Goal: Information Seeking & Learning: Learn about a topic

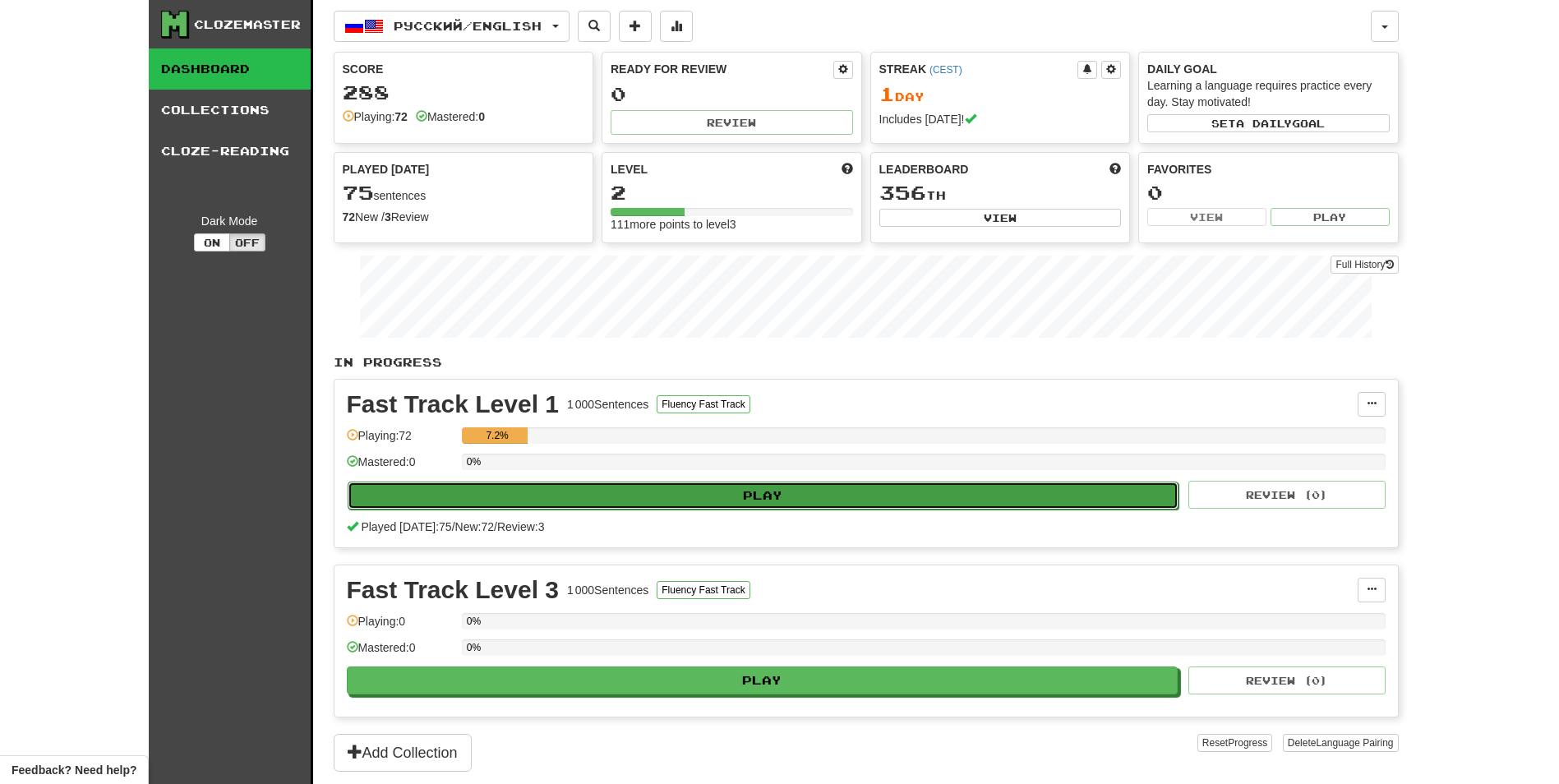
click at [670, 506] on button "Play" at bounding box center [764, 495] width 832 height 28
select select "**"
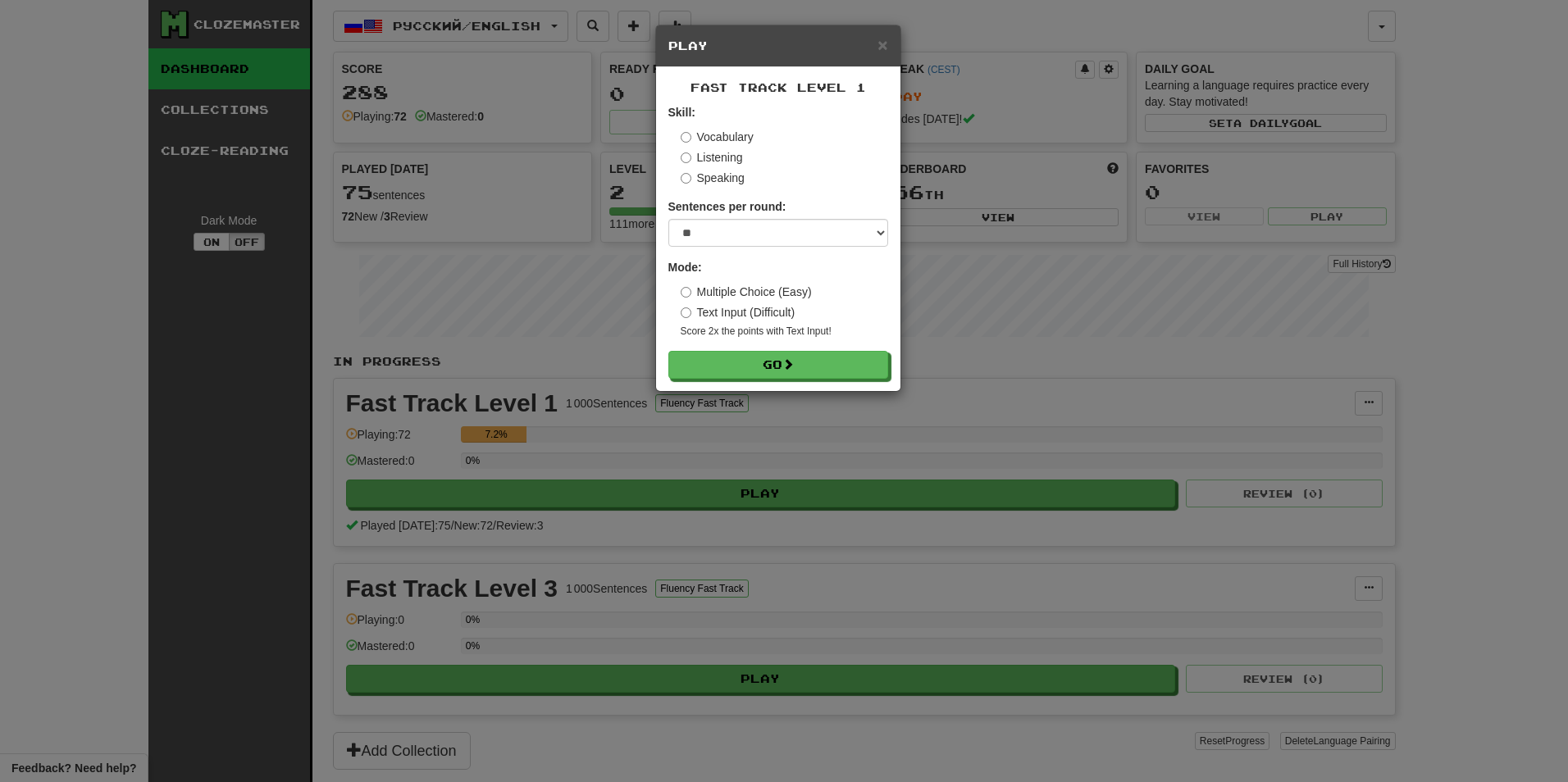
click at [680, 517] on div "× Play Fast Track Level 1 Skill: Vocabulary Listening Speaking Sentences per ro…" at bounding box center [784, 391] width 1568 height 782
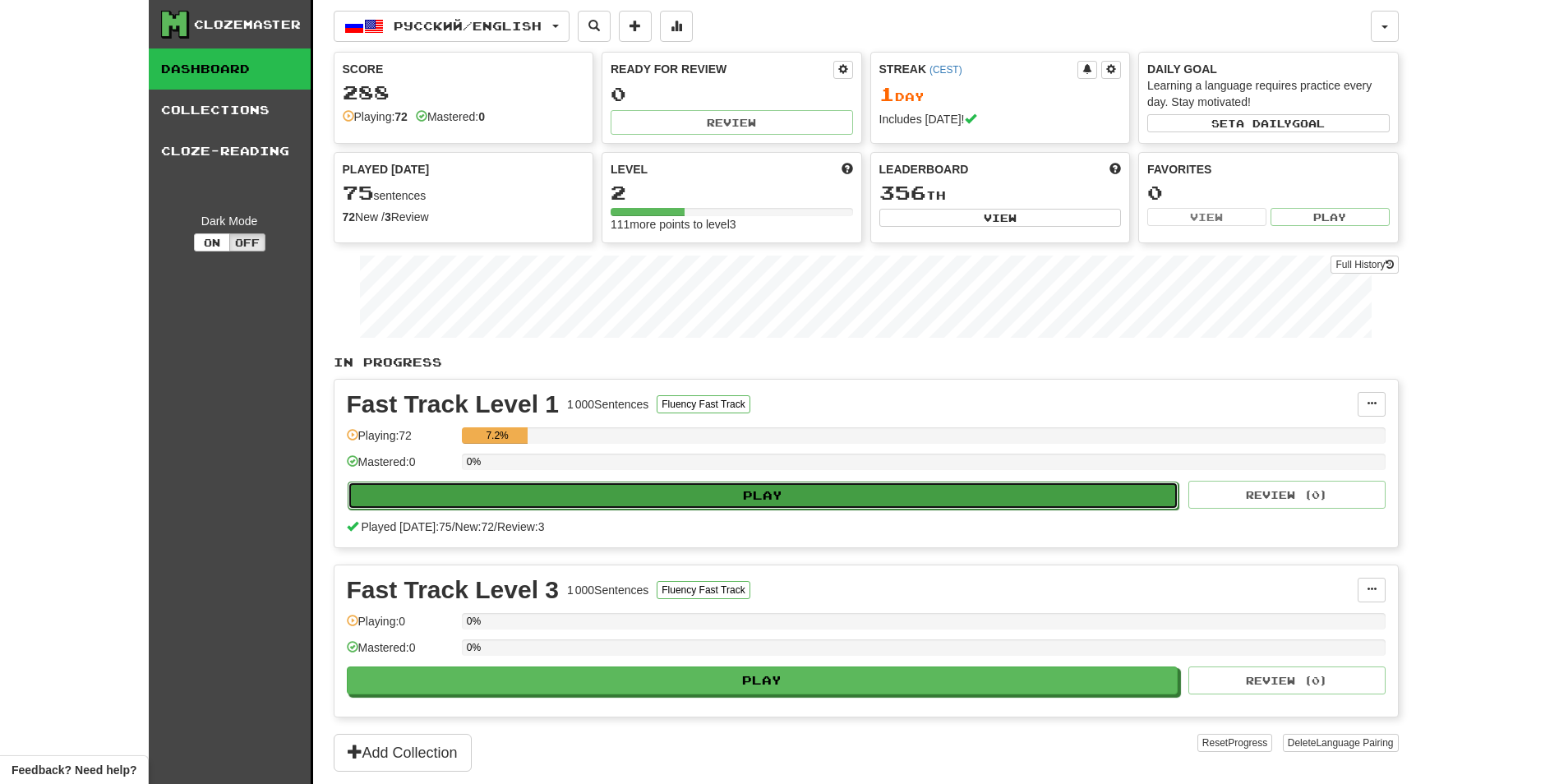
click at [703, 506] on button "Play" at bounding box center [764, 495] width 832 height 28
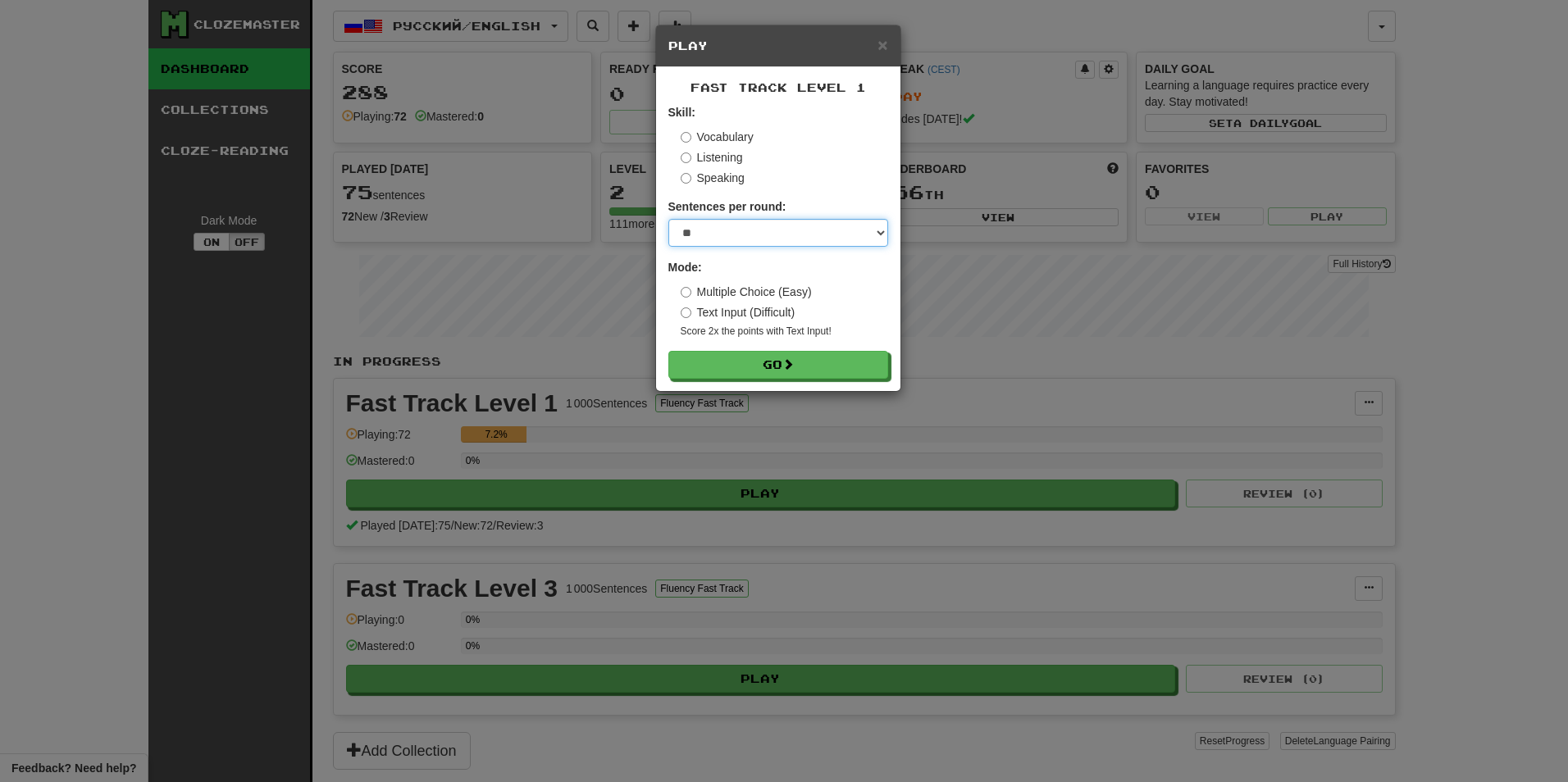
click at [747, 235] on select "* ** ** ** ** ** *** ********" at bounding box center [778, 233] width 220 height 28
select select "********"
click at [668, 219] on select "* ** ** ** ** ** *** ********" at bounding box center [778, 233] width 220 height 28
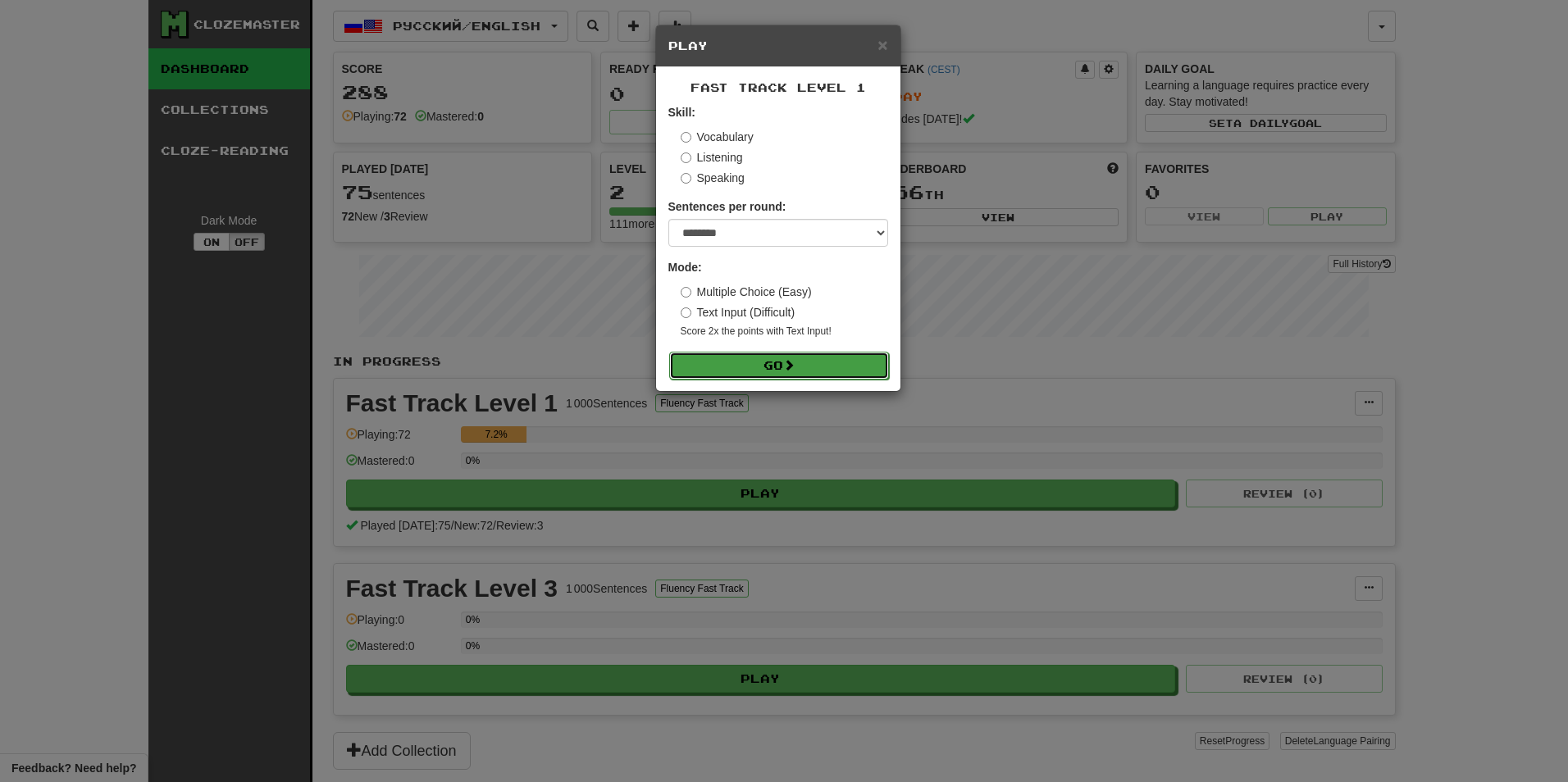
click at [724, 369] on button "Go" at bounding box center [779, 365] width 220 height 28
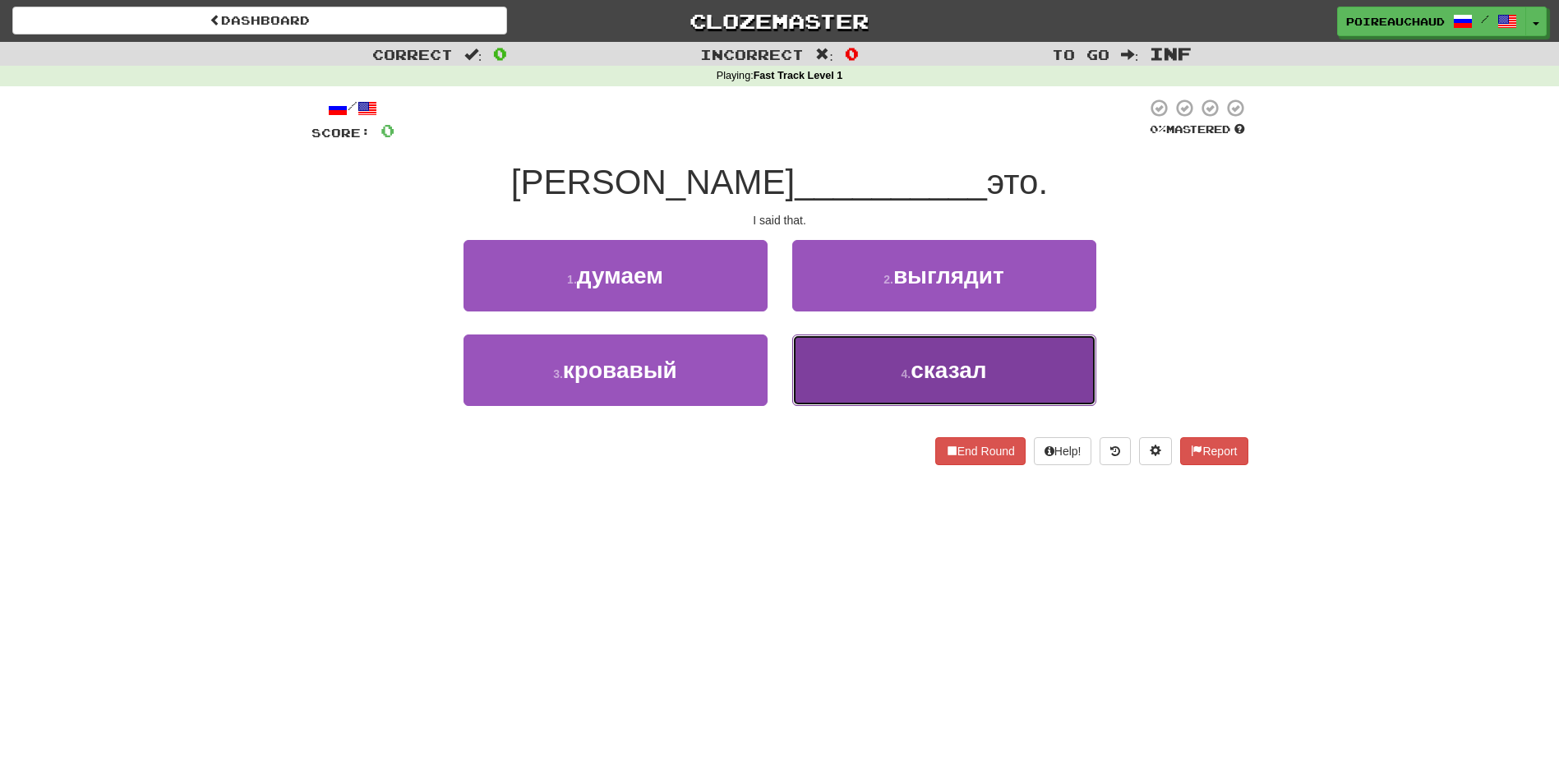
click at [877, 378] on button "4 . сказал" at bounding box center [944, 370] width 304 height 72
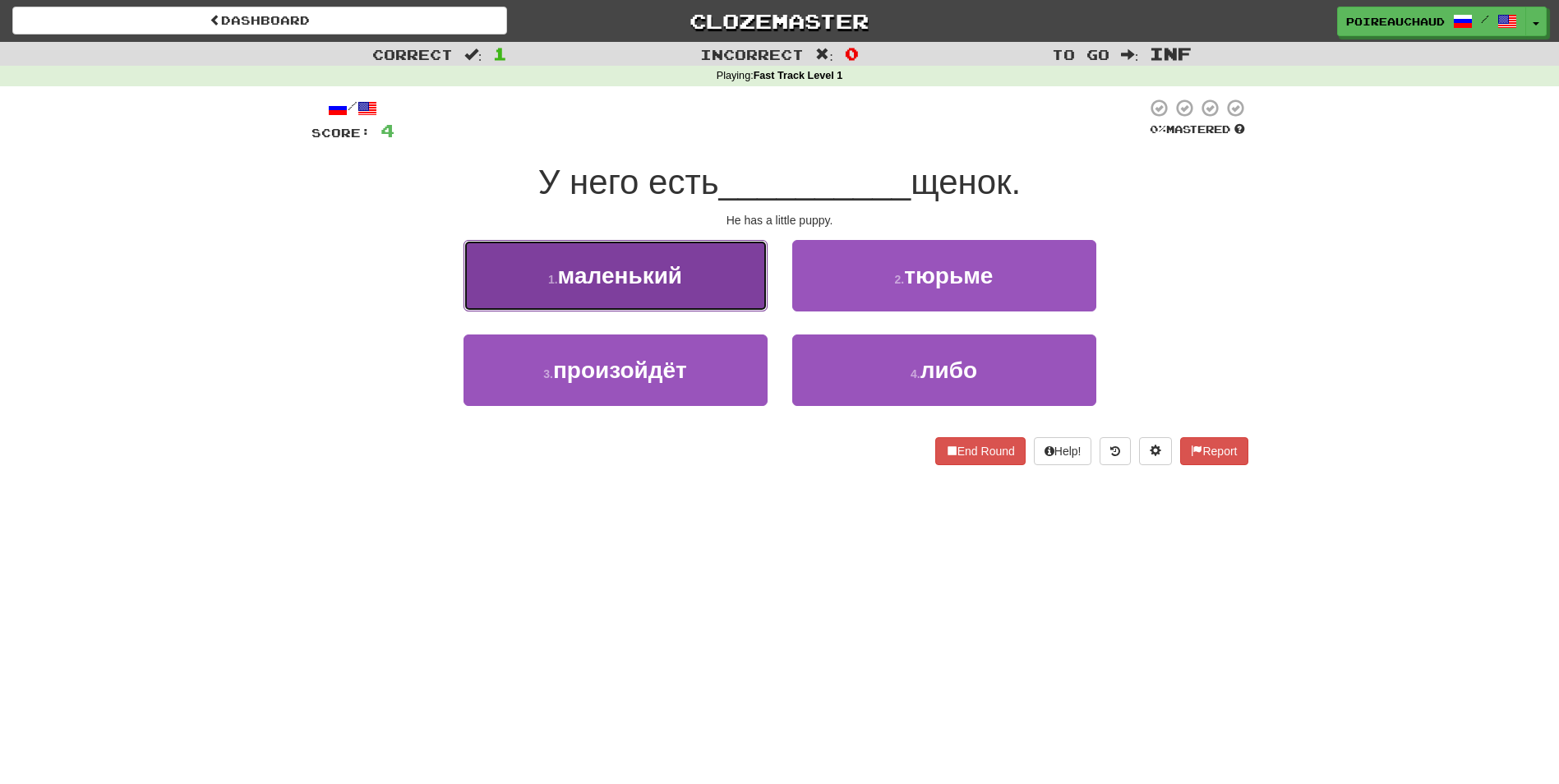
click at [717, 264] on button "1 . маленький" at bounding box center [615, 276] width 304 height 72
click at [582, 271] on span "закончилась" at bounding box center [620, 275] width 145 height 25
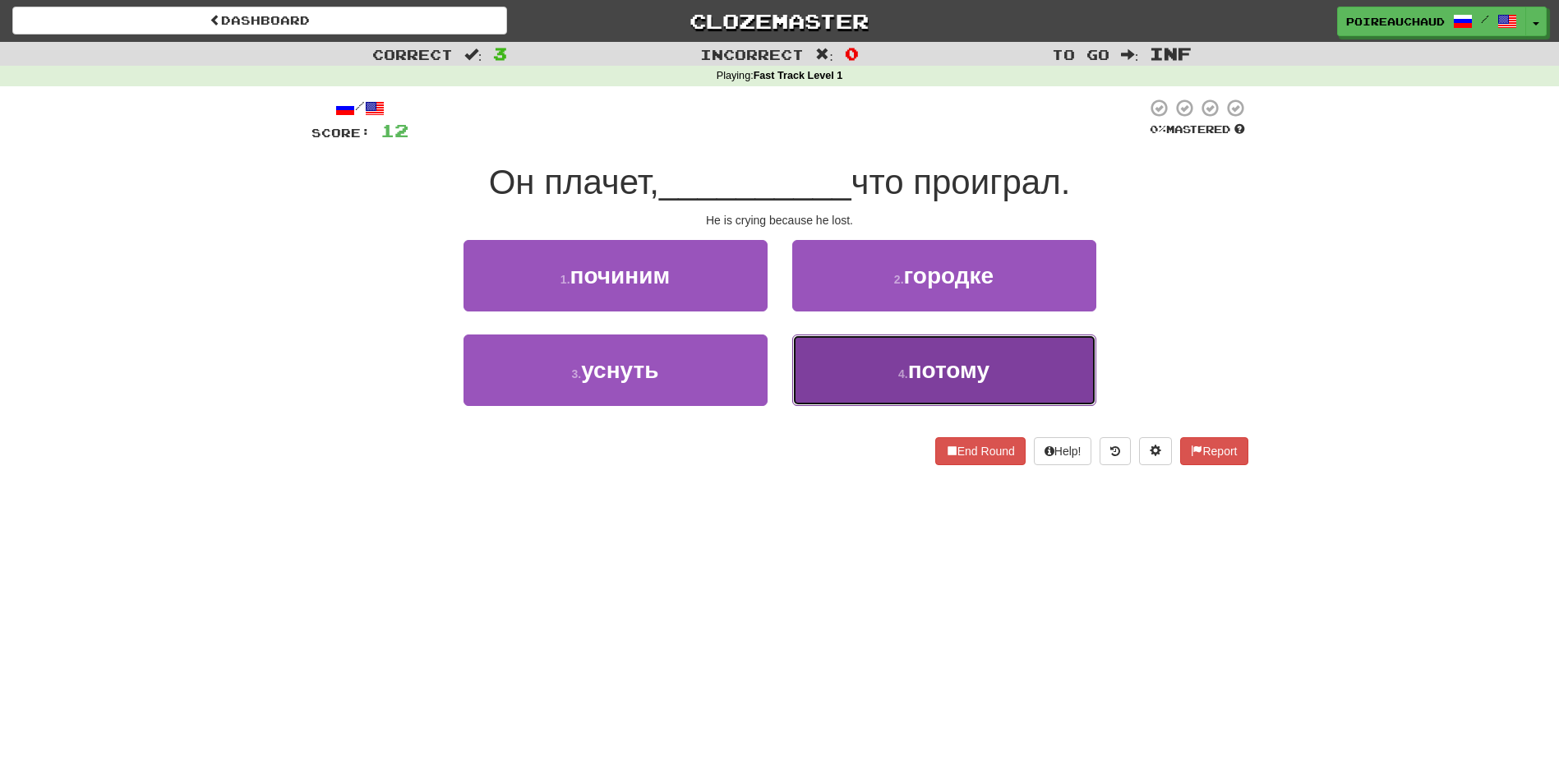
click at [919, 349] on button "4 . потому" at bounding box center [944, 370] width 304 height 72
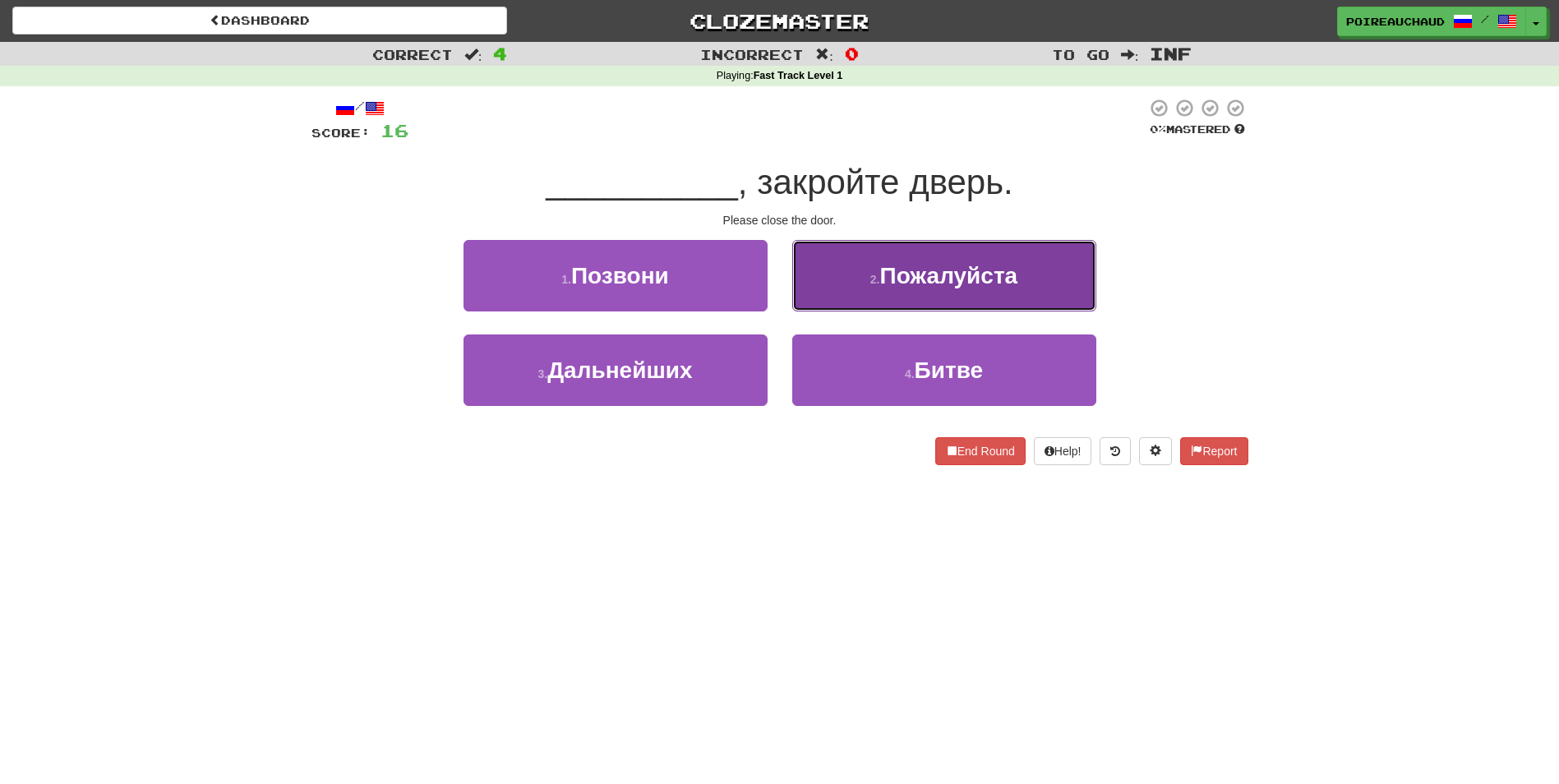
click at [849, 282] on button "2 . Пожалуйста" at bounding box center [944, 276] width 304 height 72
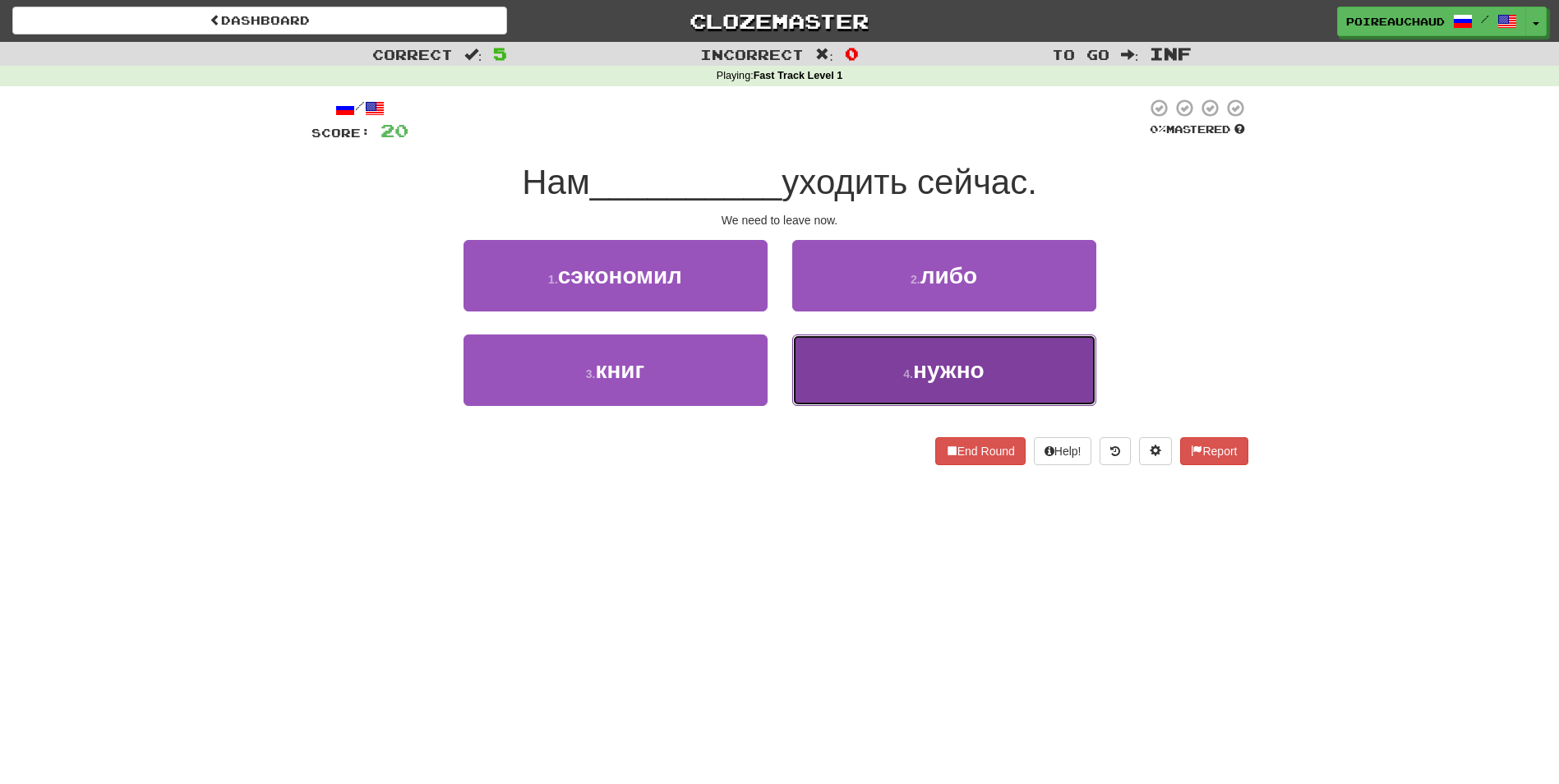
click at [988, 368] on button "4 . нужно" at bounding box center [944, 370] width 304 height 72
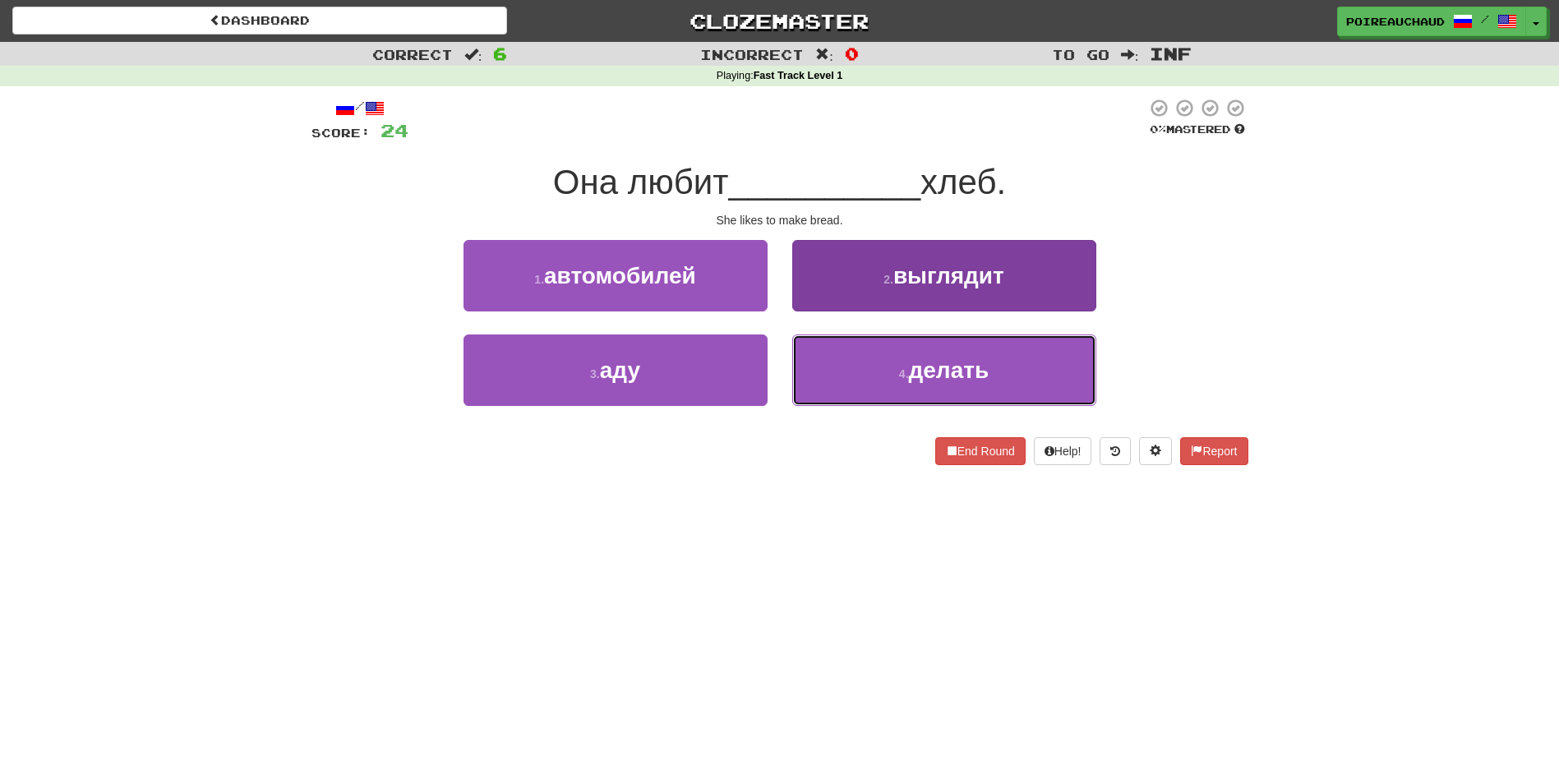
click at [822, 354] on button "4 . делать" at bounding box center [944, 370] width 304 height 72
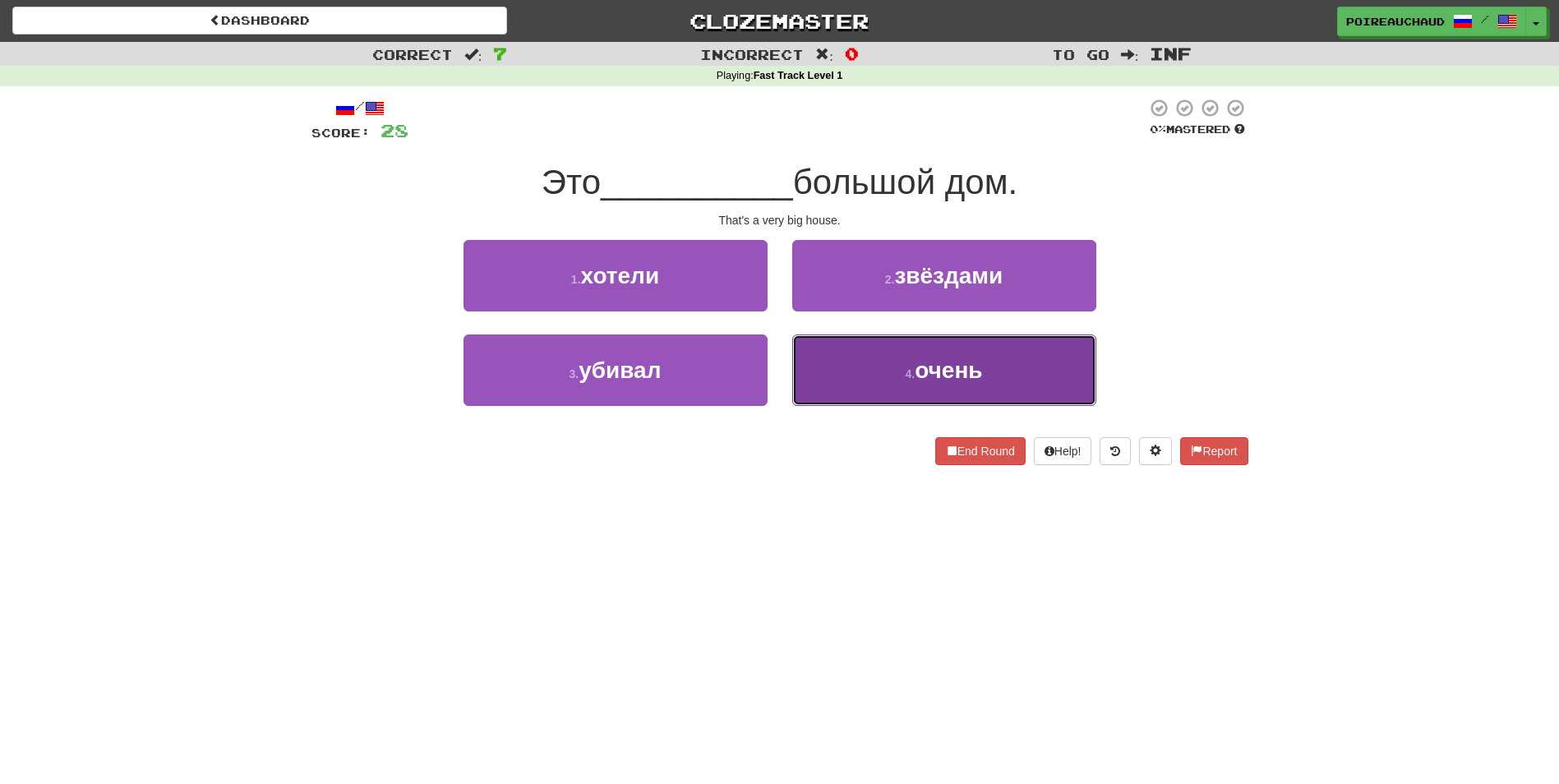
click at [873, 368] on button "4 . очень" at bounding box center [944, 370] width 304 height 72
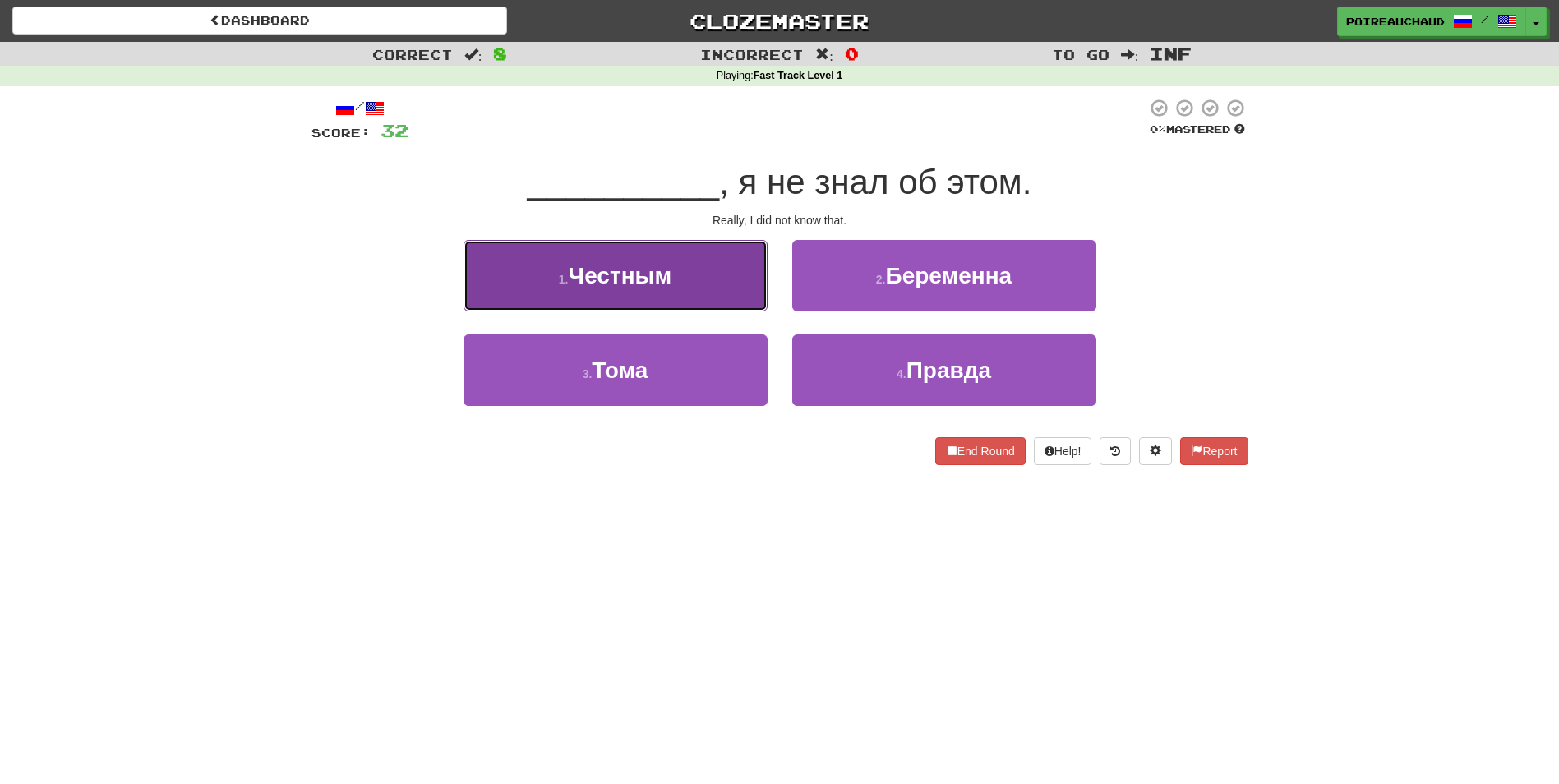
click at [703, 271] on button "1 . Честным" at bounding box center [615, 276] width 304 height 72
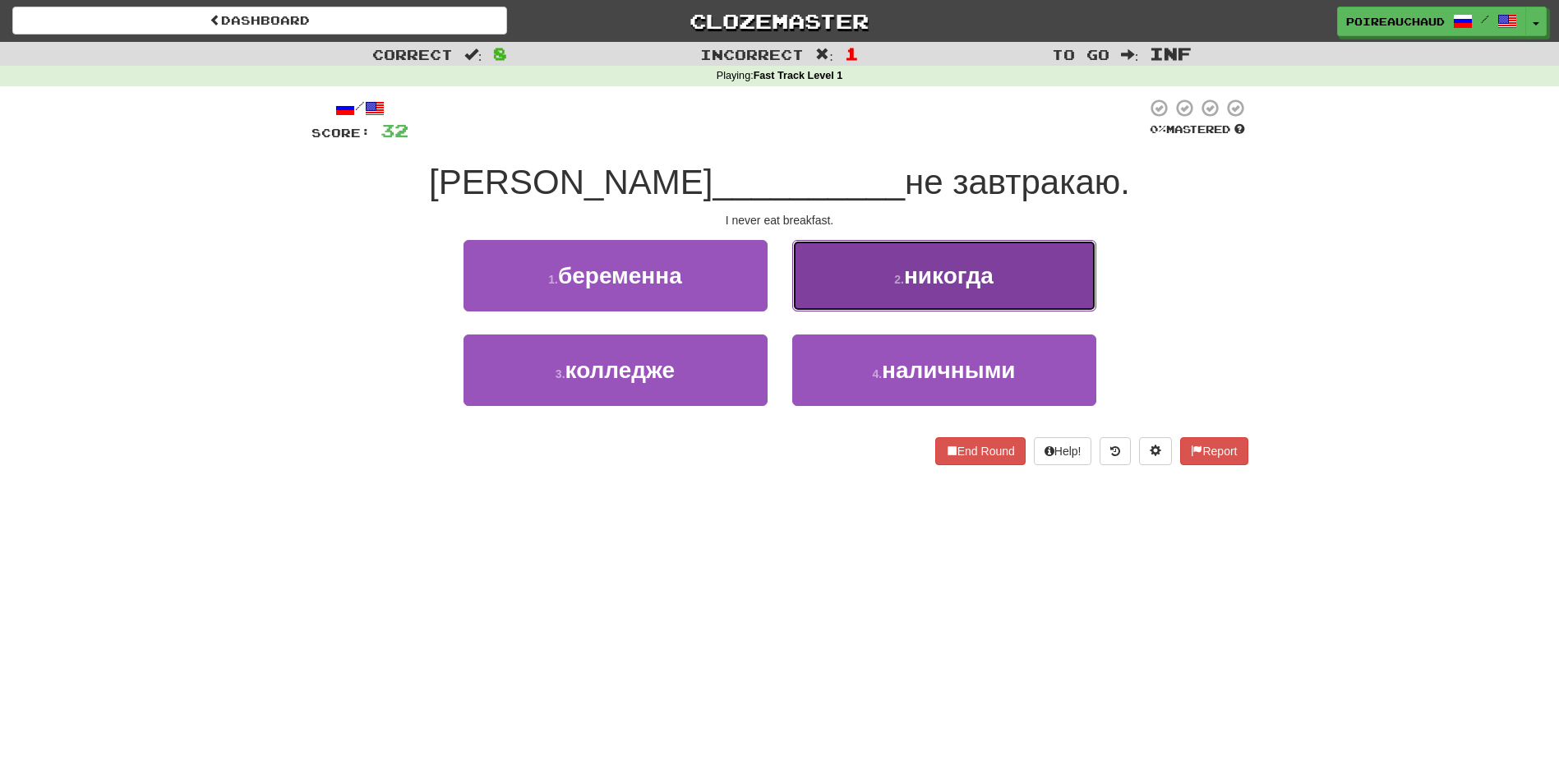
click at [877, 290] on button "2 . никогда" at bounding box center [944, 276] width 304 height 72
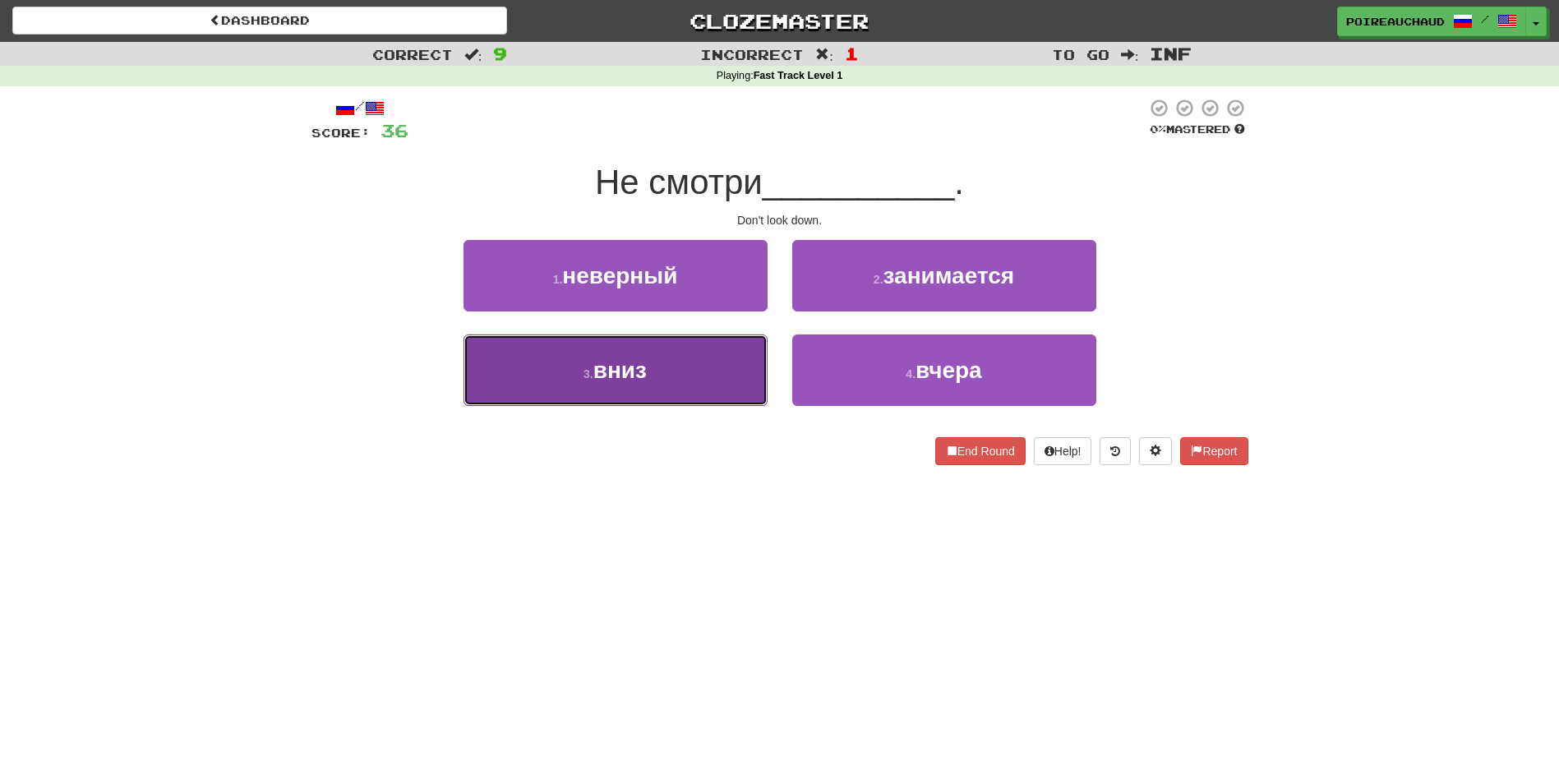
click at [679, 385] on button "3 . вниз" at bounding box center [615, 370] width 304 height 72
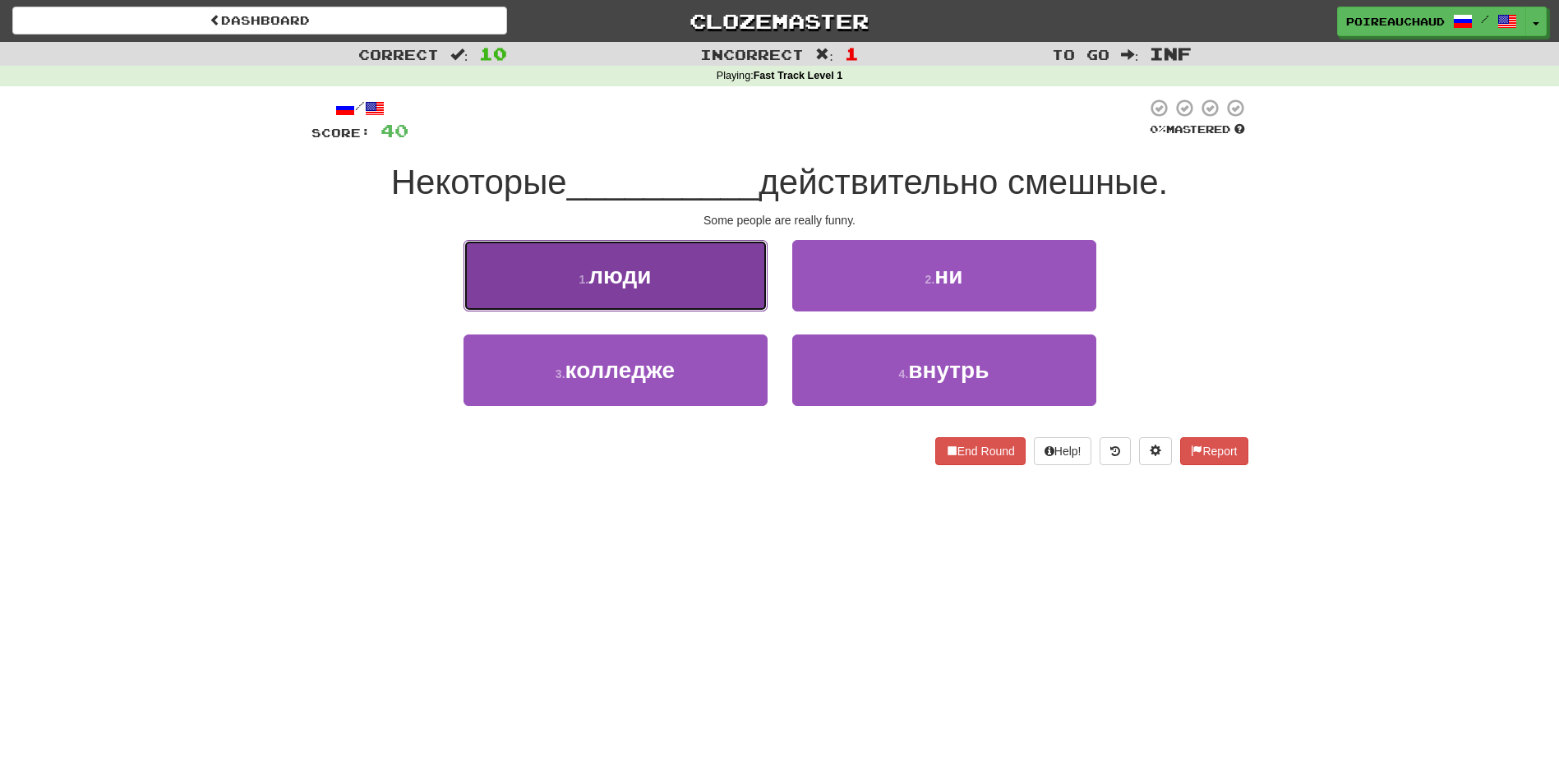
click at [702, 275] on button "1 . люди" at bounding box center [615, 276] width 304 height 72
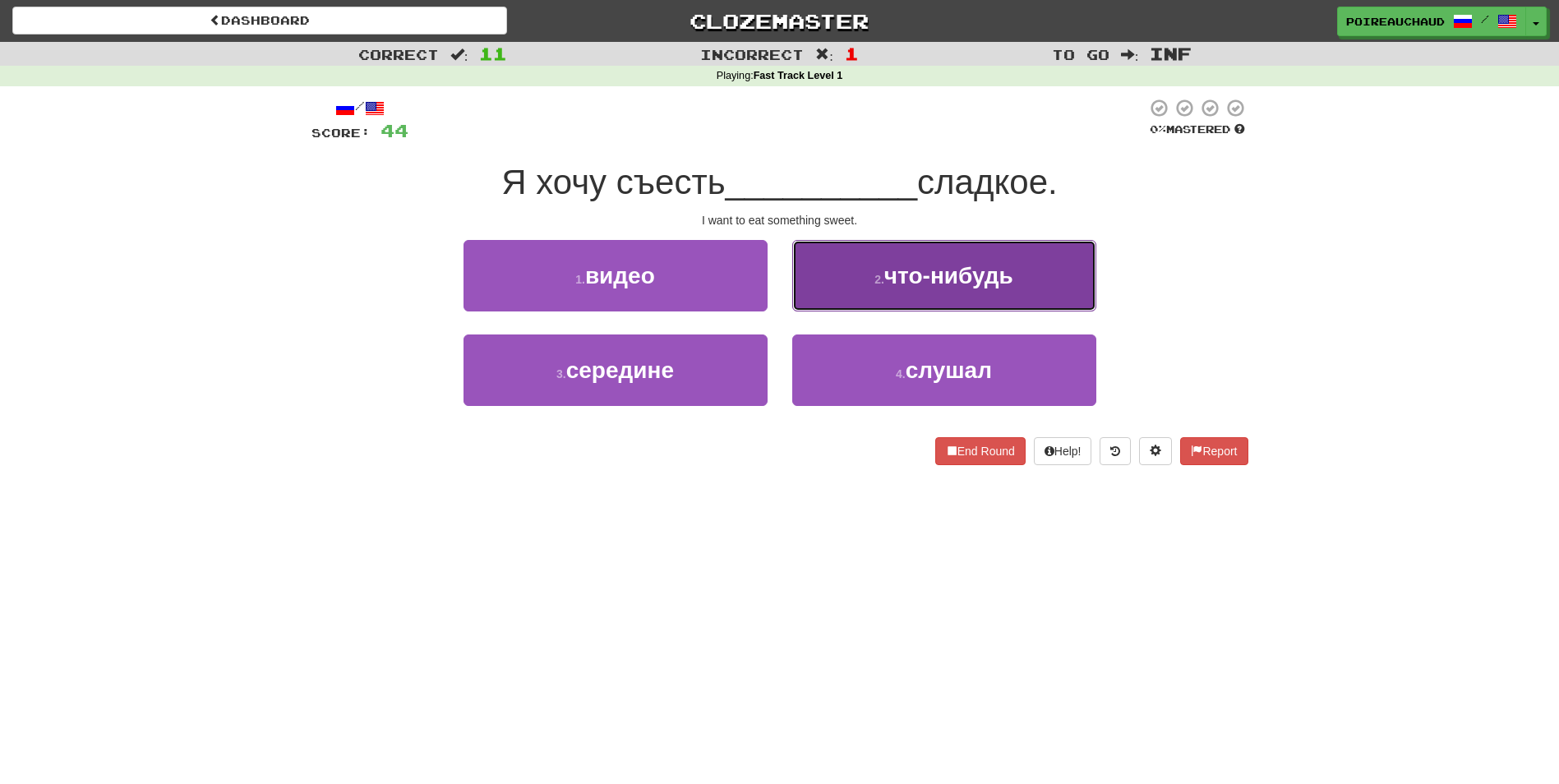
click at [882, 293] on button "2 . что-нибудь" at bounding box center [944, 276] width 304 height 72
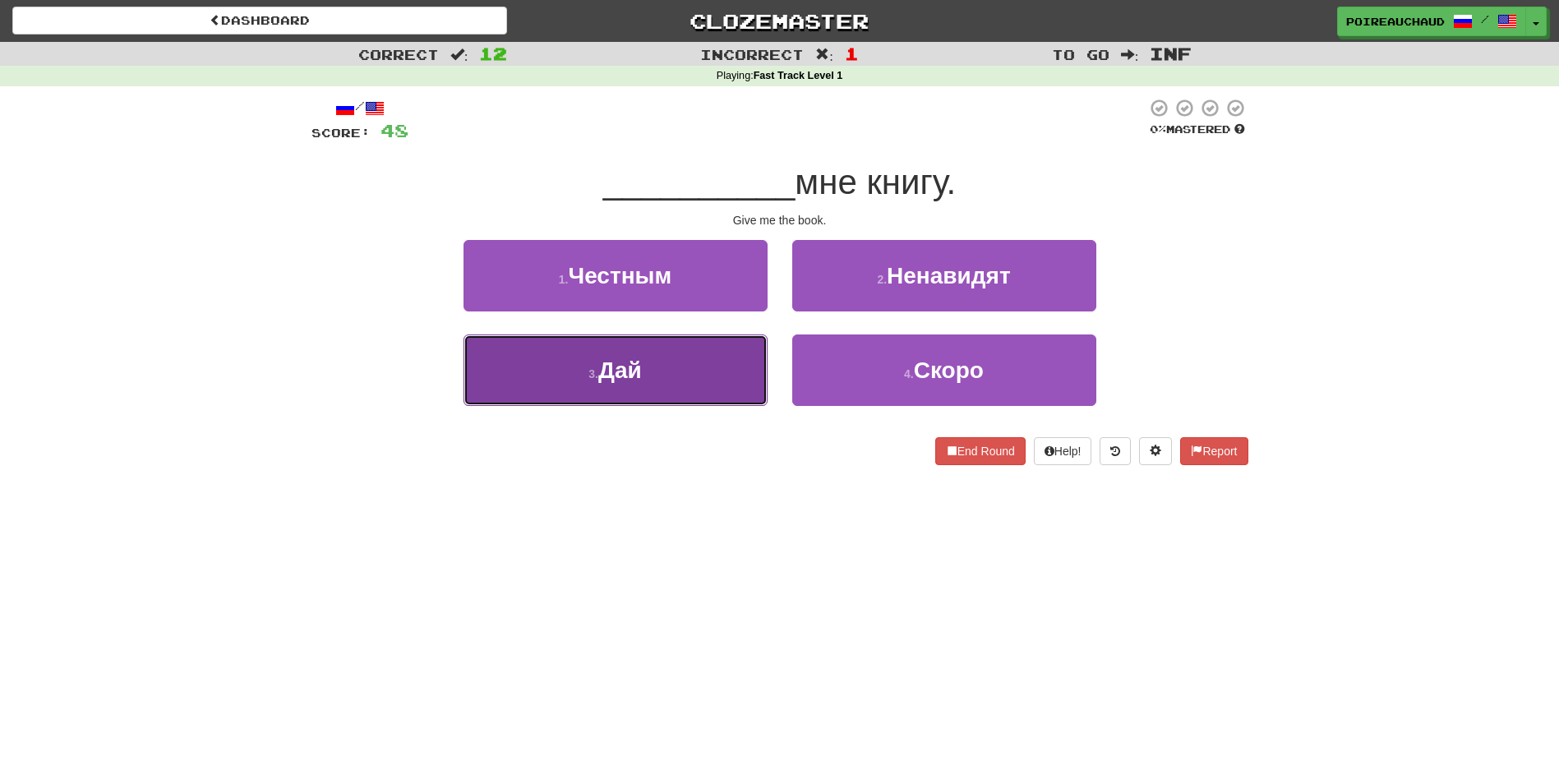
click at [637, 387] on button "3 . Дай" at bounding box center [615, 370] width 304 height 72
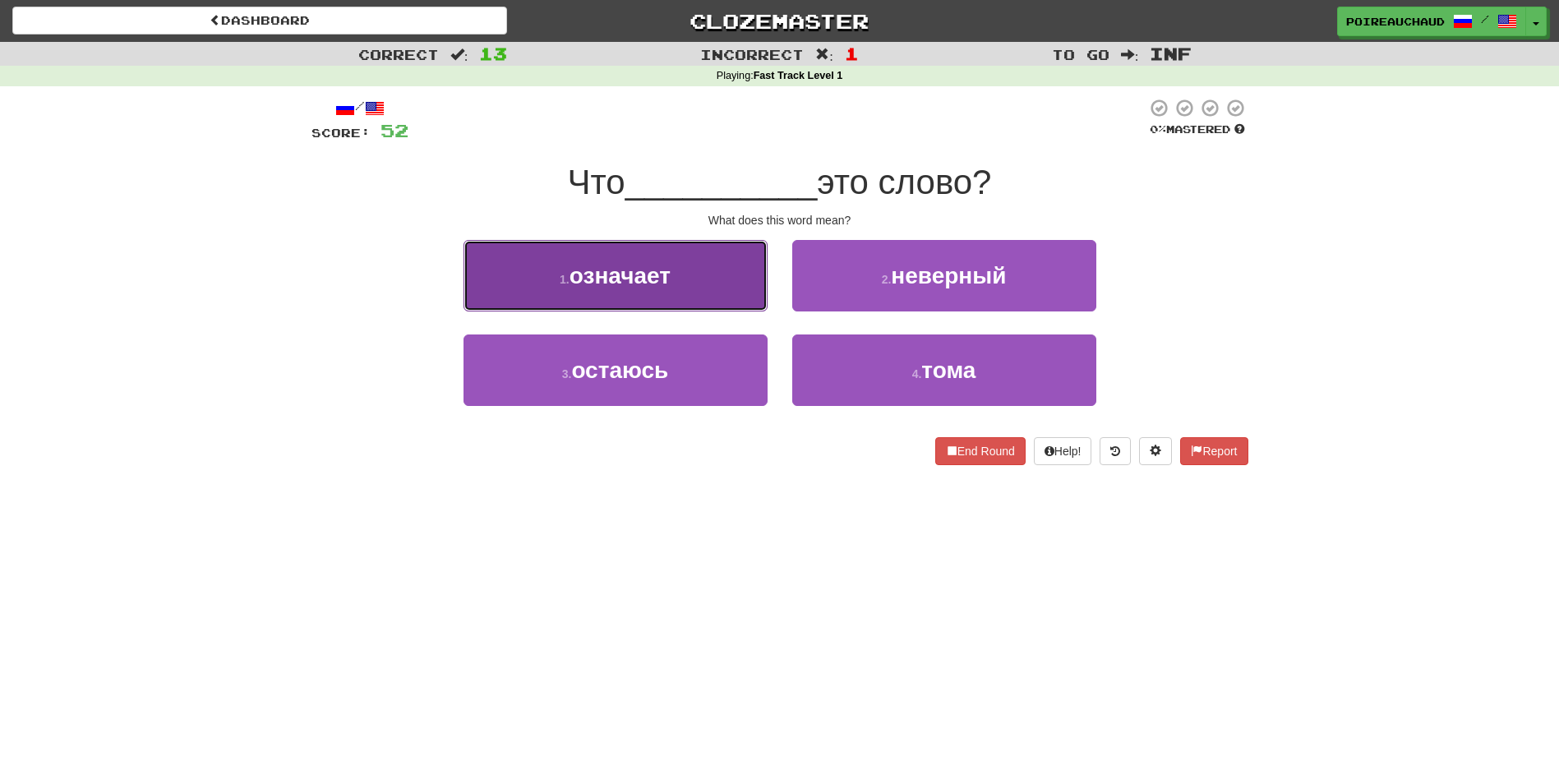
click at [736, 292] on button "1 . означает" at bounding box center [615, 276] width 304 height 72
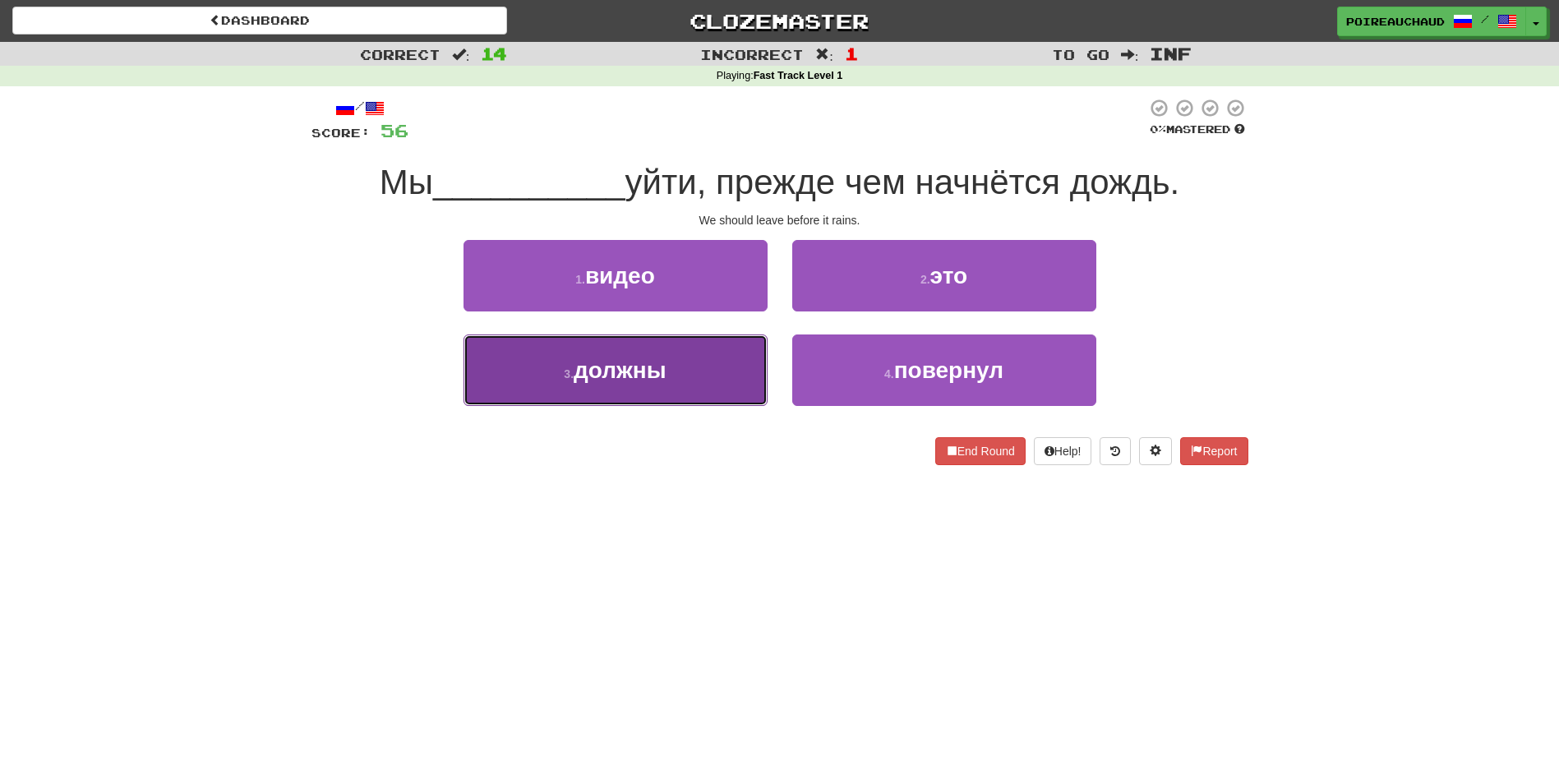
click at [726, 378] on button "3 . должны" at bounding box center [615, 370] width 304 height 72
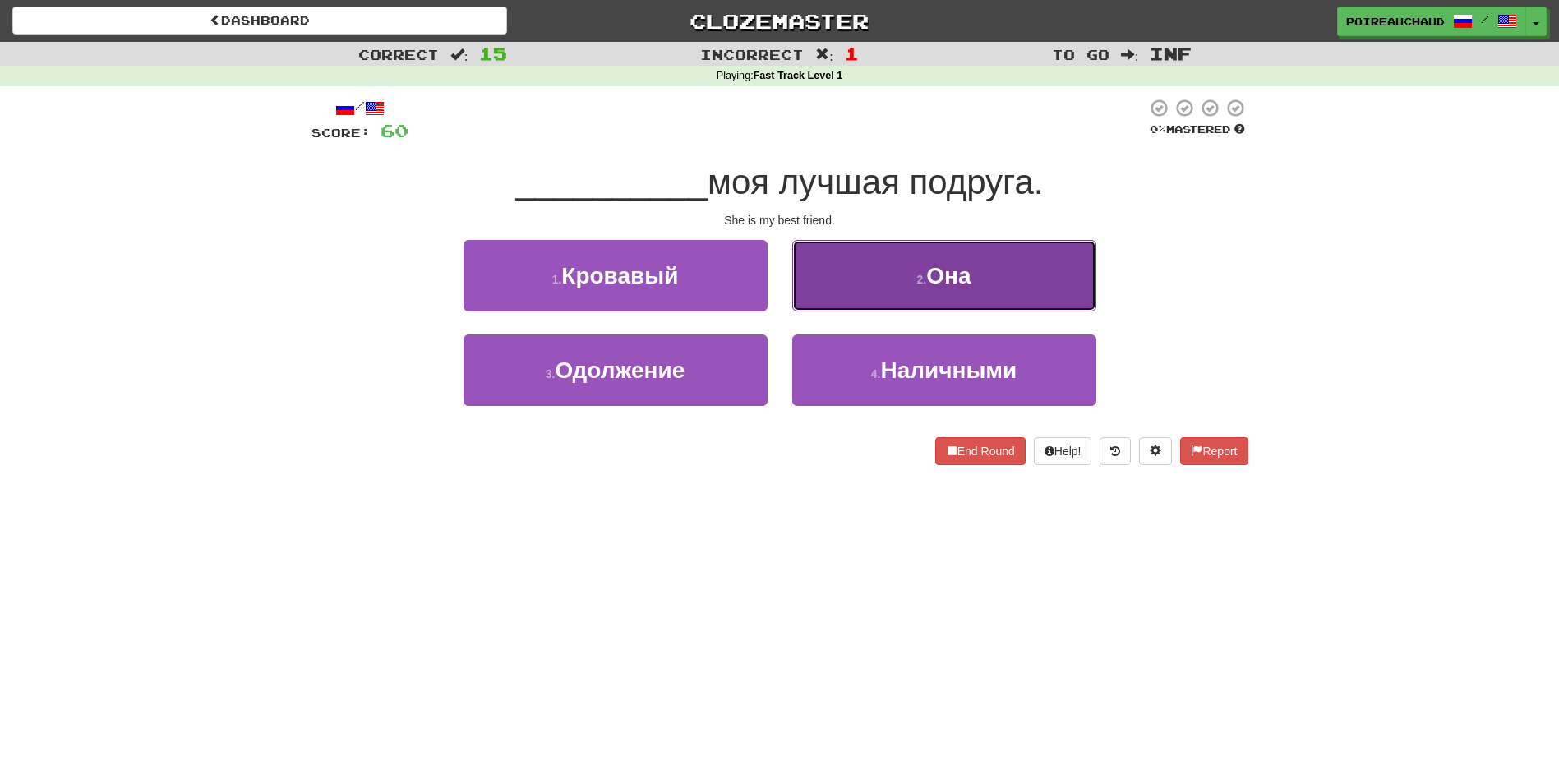
click at [944, 283] on span "Она" at bounding box center [948, 275] width 44 height 25
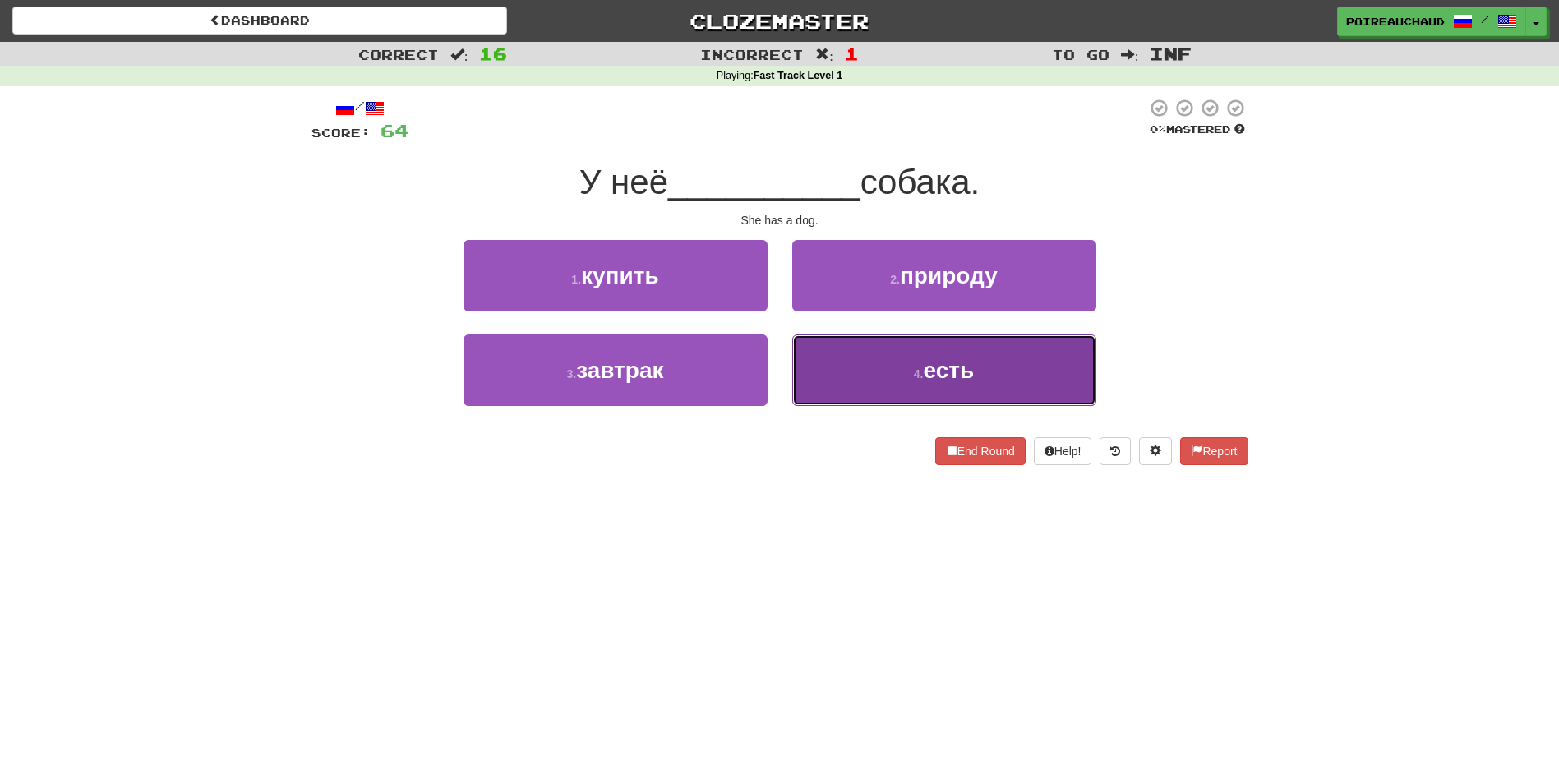
click at [832, 376] on button "4 . есть" at bounding box center [944, 370] width 304 height 72
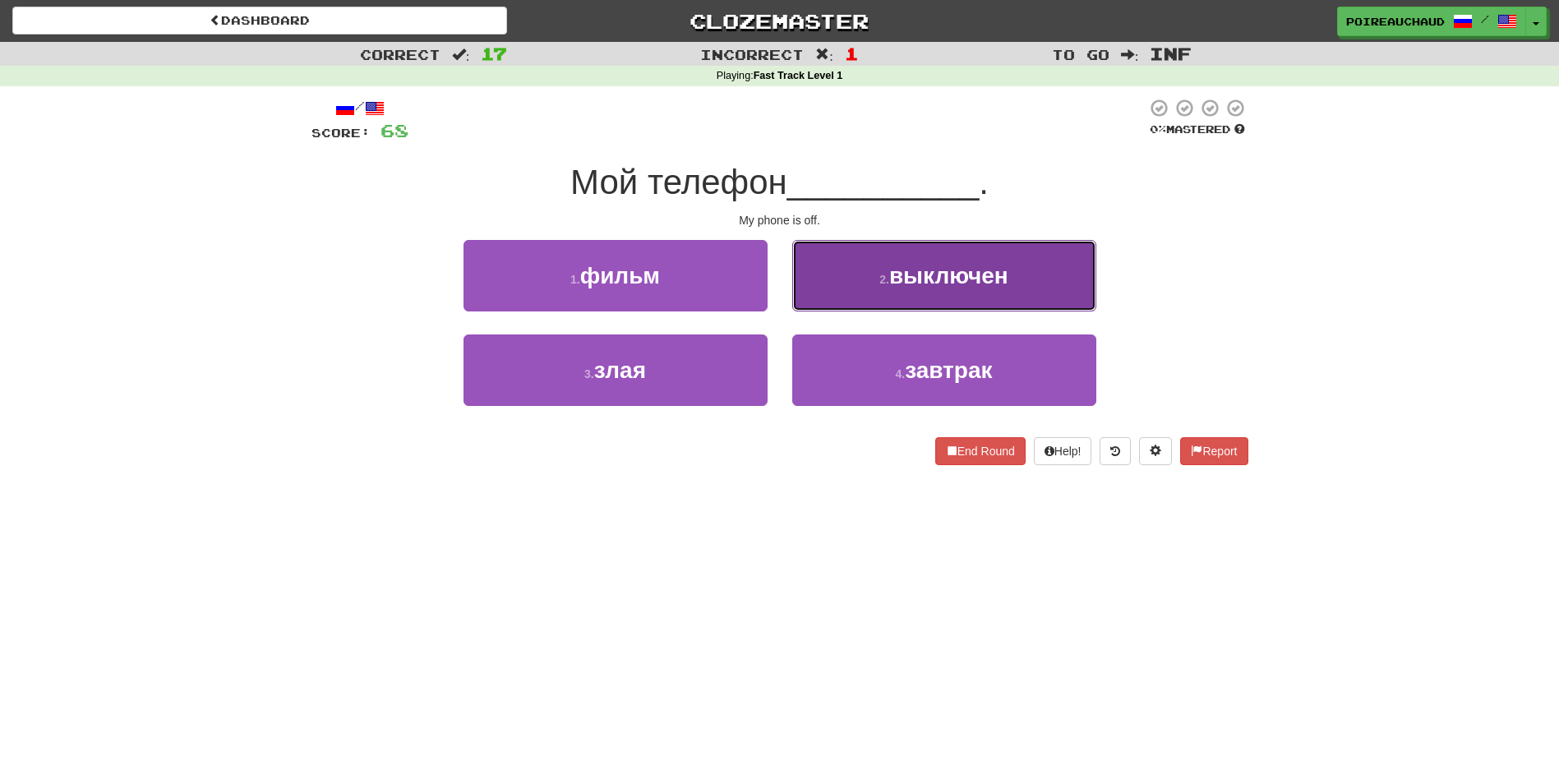
click at [854, 287] on button "2 . выключен" at bounding box center [944, 276] width 304 height 72
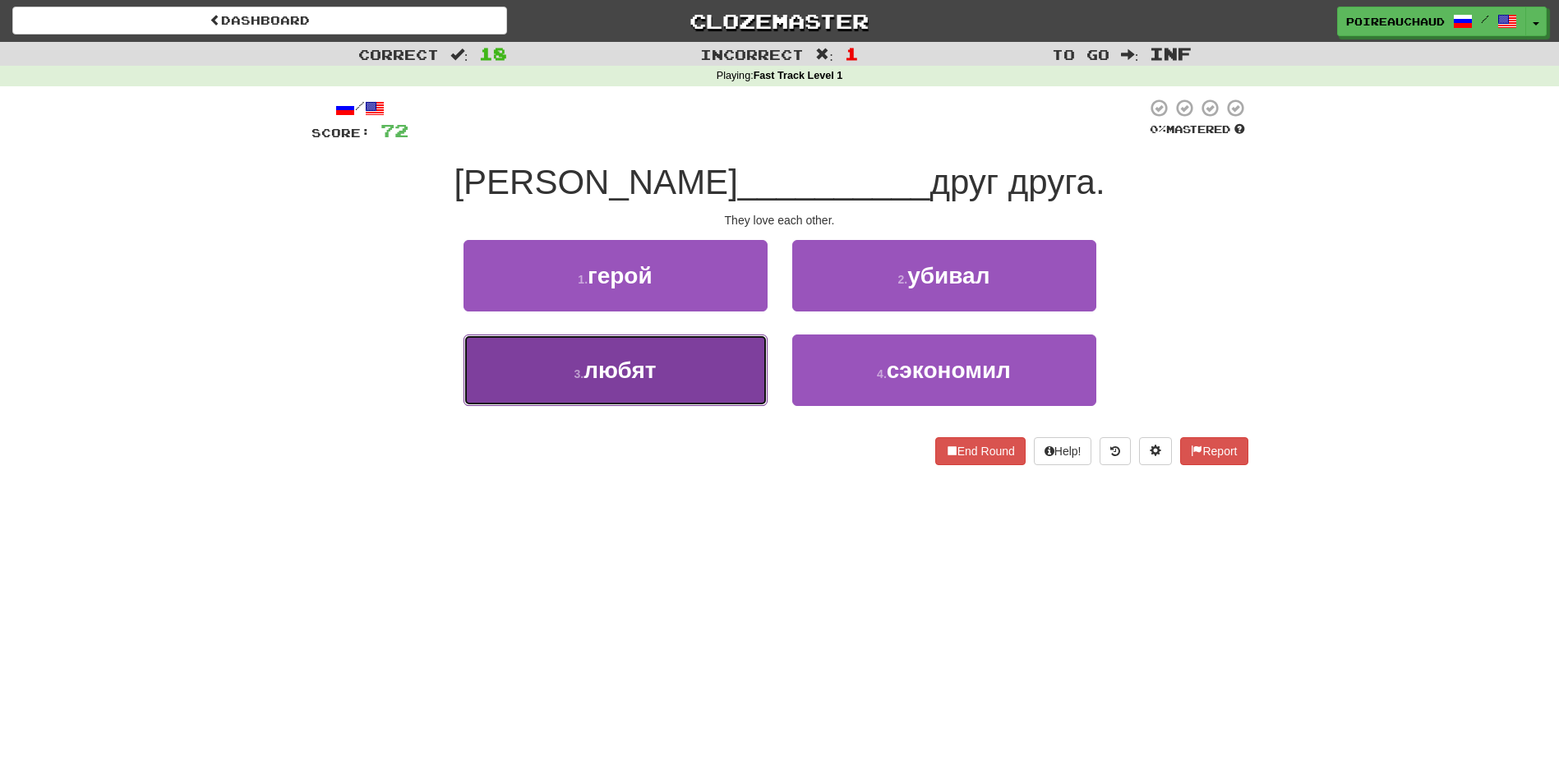
click at [707, 378] on button "3 . любят" at bounding box center [615, 370] width 304 height 72
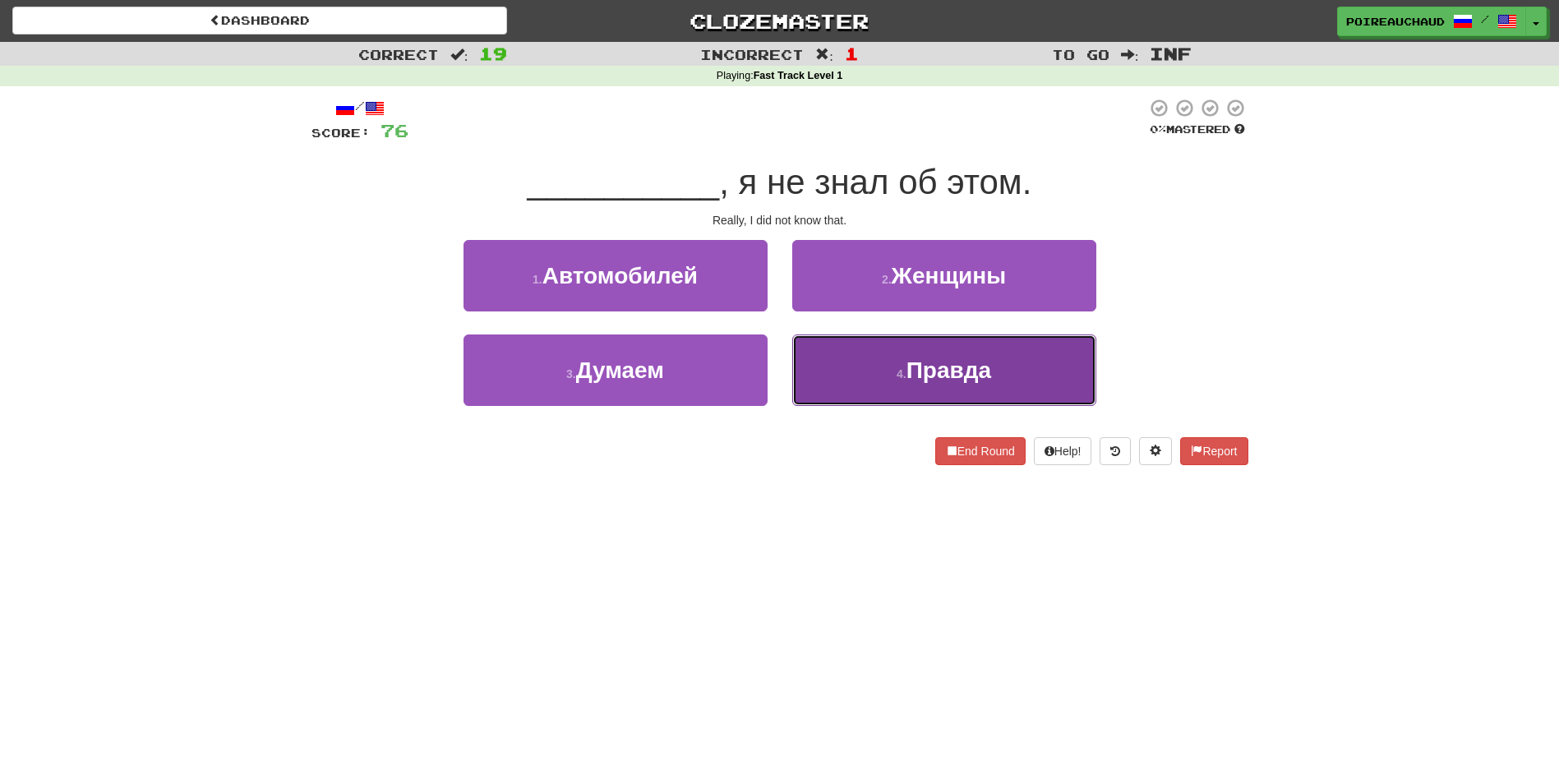
click at [863, 363] on button "4 . Правда" at bounding box center [944, 370] width 304 height 72
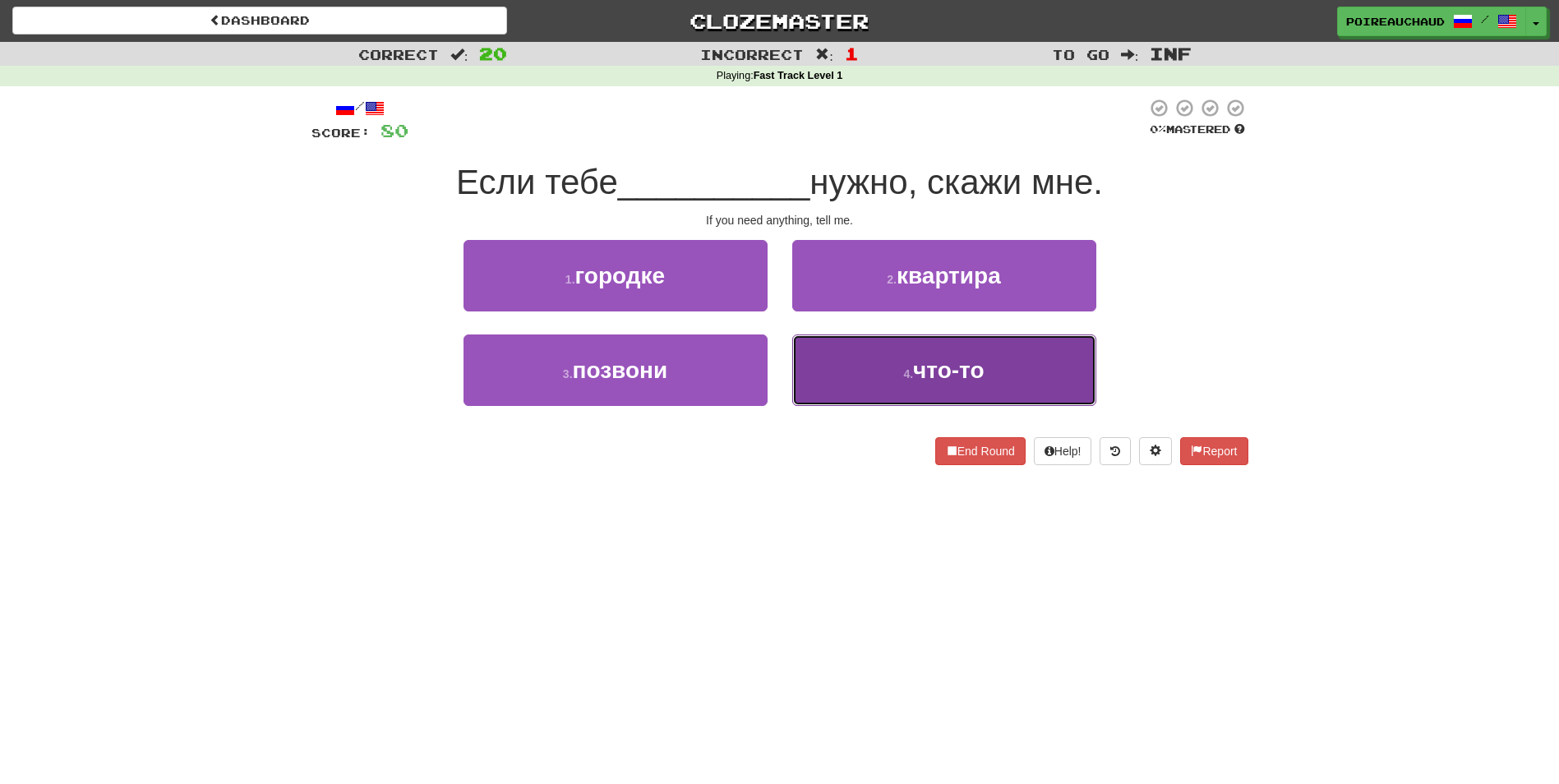
click at [838, 378] on button "4 . что-то" at bounding box center [944, 370] width 304 height 72
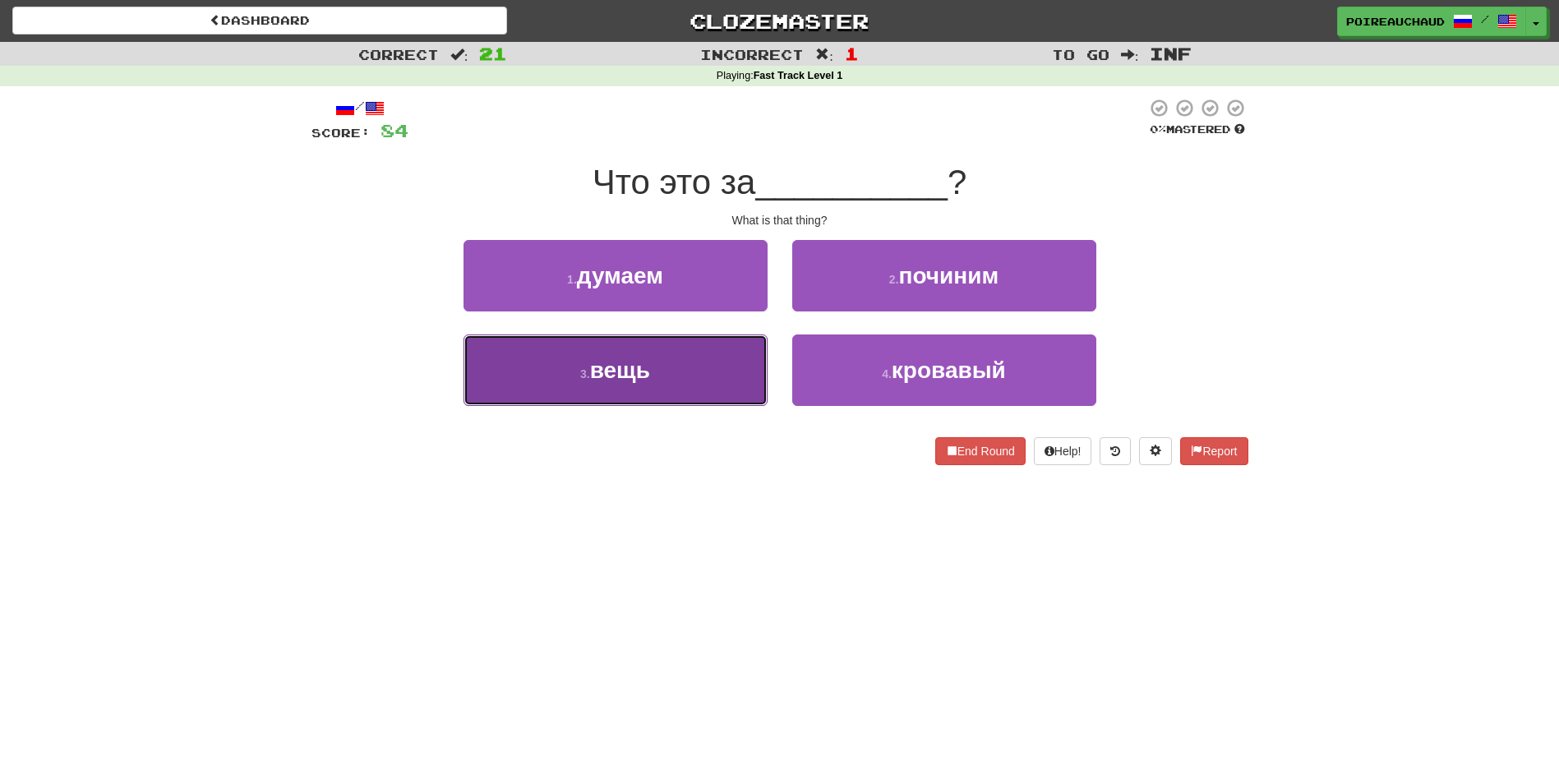
click at [715, 380] on button "3 . вещь" at bounding box center [615, 370] width 304 height 72
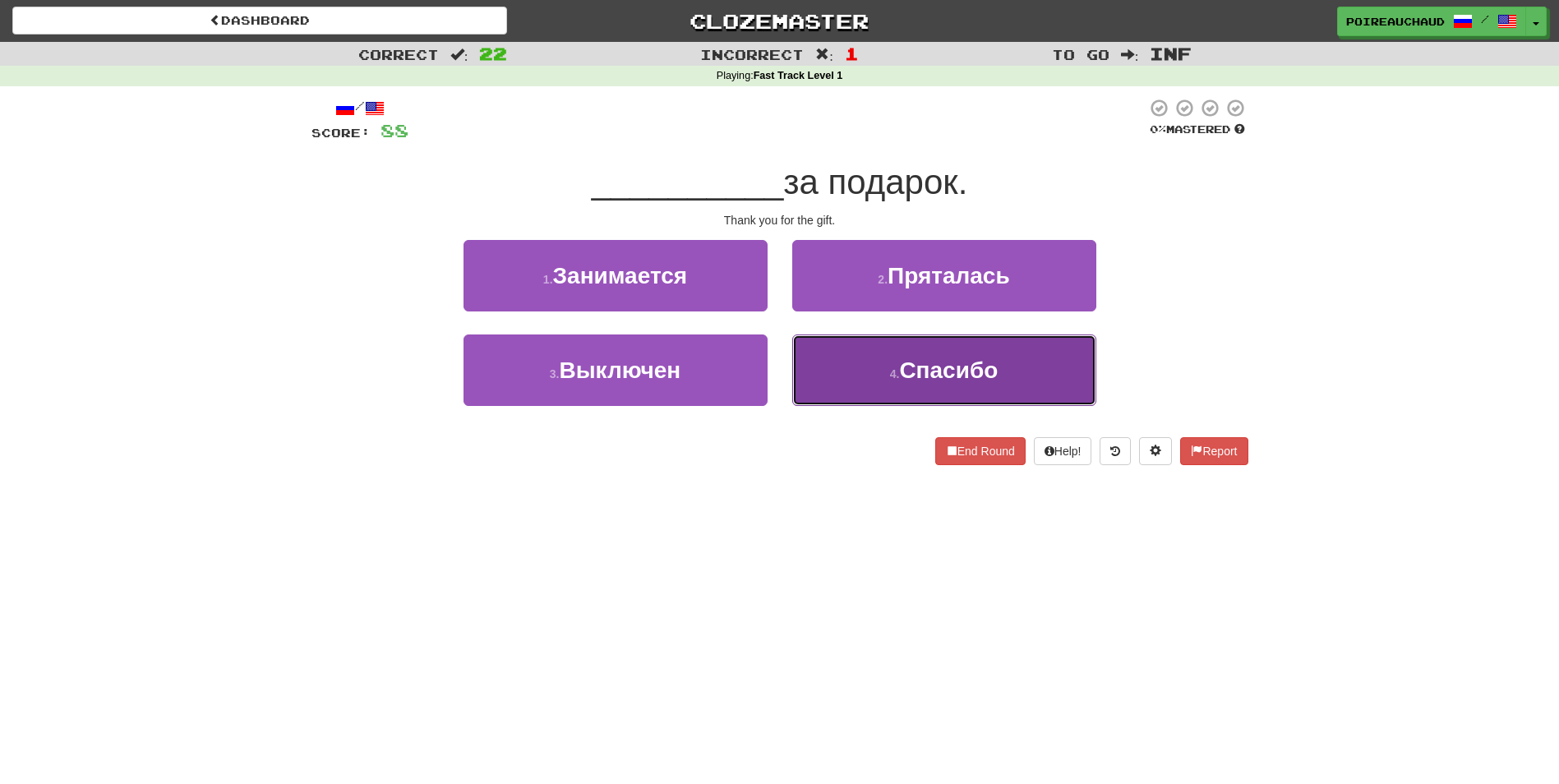
click at [893, 367] on small "4 ." at bounding box center [894, 374] width 10 height 13
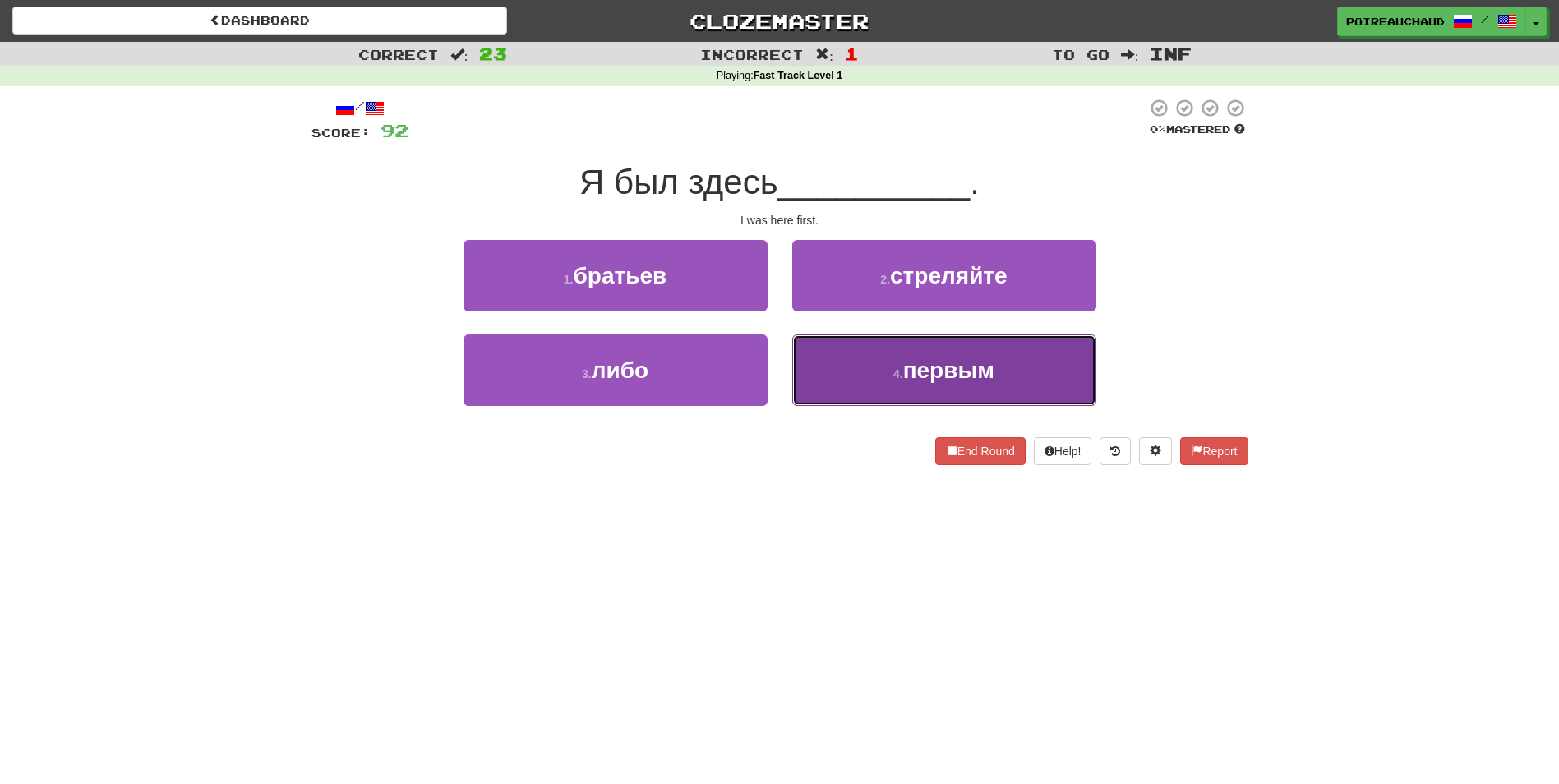
click at [794, 368] on button "4 . первым" at bounding box center [944, 370] width 304 height 72
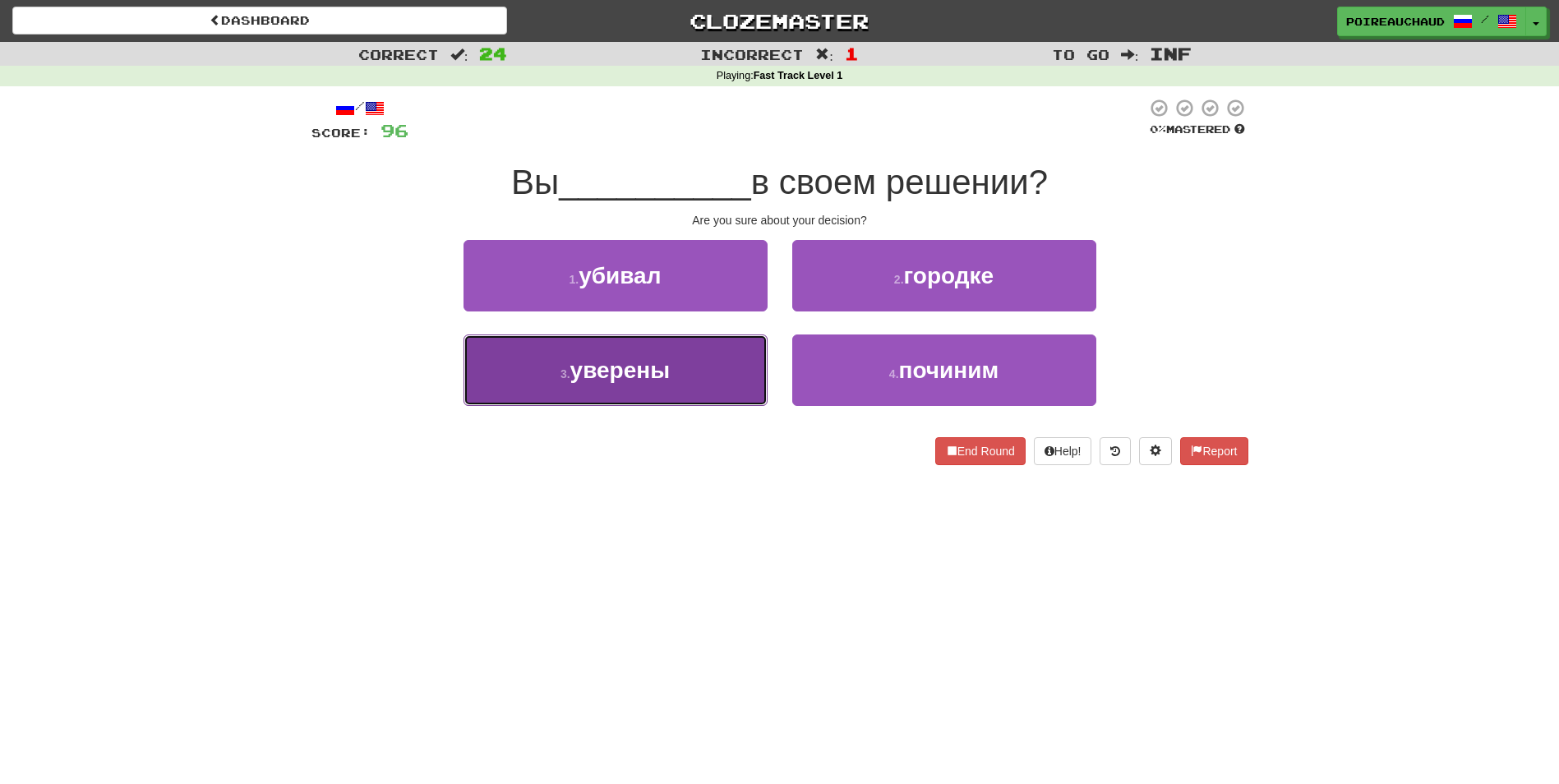
click at [676, 371] on button "3 . уверены" at bounding box center [615, 370] width 304 height 72
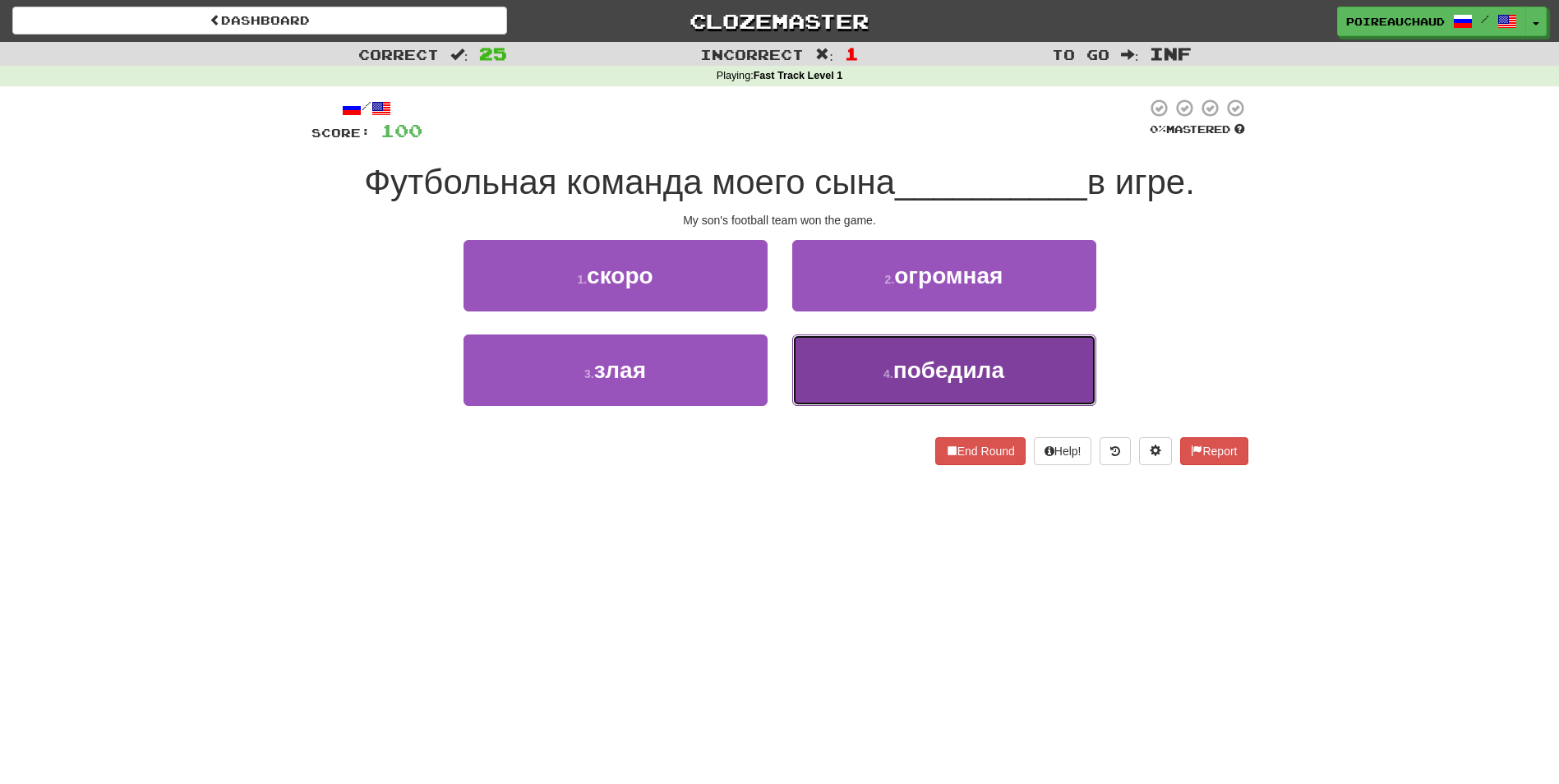
click at [877, 361] on button "4 . победила" at bounding box center [944, 370] width 304 height 72
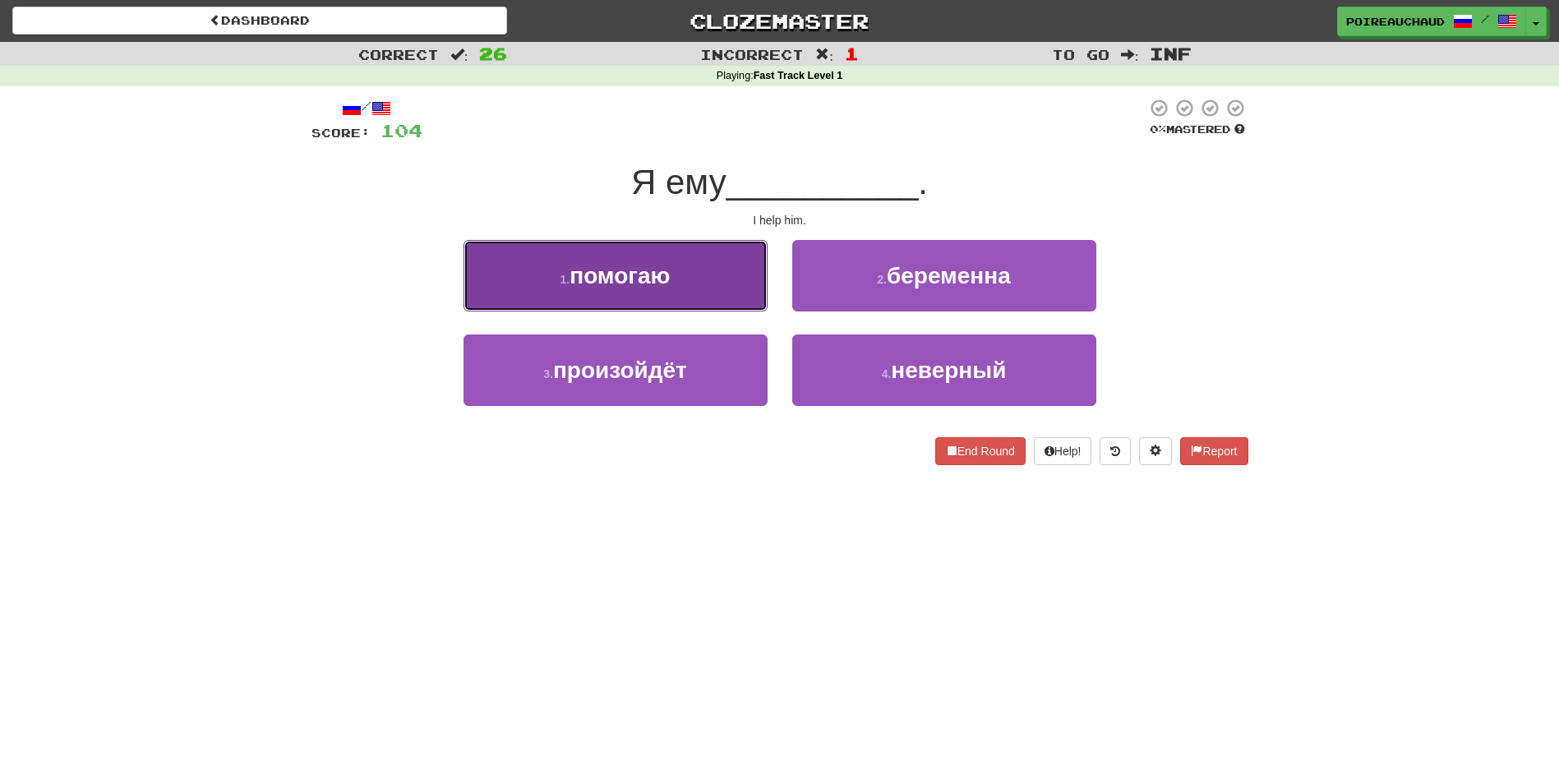
click at [710, 286] on button "1 . помогаю" at bounding box center [615, 276] width 304 height 72
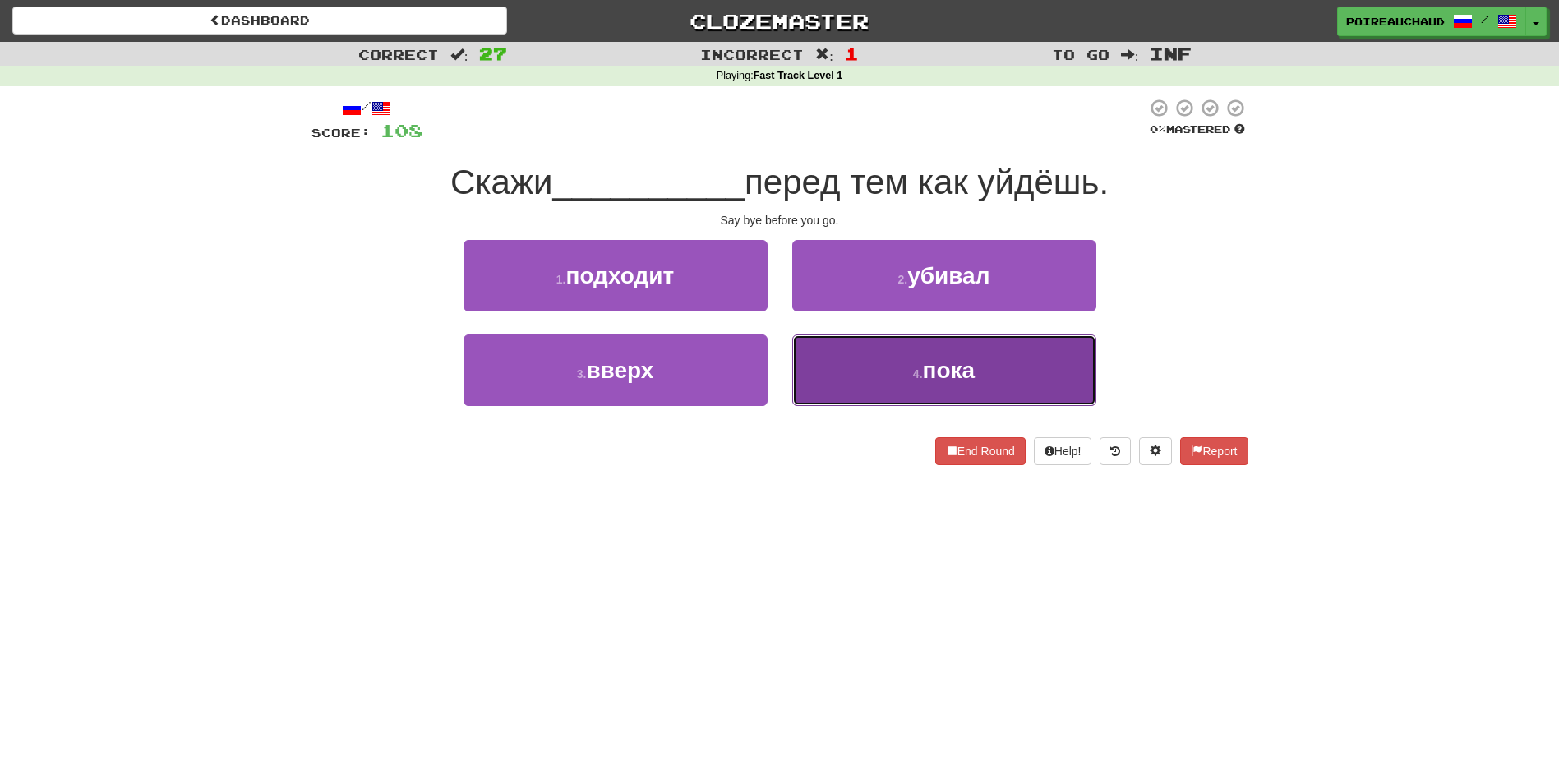
click at [910, 390] on button "4 . пока" at bounding box center [944, 370] width 304 height 72
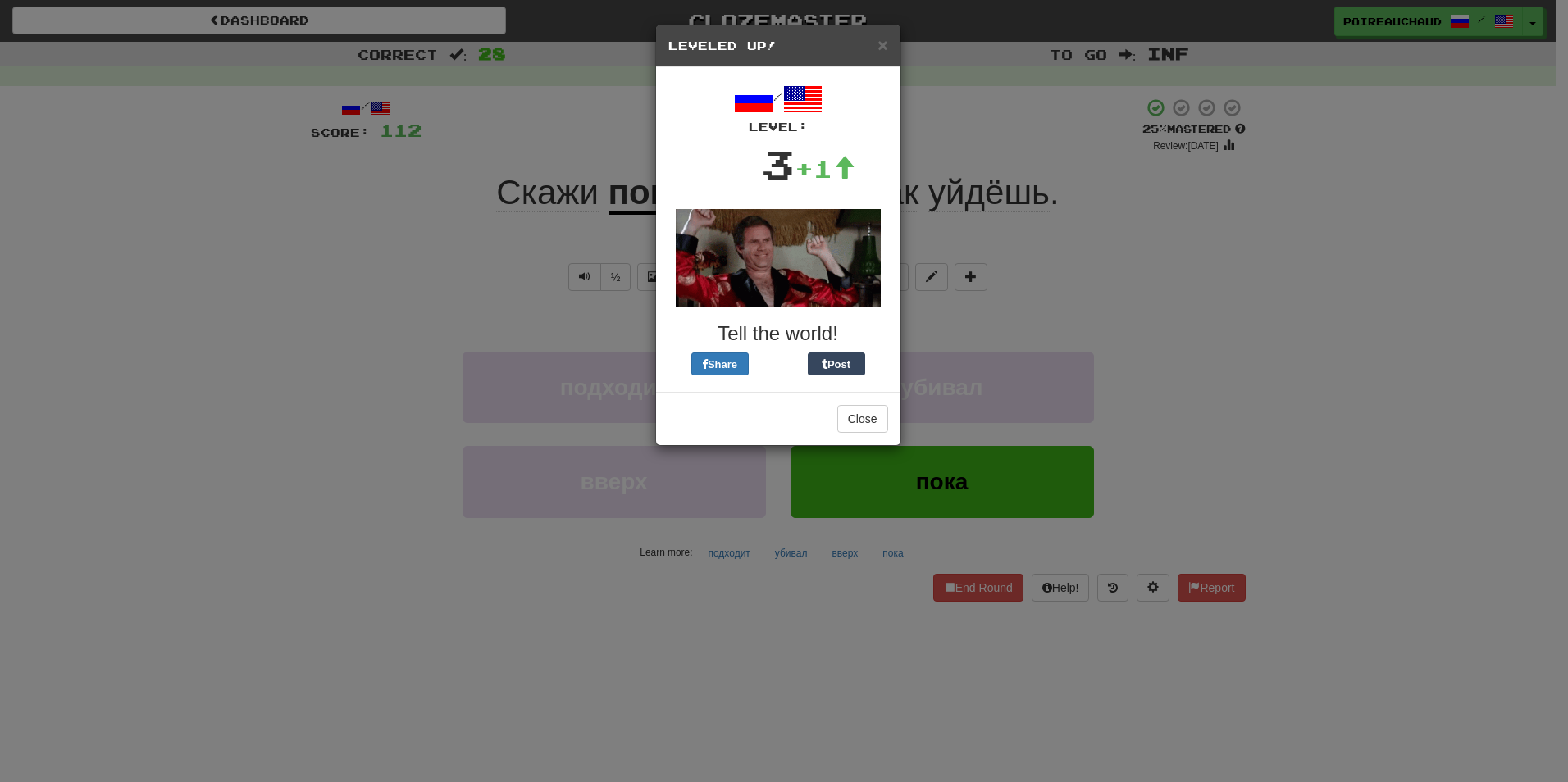
click at [862, 38] on h5 "Leveled Up!" at bounding box center [778, 46] width 220 height 17
click at [888, 42] on div "× Leveled Up!" at bounding box center [778, 46] width 244 height 42
click at [880, 44] on span "×" at bounding box center [882, 45] width 10 height 19
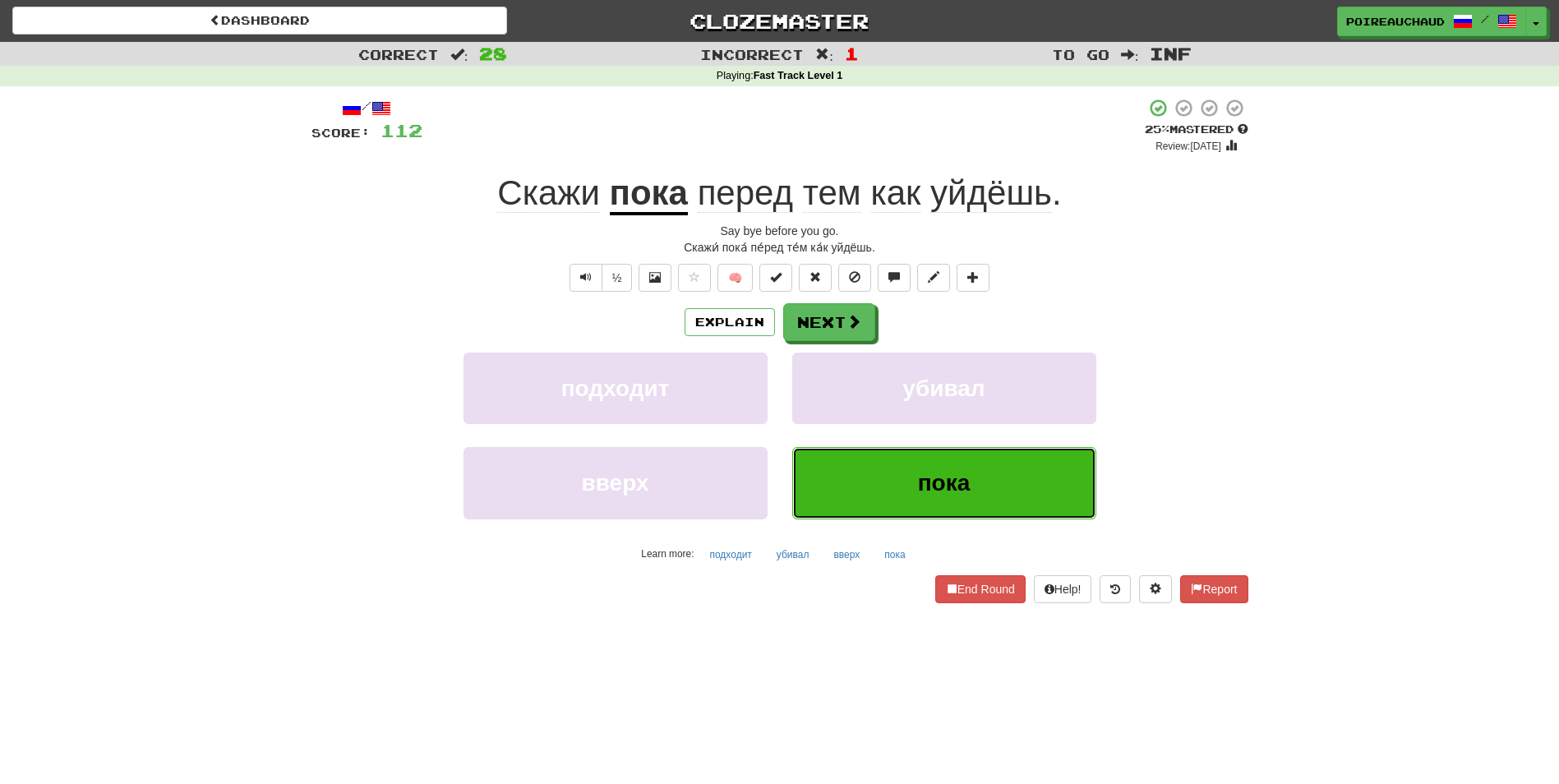
click at [980, 491] on button "пока" at bounding box center [944, 482] width 304 height 72
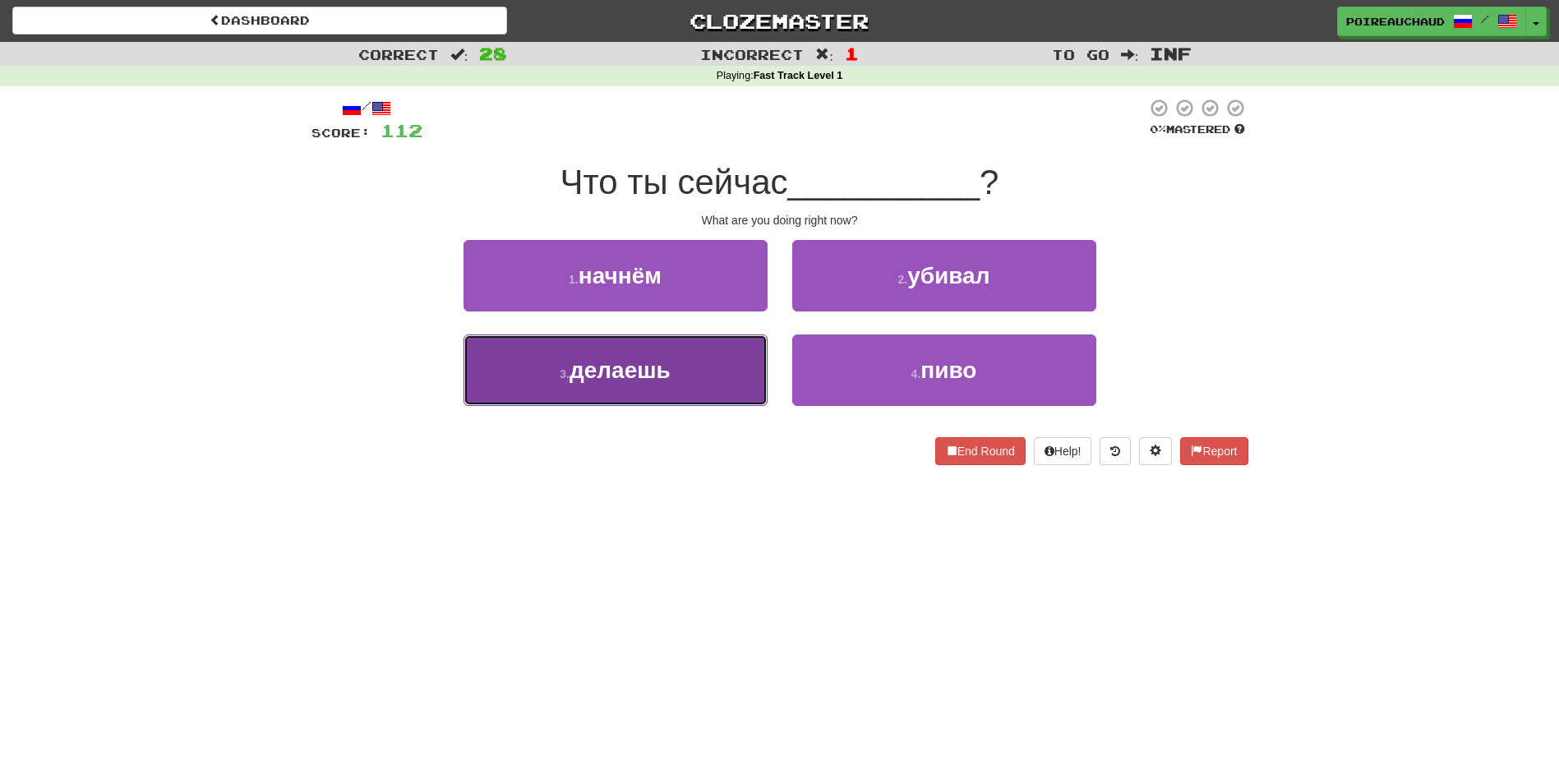
click at [691, 375] on button "3 . делаешь" at bounding box center [615, 370] width 304 height 72
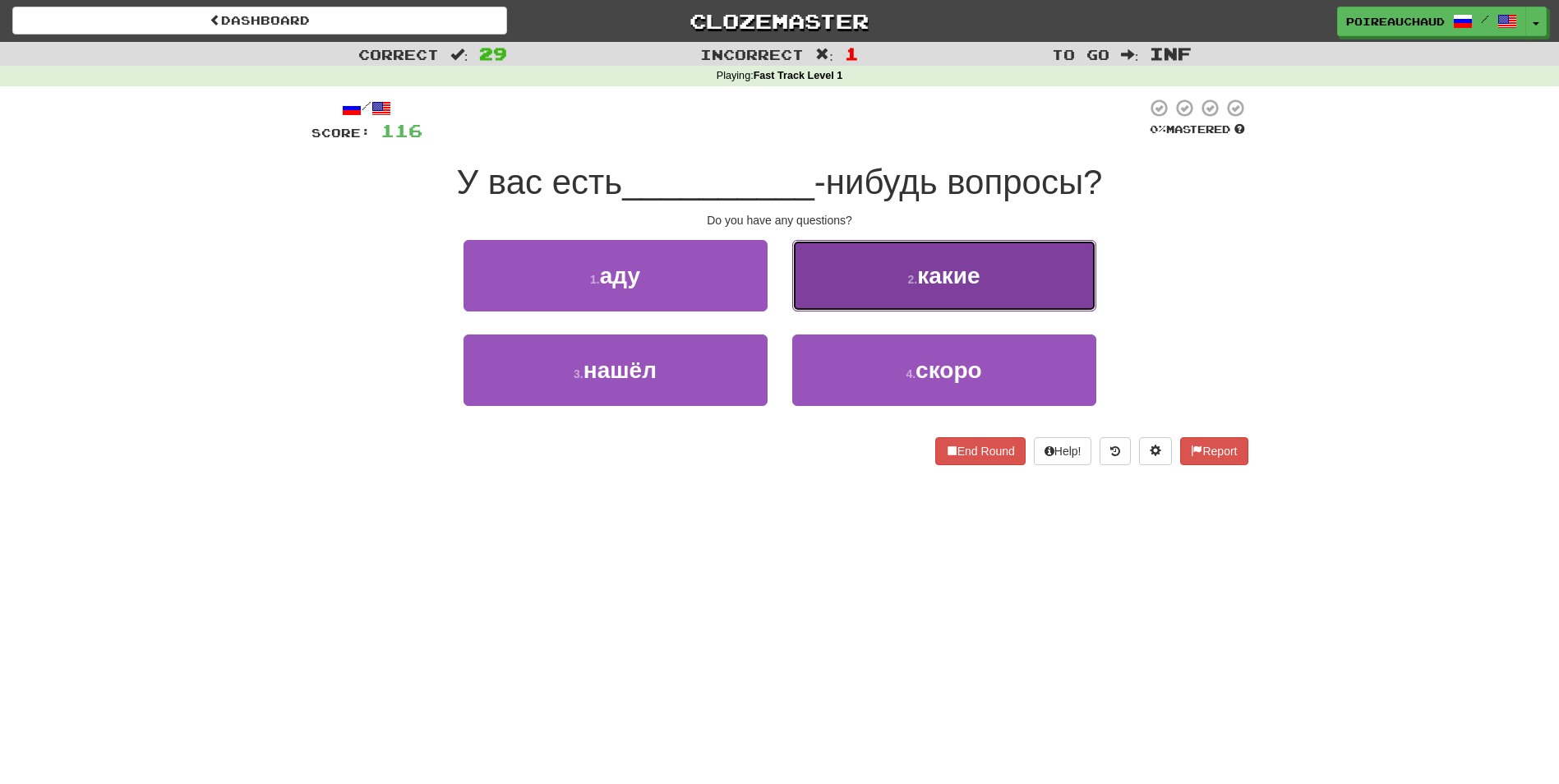
click at [934, 270] on span "какие" at bounding box center [948, 275] width 63 height 25
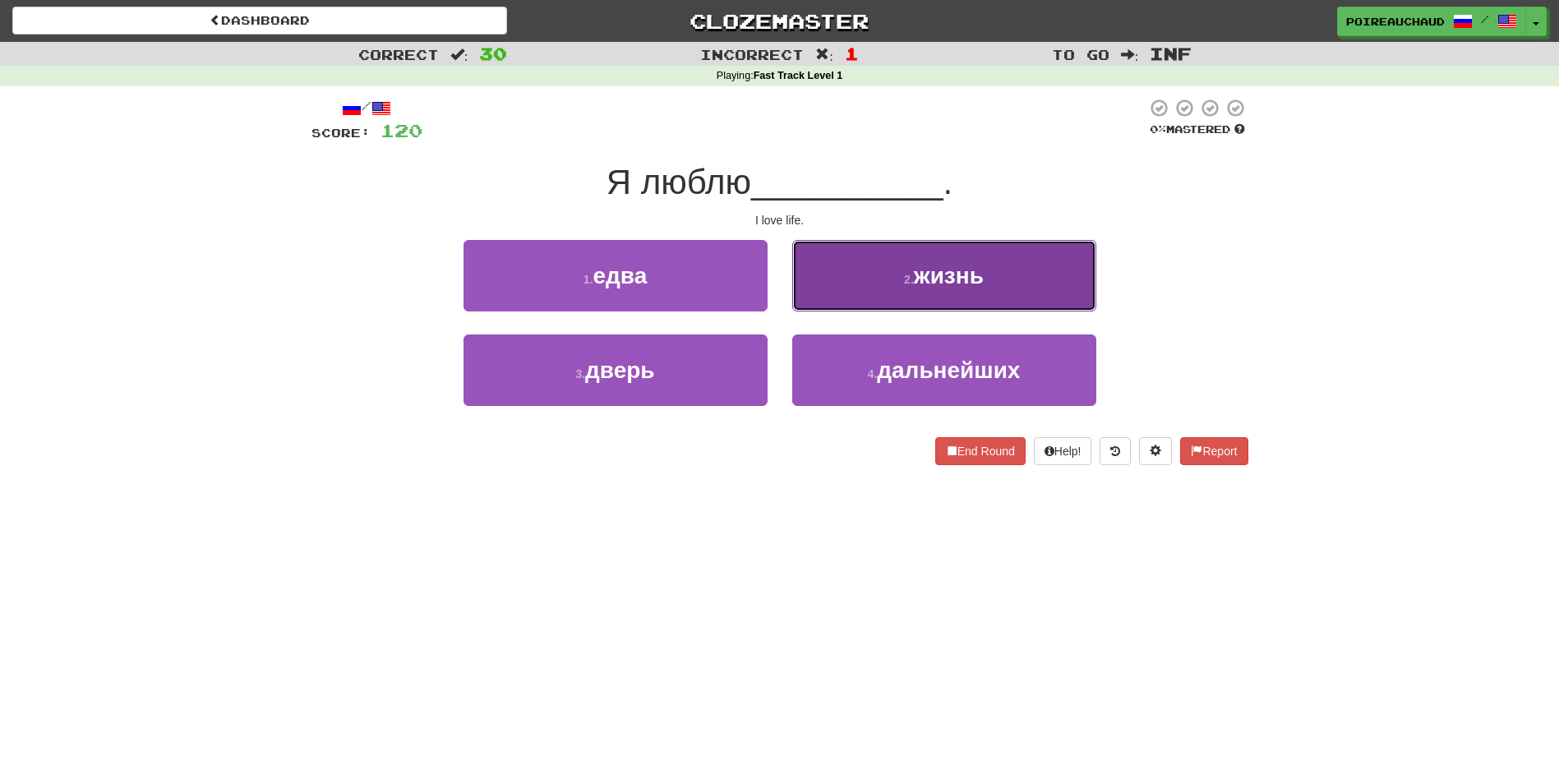
click at [937, 278] on span "жизнь" at bounding box center [949, 275] width 70 height 25
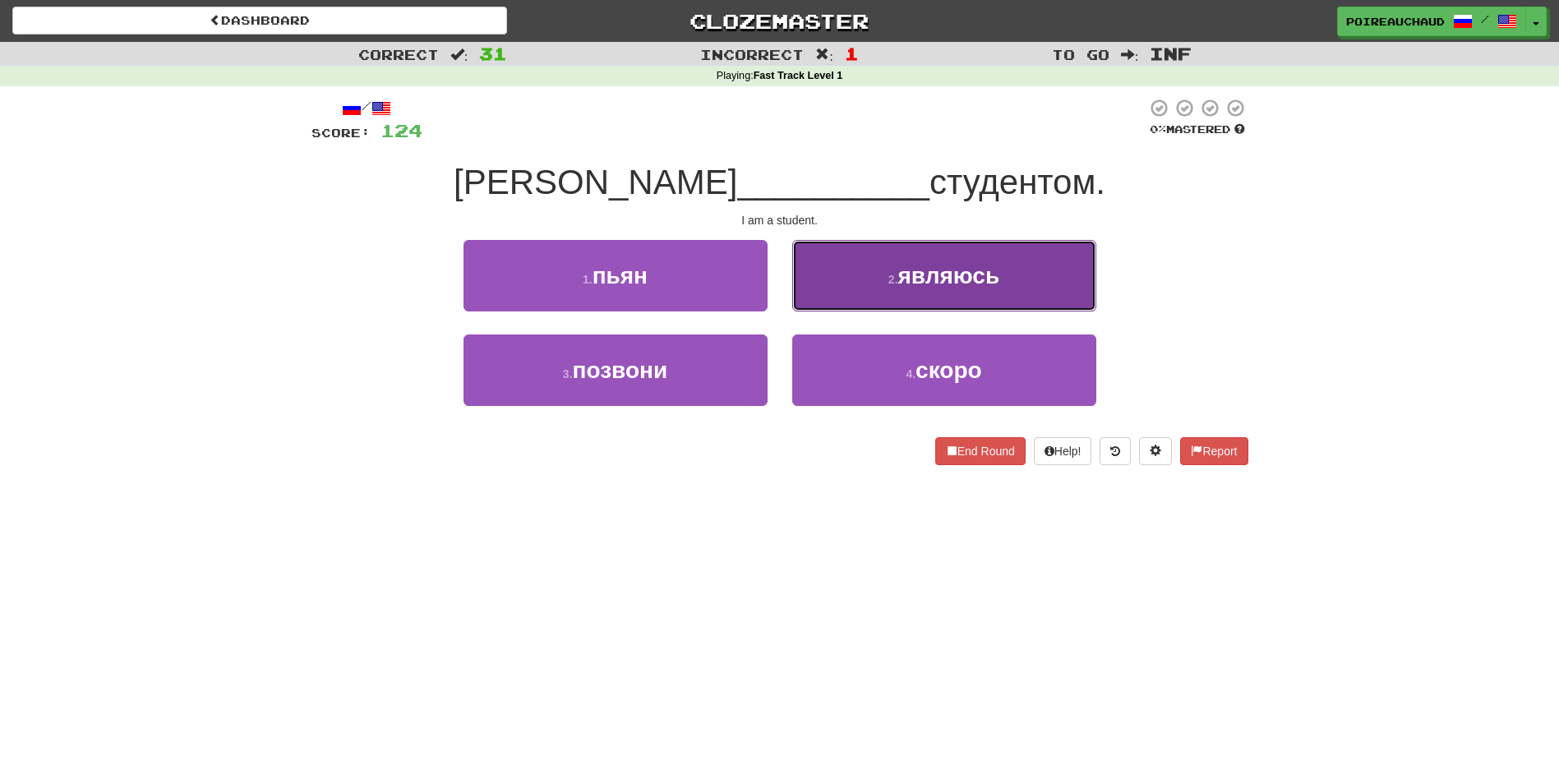
click at [939, 297] on button "2 . являюсь" at bounding box center [944, 276] width 304 height 72
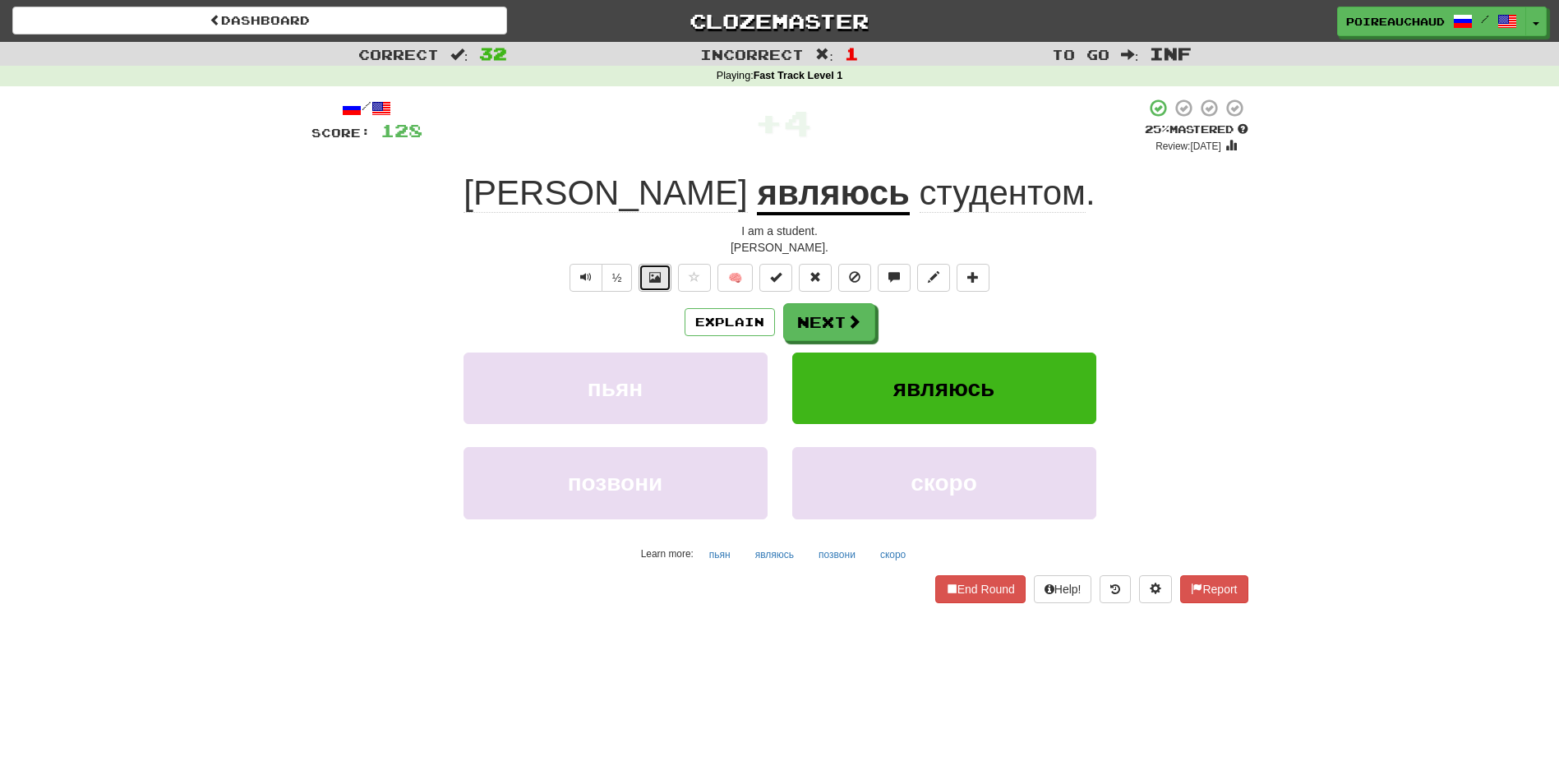
click at [665, 282] on button at bounding box center [654, 278] width 33 height 28
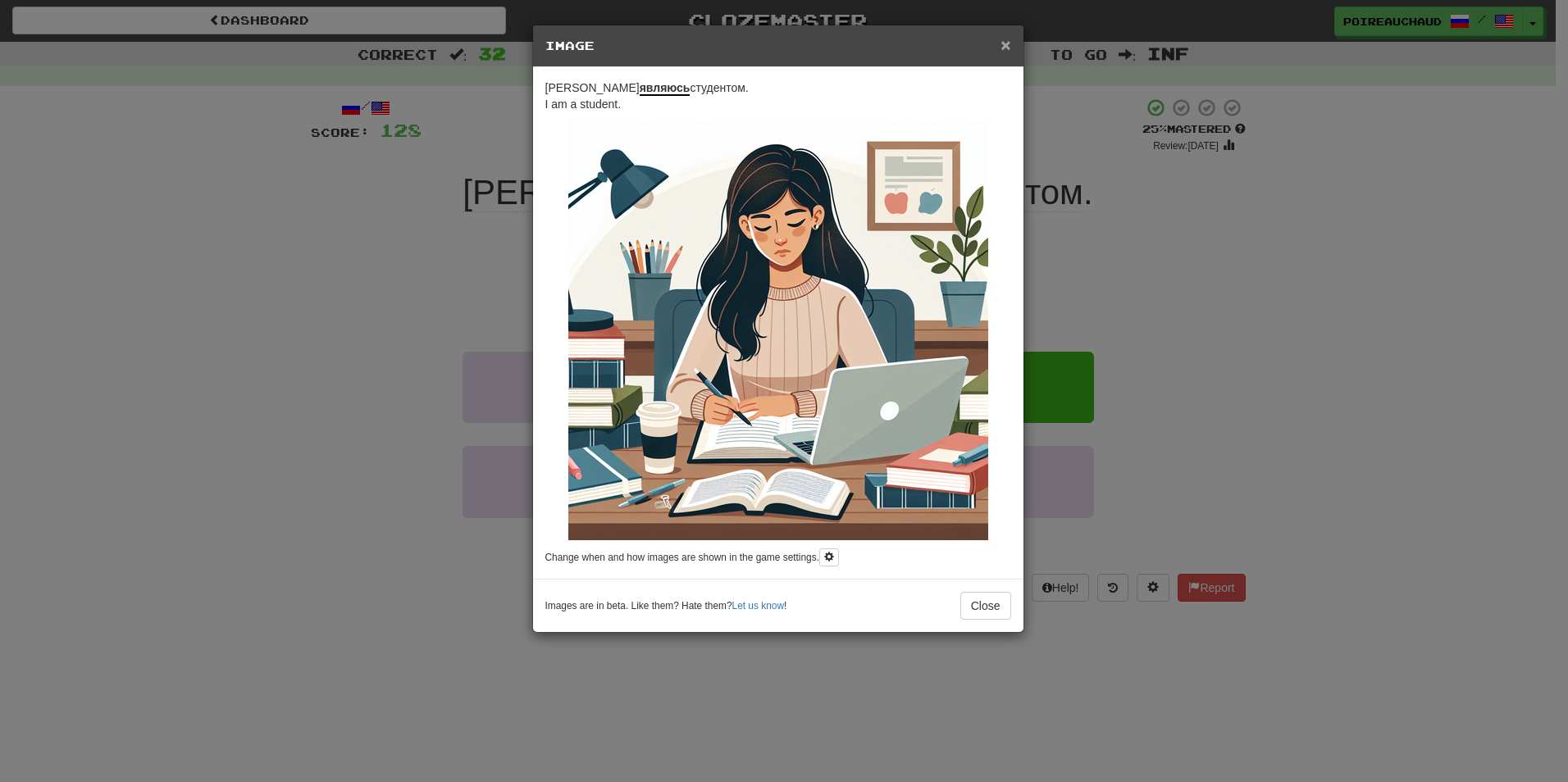
click at [1004, 40] on span "×" at bounding box center [1005, 45] width 10 height 19
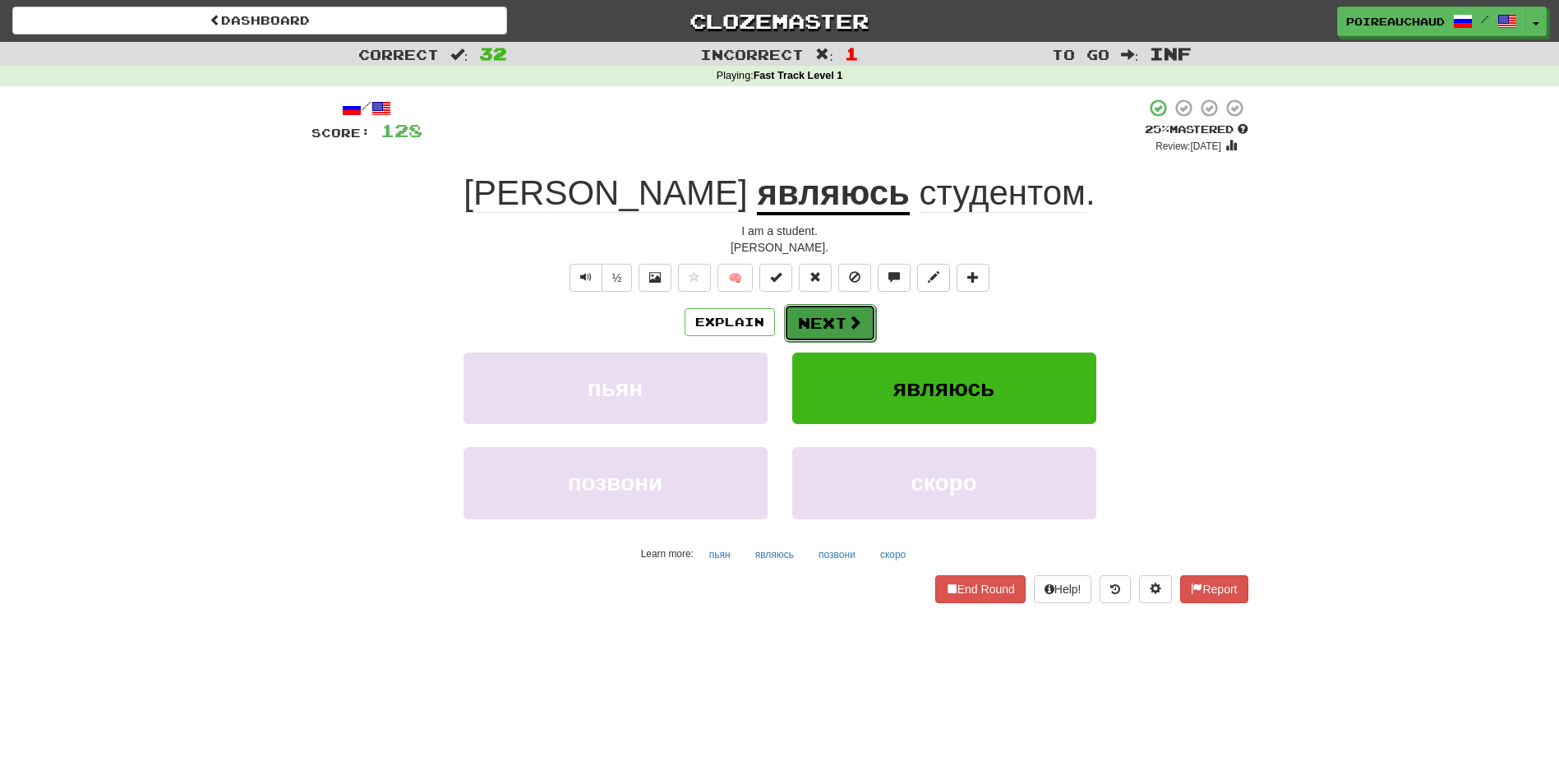
click at [826, 320] on button "Next" at bounding box center [830, 322] width 93 height 37
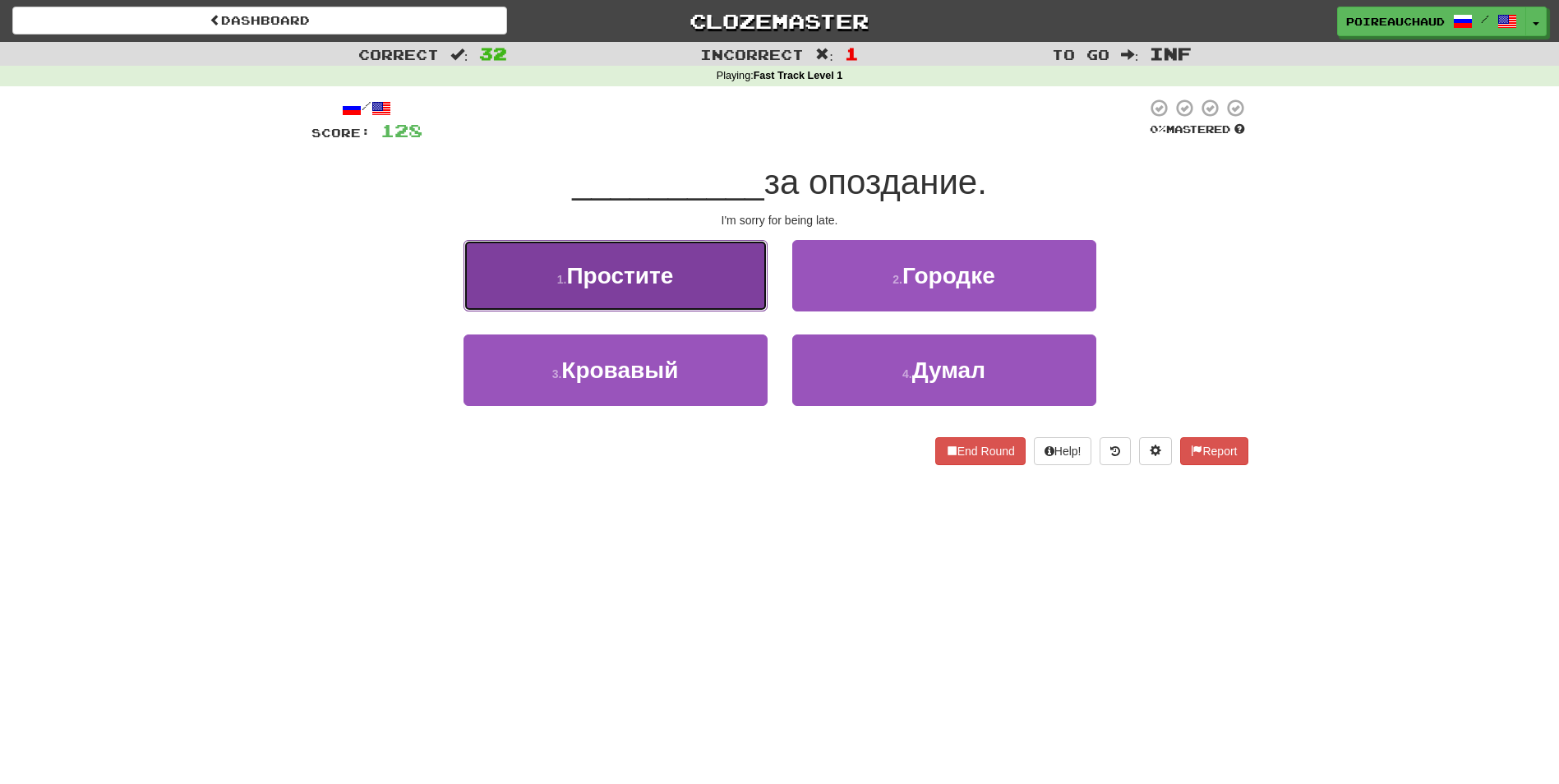
click at [707, 270] on button "1 . Простите" at bounding box center [615, 276] width 304 height 72
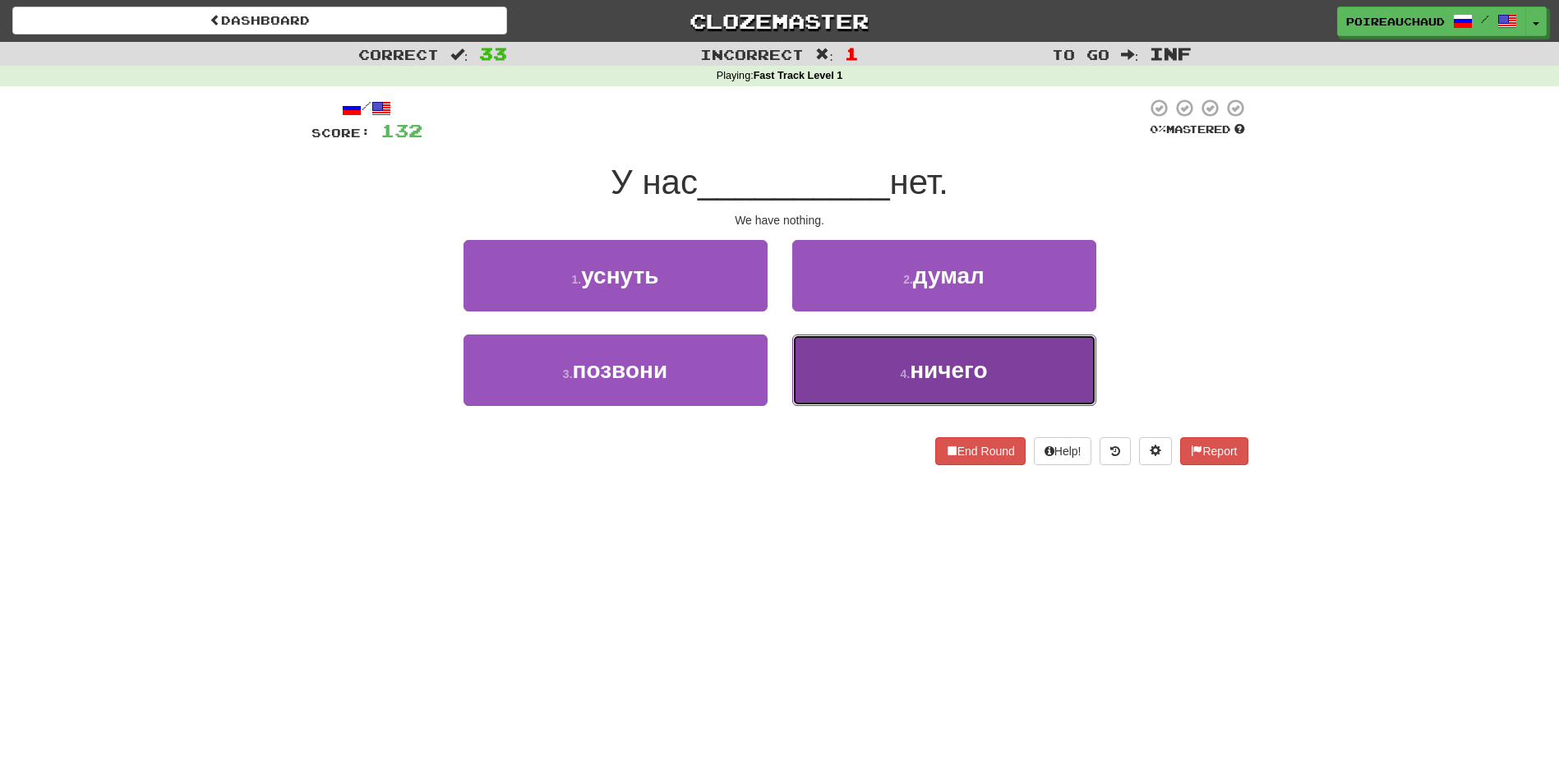
click at [965, 387] on button "4 . ничего" at bounding box center [944, 370] width 304 height 72
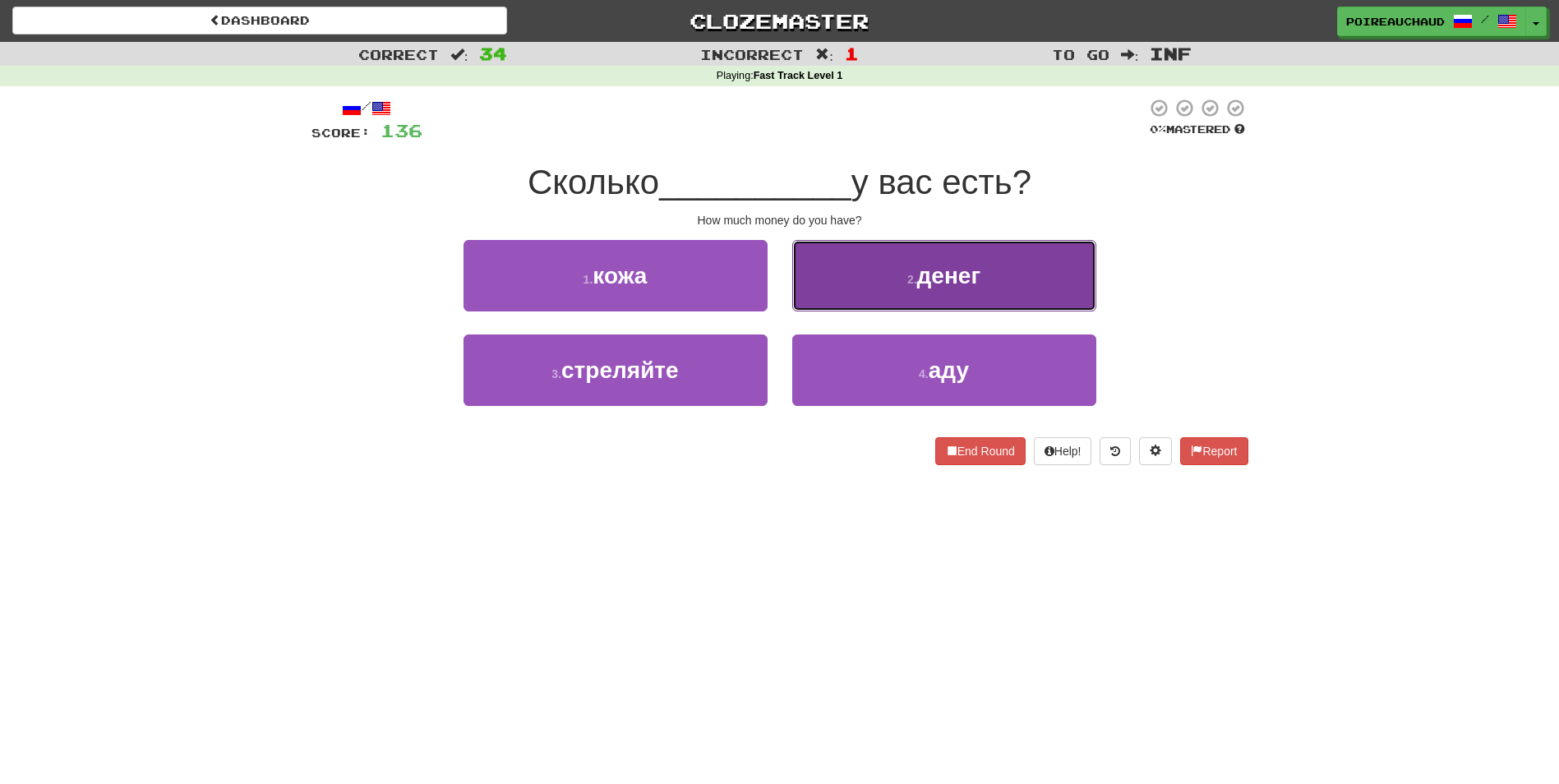
click at [927, 240] on button "2 . денег" at bounding box center [944, 276] width 304 height 72
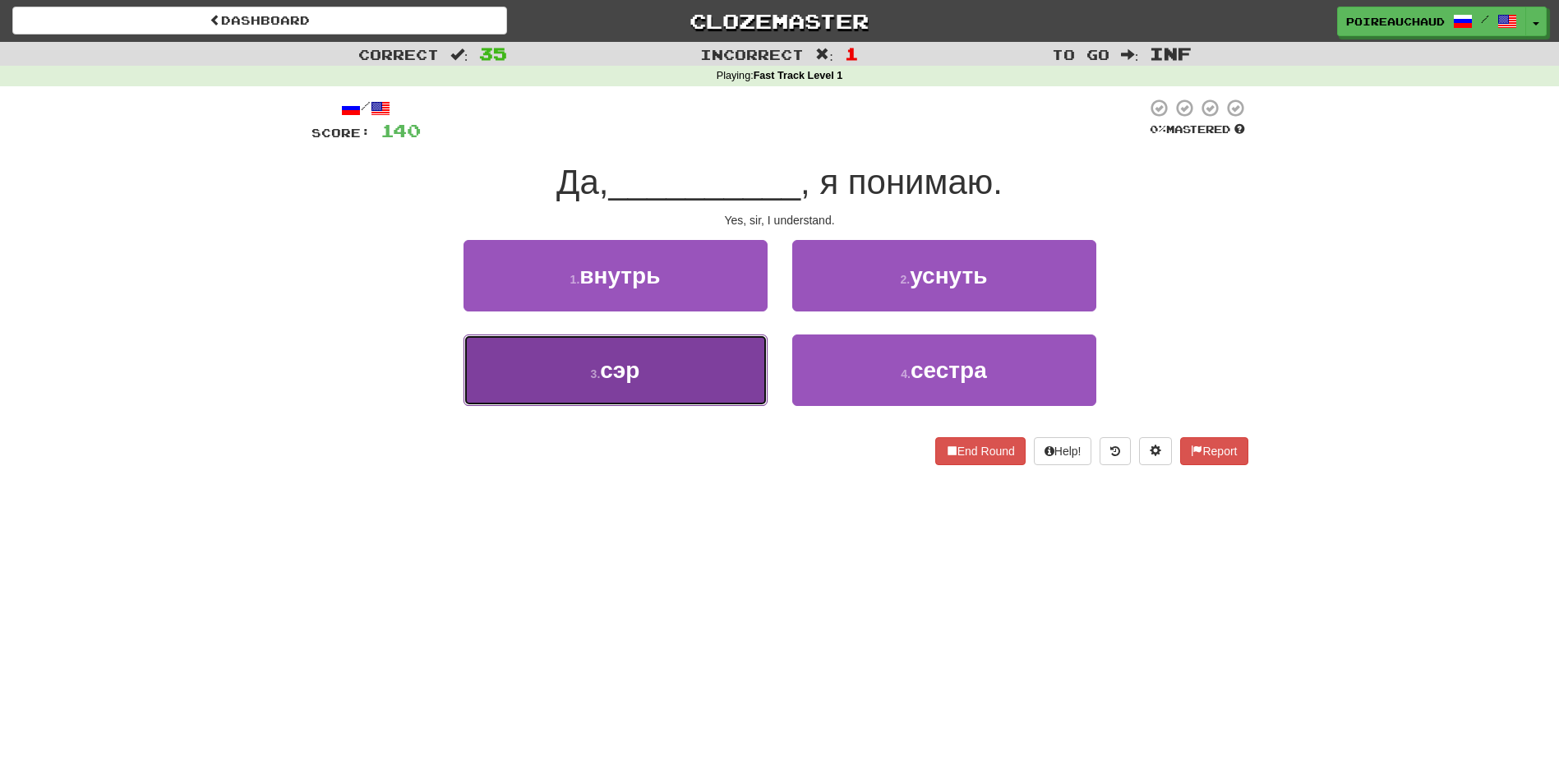
click at [631, 368] on span "сэр" at bounding box center [620, 370] width 39 height 25
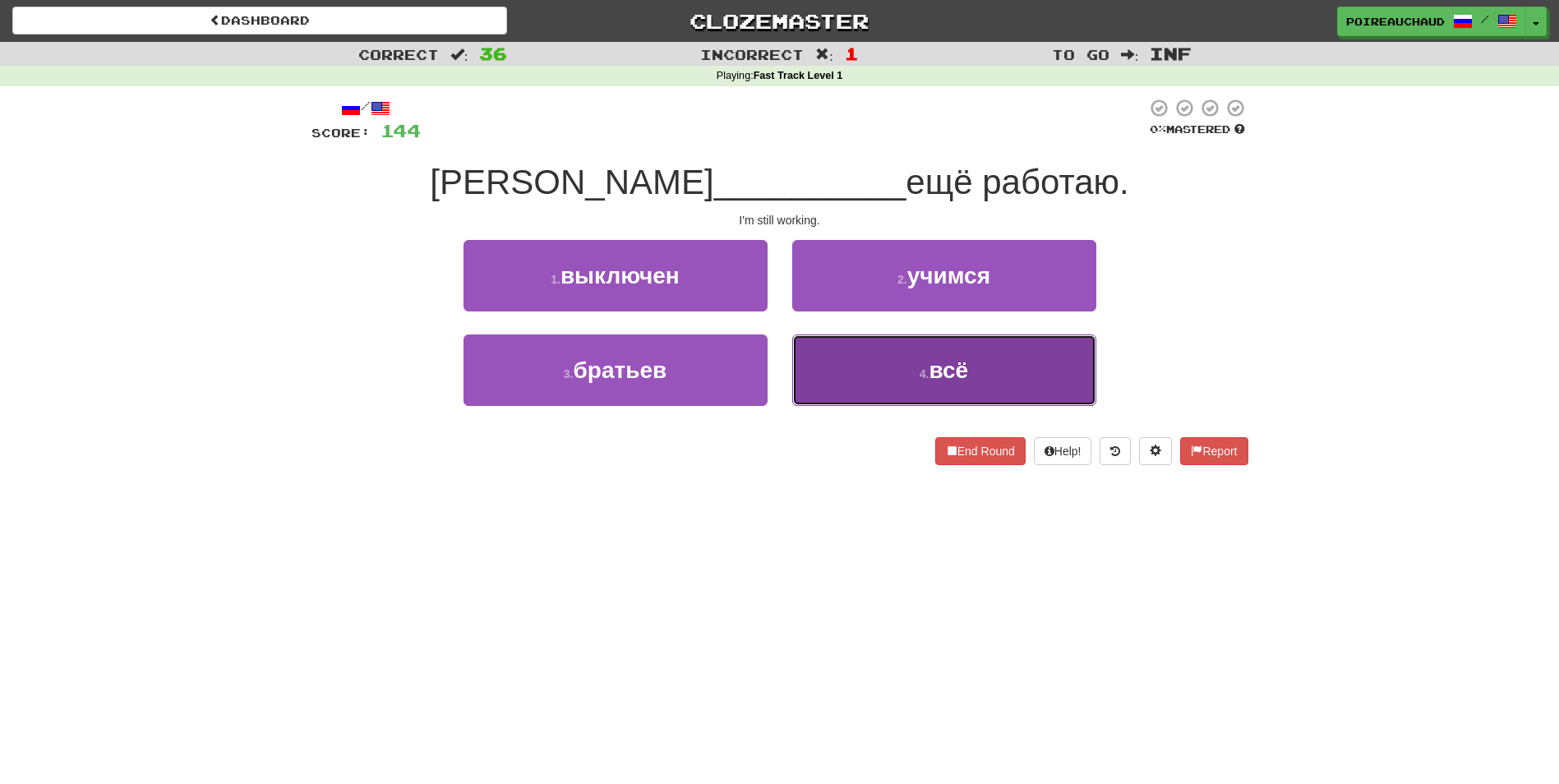
click at [863, 385] on button "4 . всё" at bounding box center [944, 370] width 304 height 72
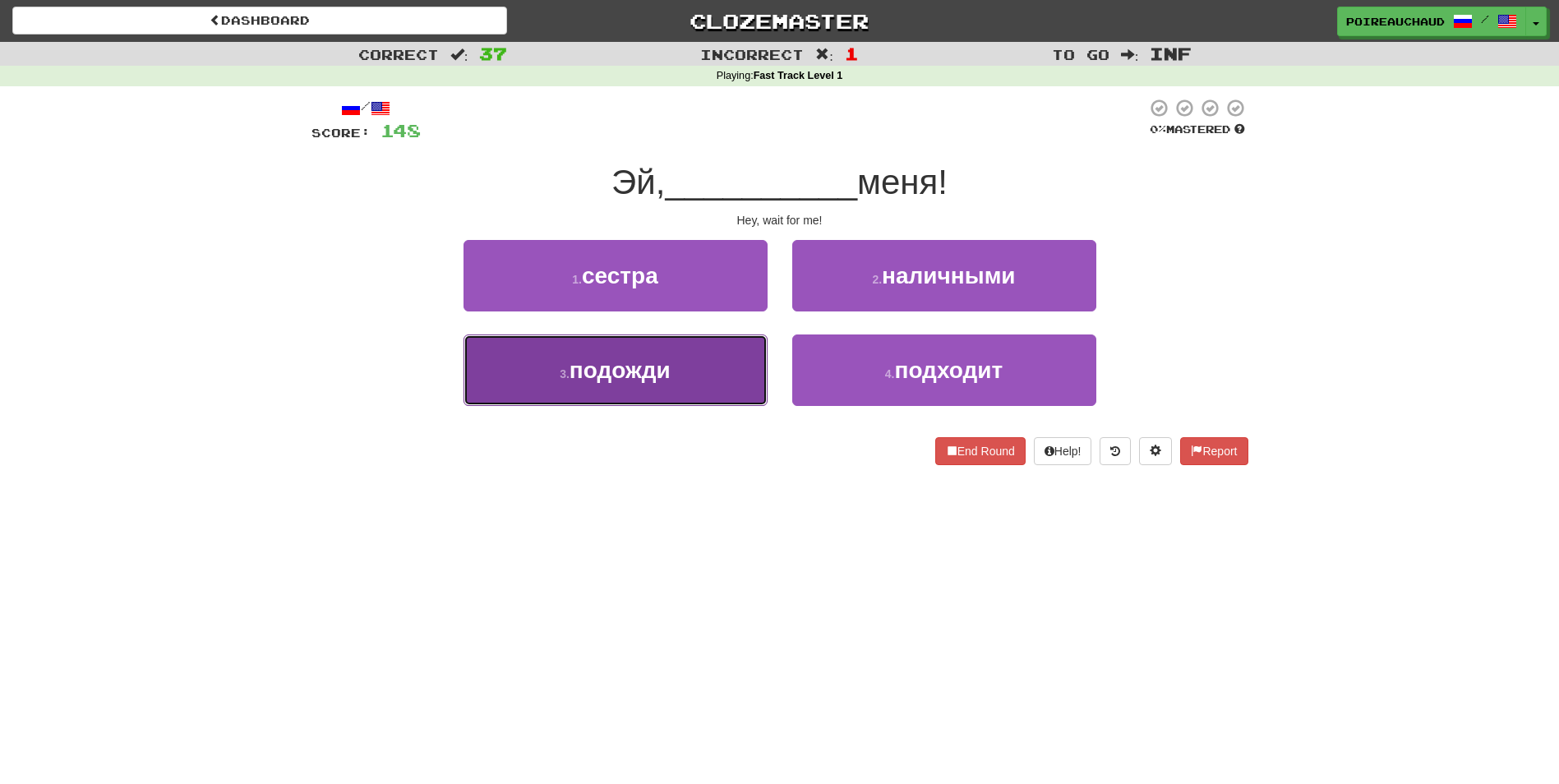
click at [705, 405] on button "3 . подожди" at bounding box center [615, 370] width 304 height 72
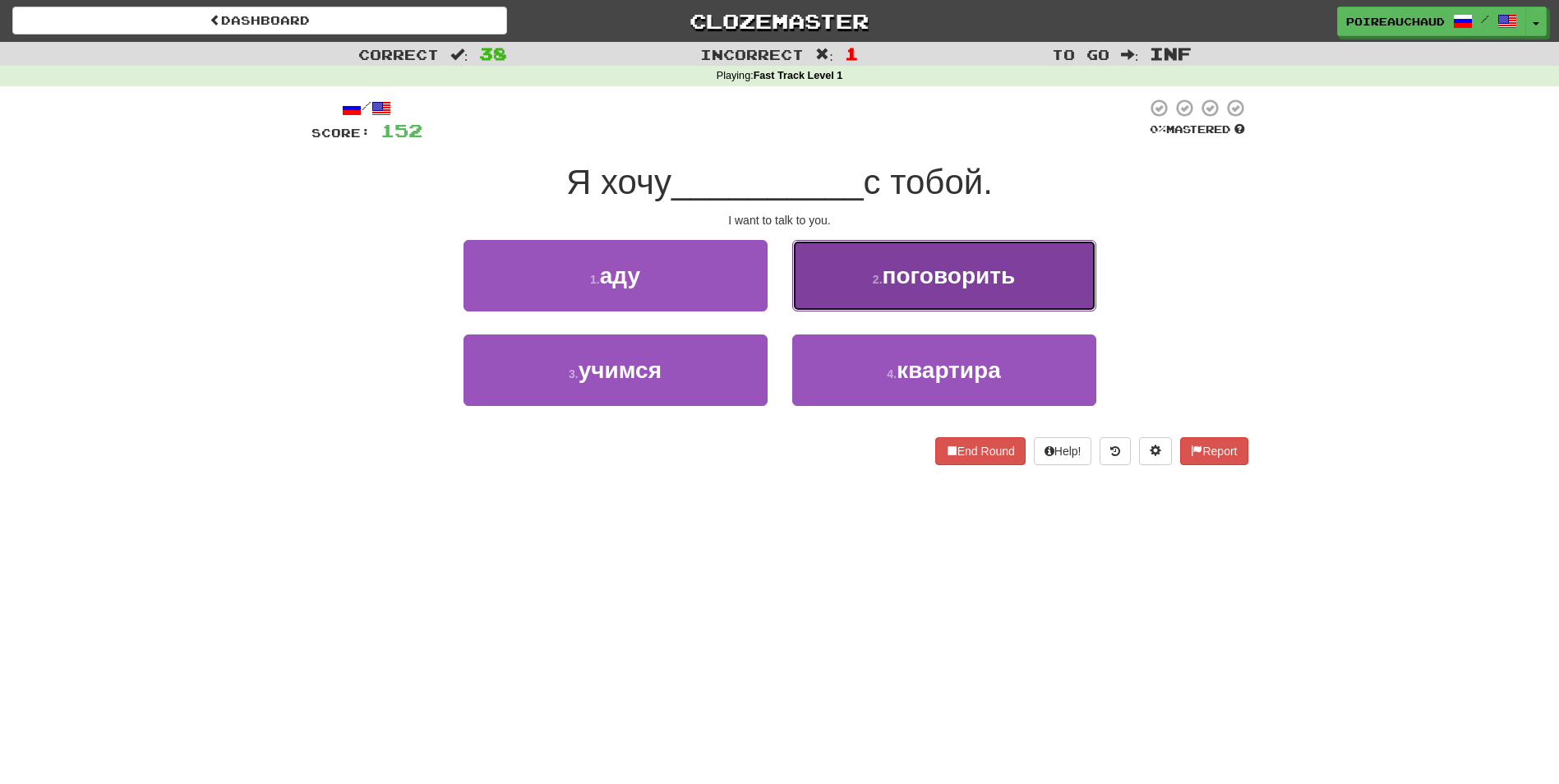
click at [937, 284] on span "поговорить" at bounding box center [950, 275] width 133 height 25
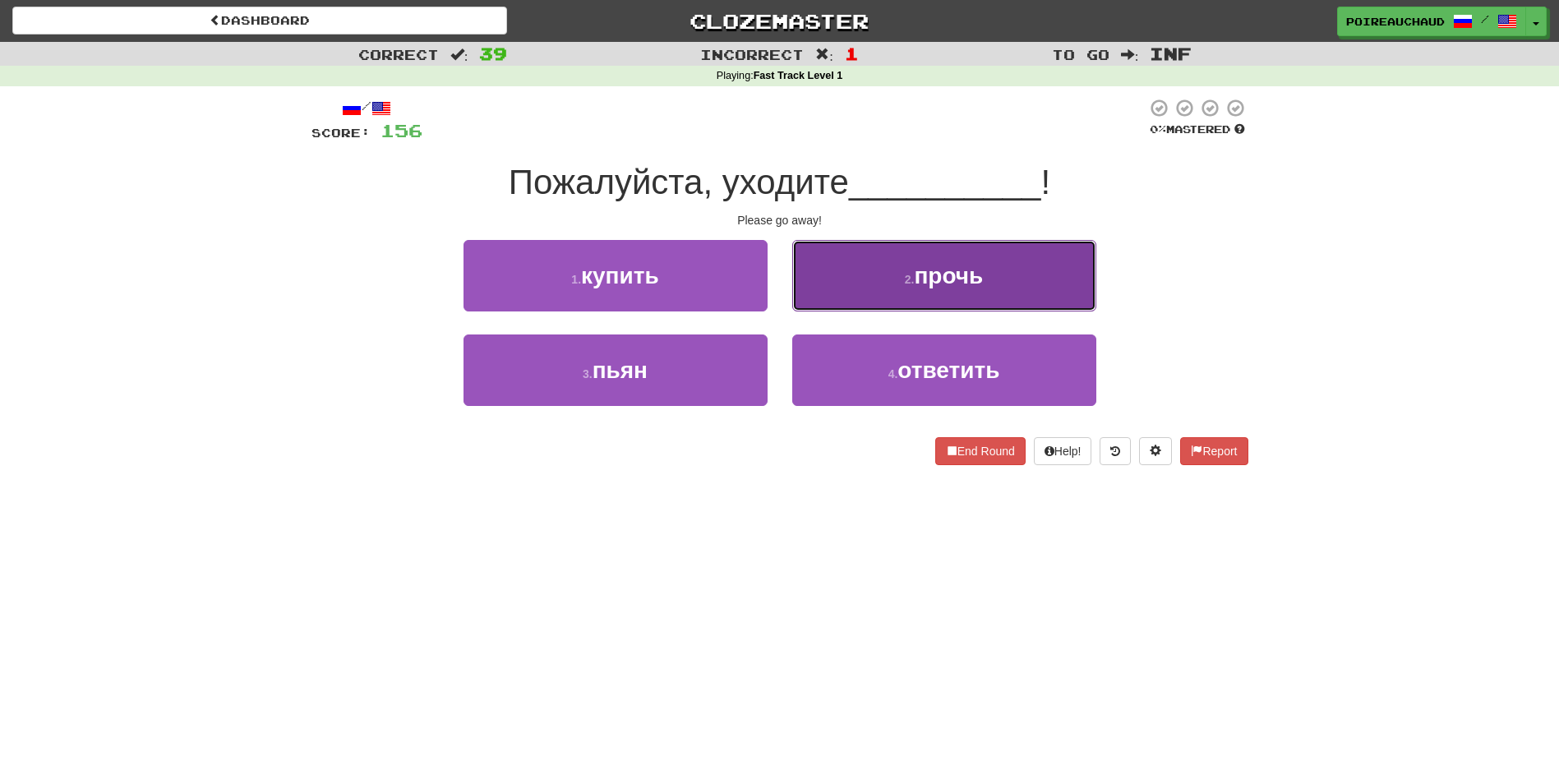
click at [1015, 264] on button "2 . прочь" at bounding box center [944, 276] width 304 height 72
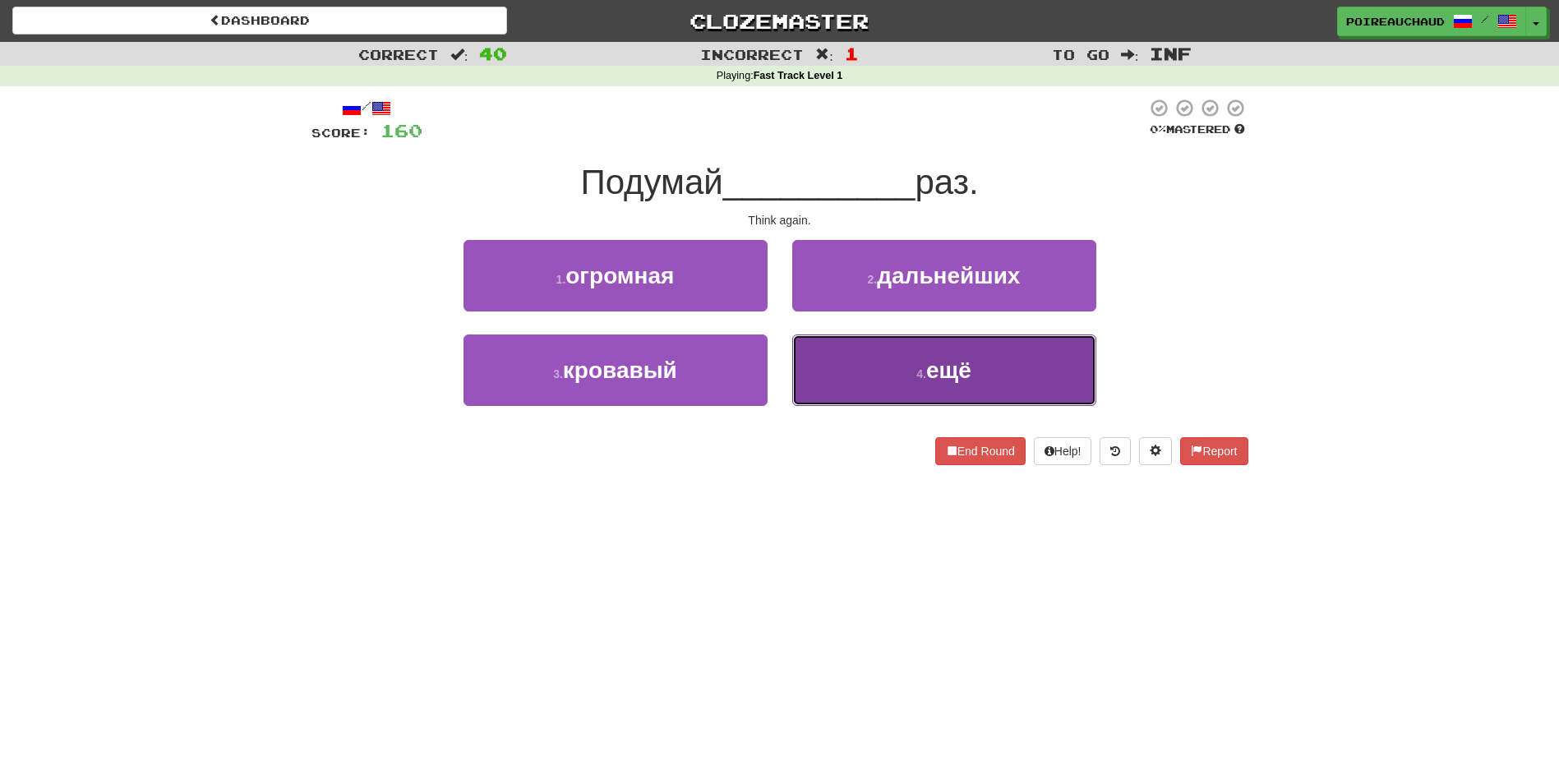
click at [944, 377] on span "ещё" at bounding box center [949, 370] width 45 height 25
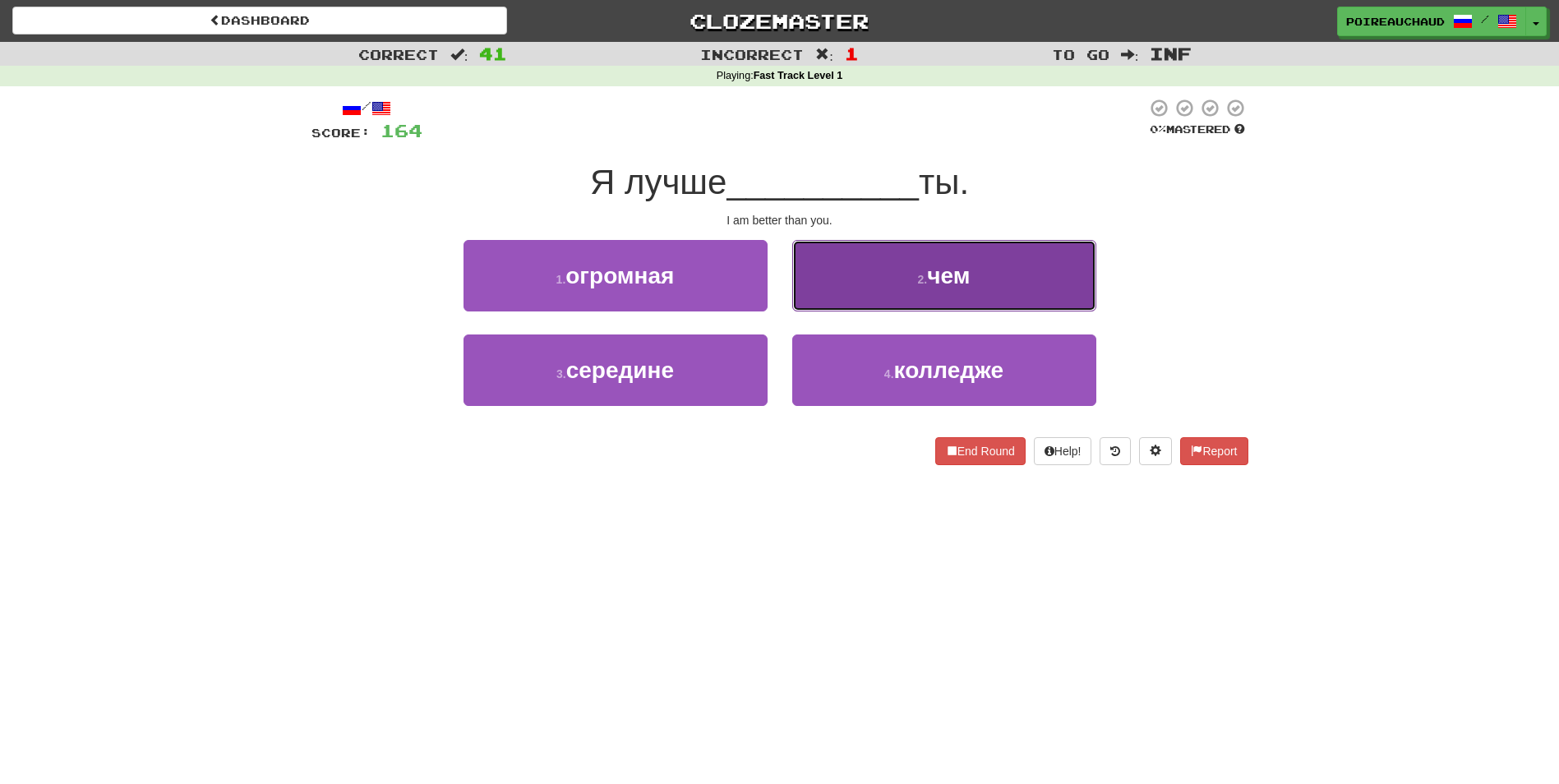
click at [897, 278] on button "2 . чем" at bounding box center [944, 276] width 304 height 72
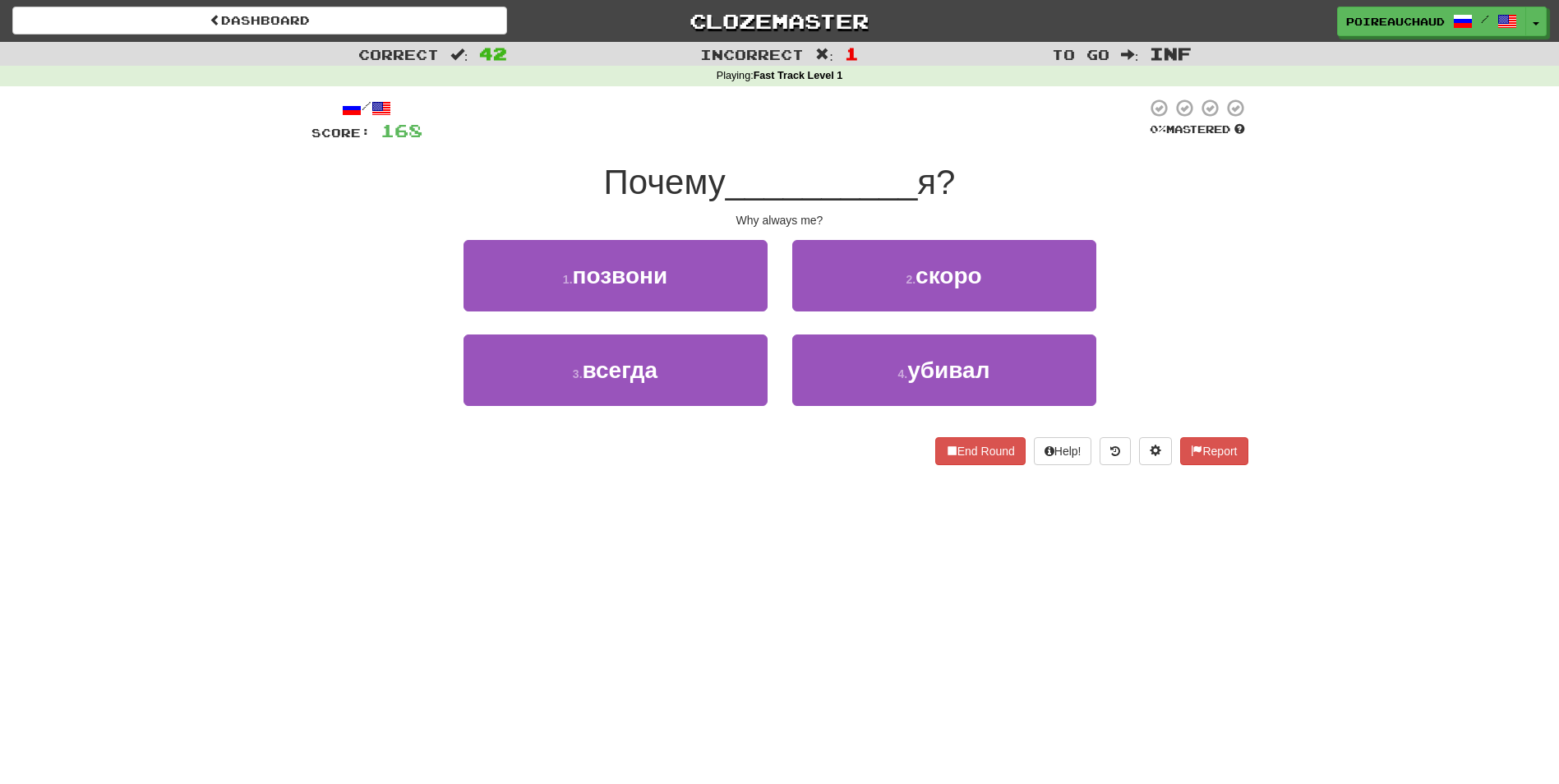
click at [665, 412] on div "3 . всегда" at bounding box center [616, 381] width 329 height 94
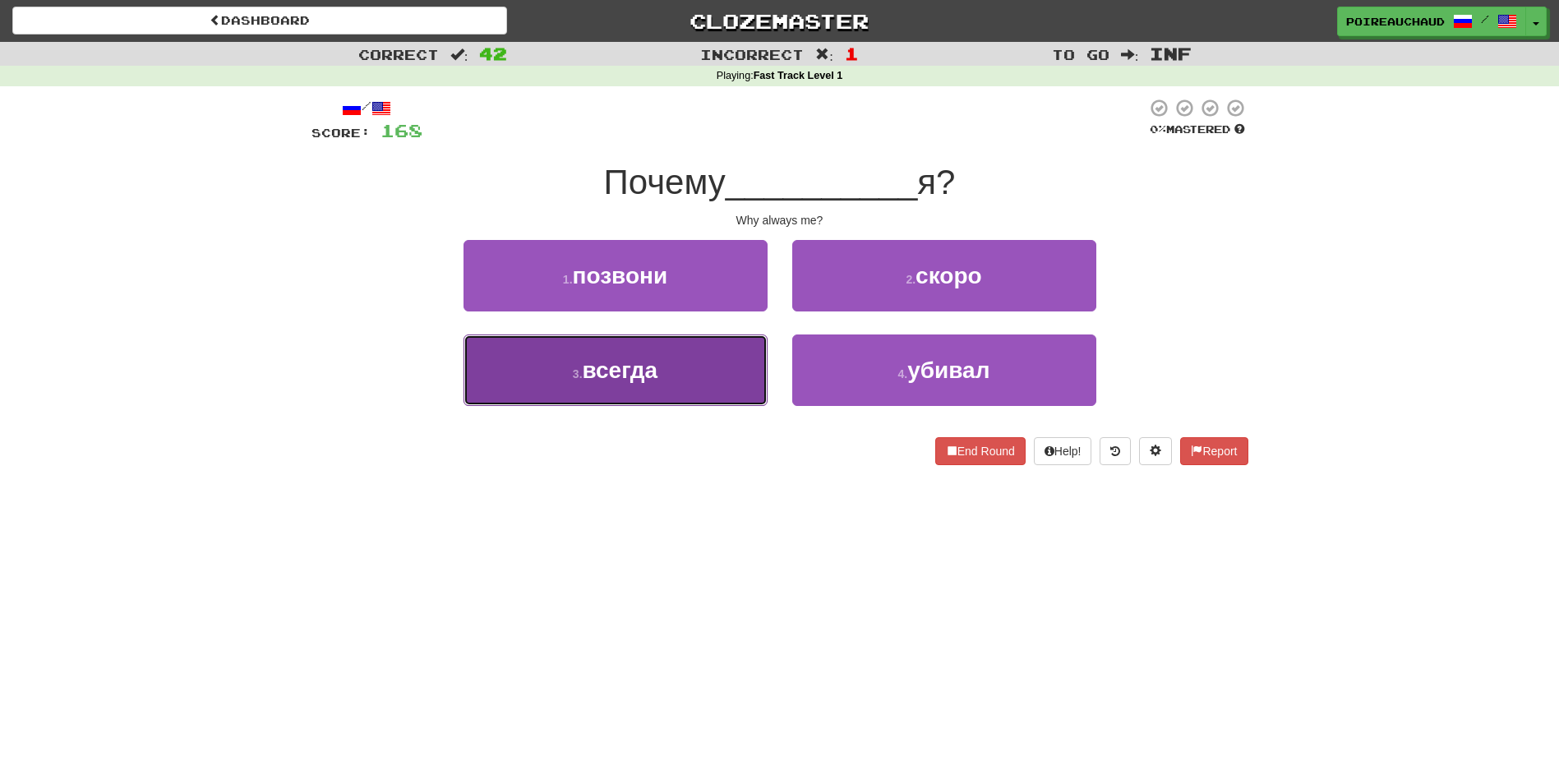
click at [665, 385] on button "3 . всегда" at bounding box center [615, 370] width 304 height 72
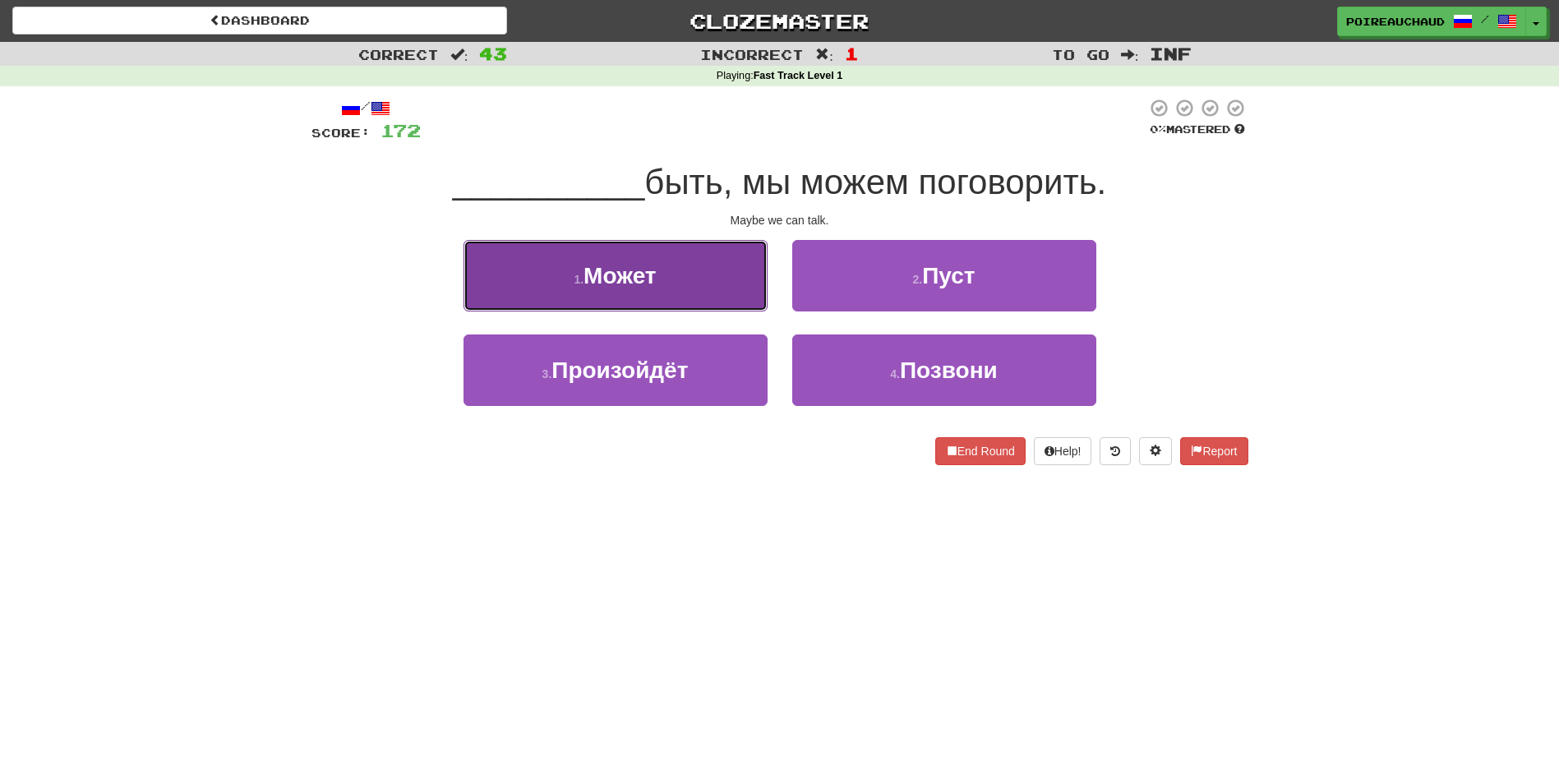
click at [759, 292] on button "1 . Может" at bounding box center [615, 276] width 304 height 72
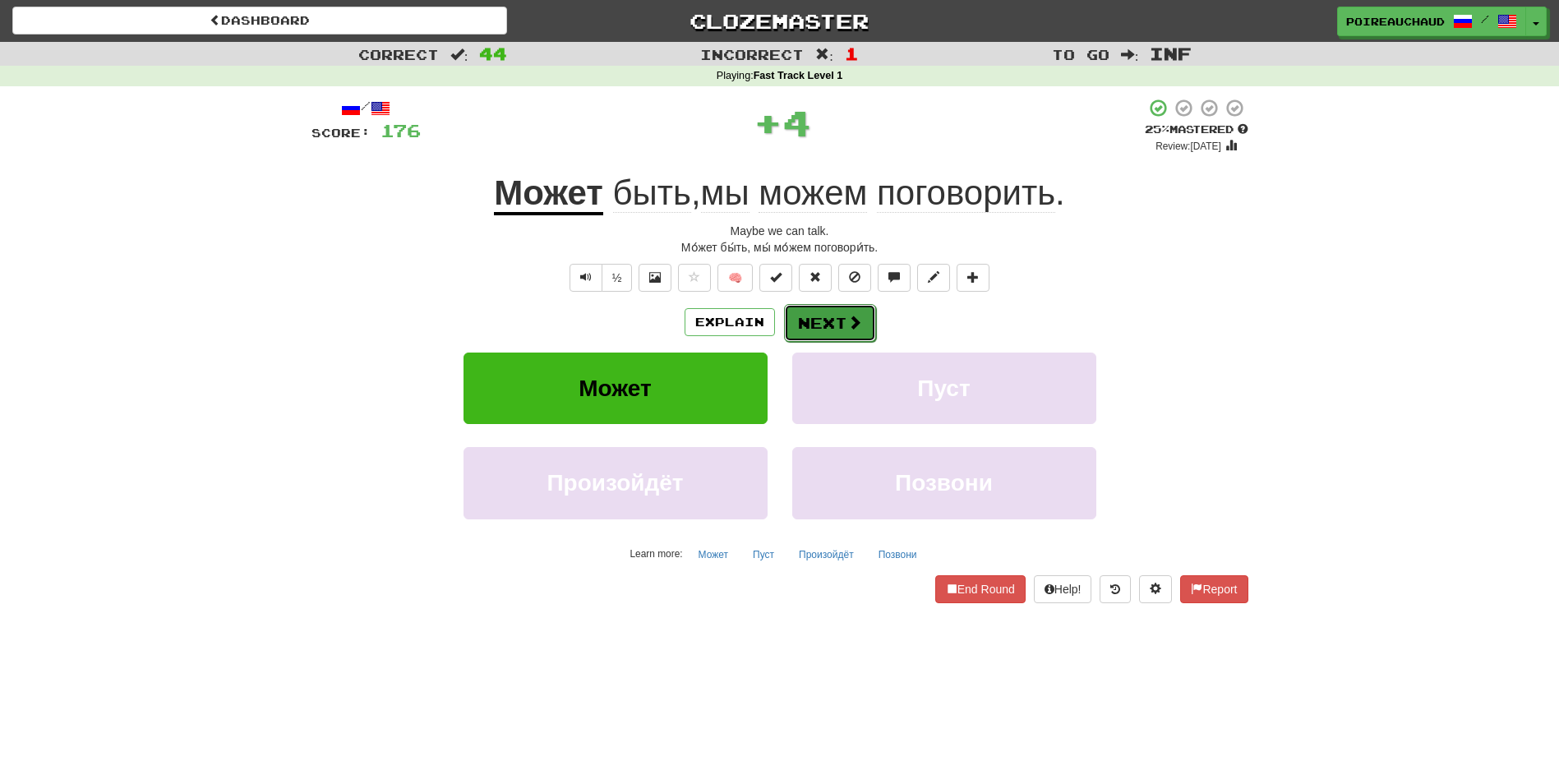
click at [823, 304] on button "Next" at bounding box center [830, 322] width 93 height 37
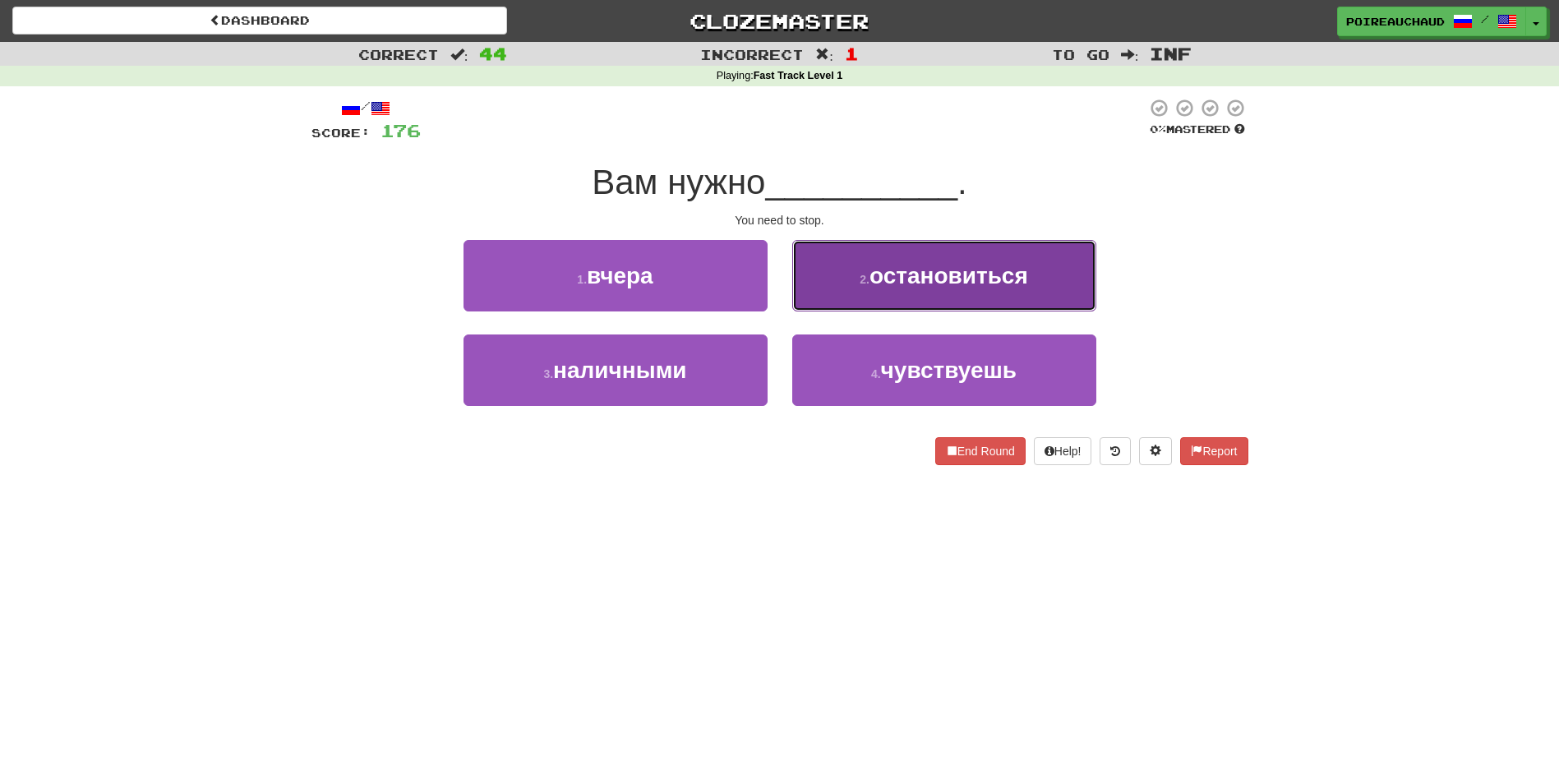
click at [851, 296] on button "2 . остановиться" at bounding box center [944, 276] width 304 height 72
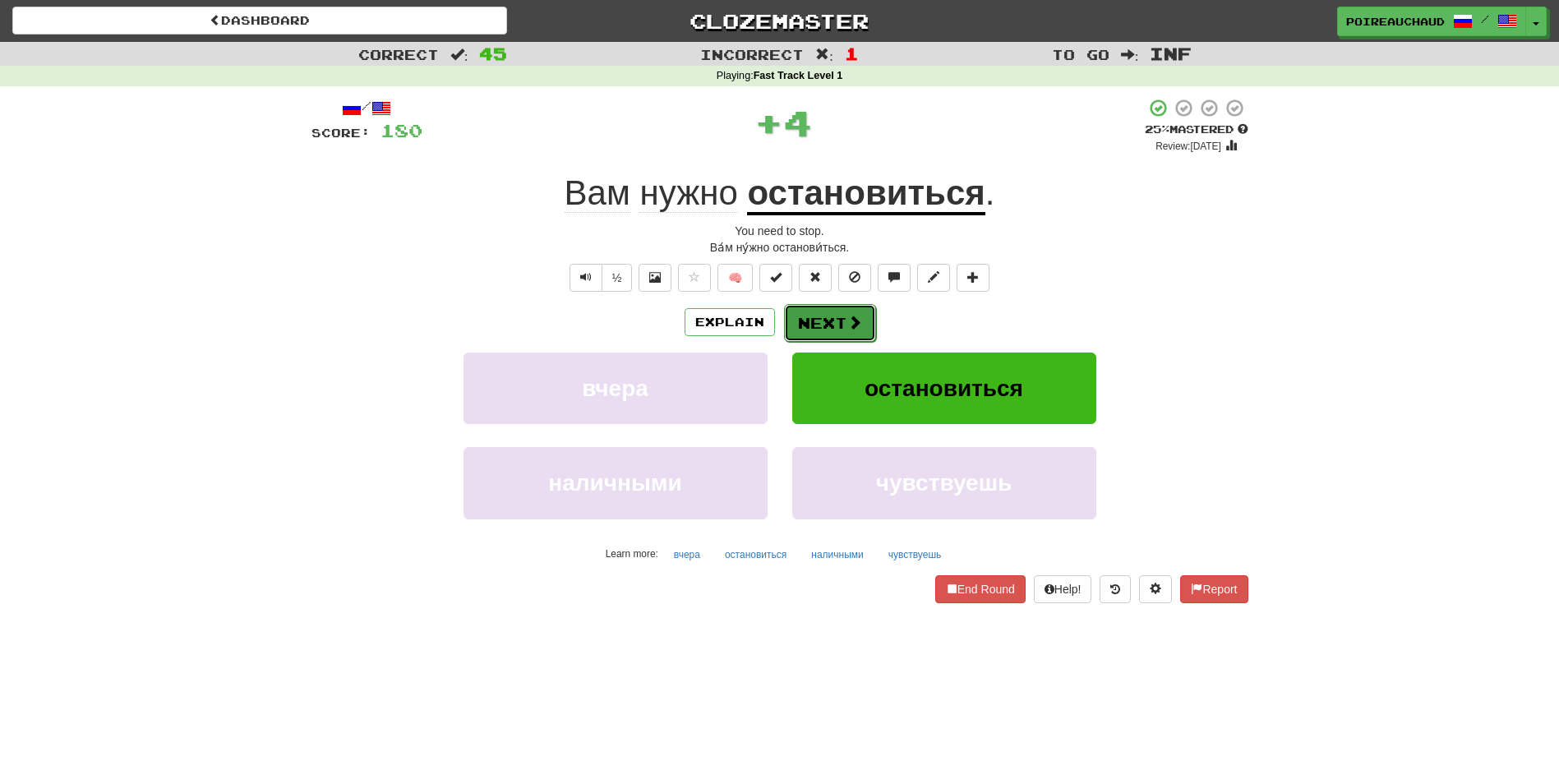
click at [803, 317] on button "Next" at bounding box center [830, 322] width 93 height 37
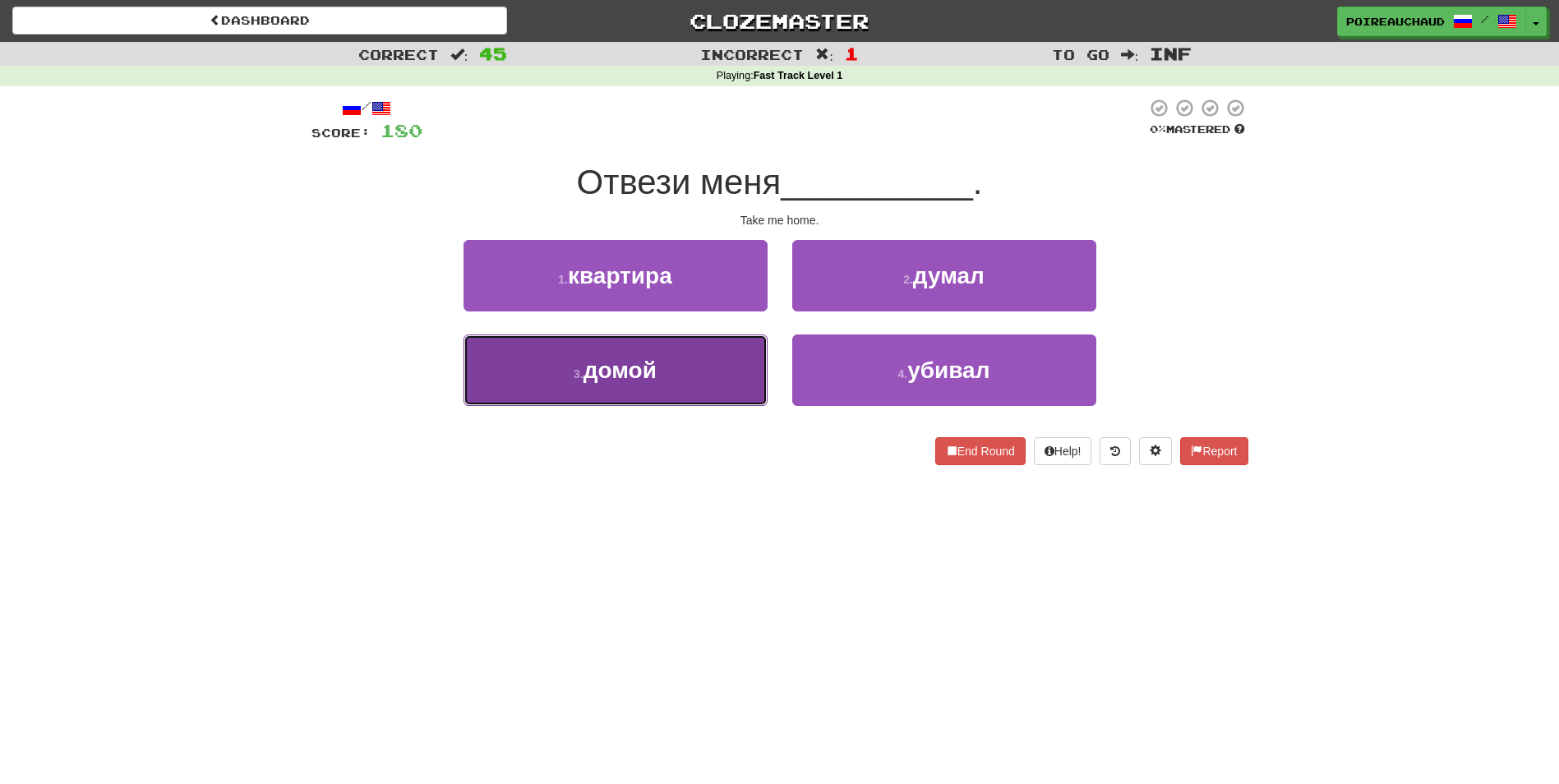
click at [638, 382] on span "домой" at bounding box center [620, 370] width 73 height 25
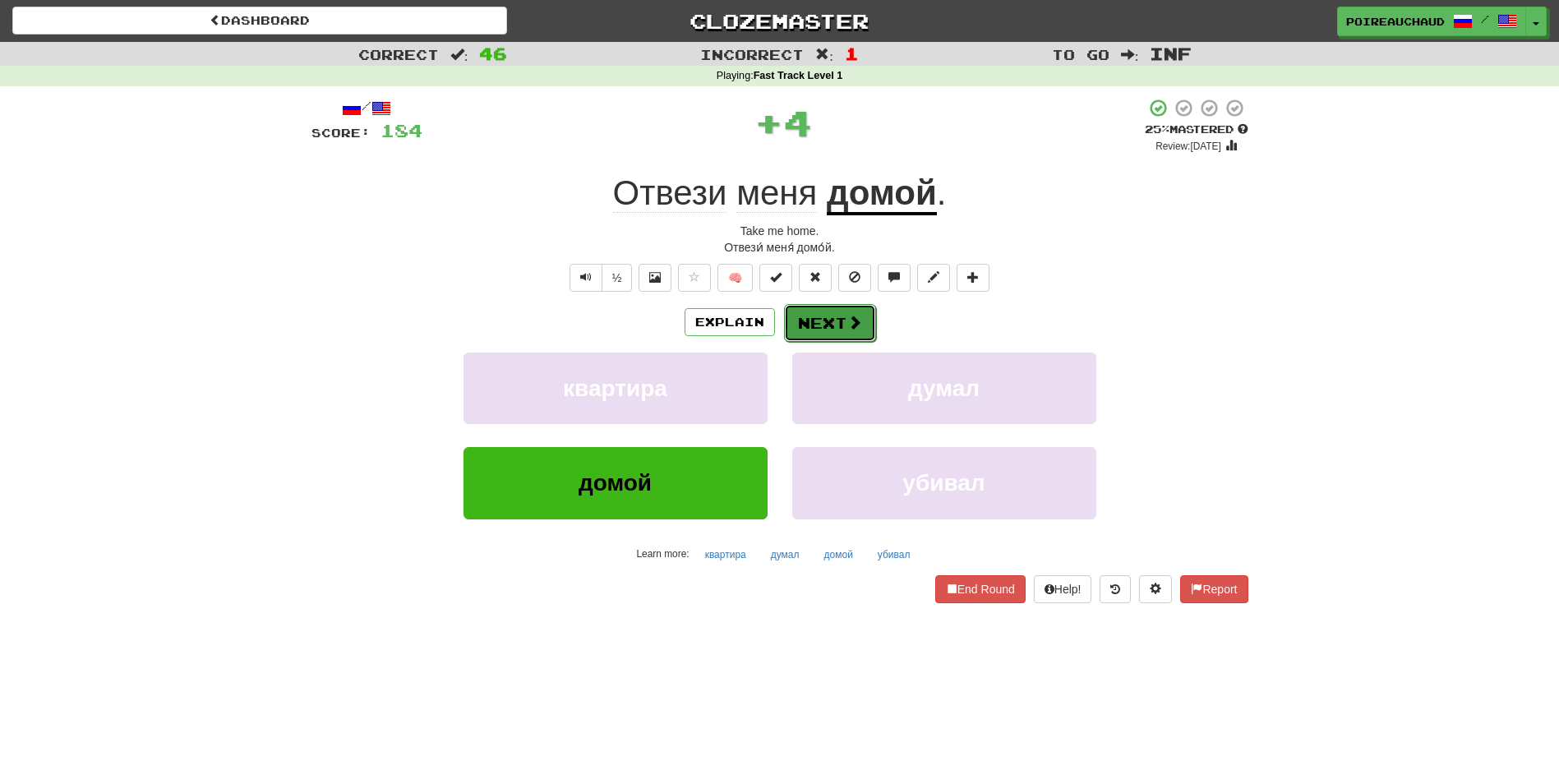
click at [851, 316] on span at bounding box center [855, 322] width 15 height 15
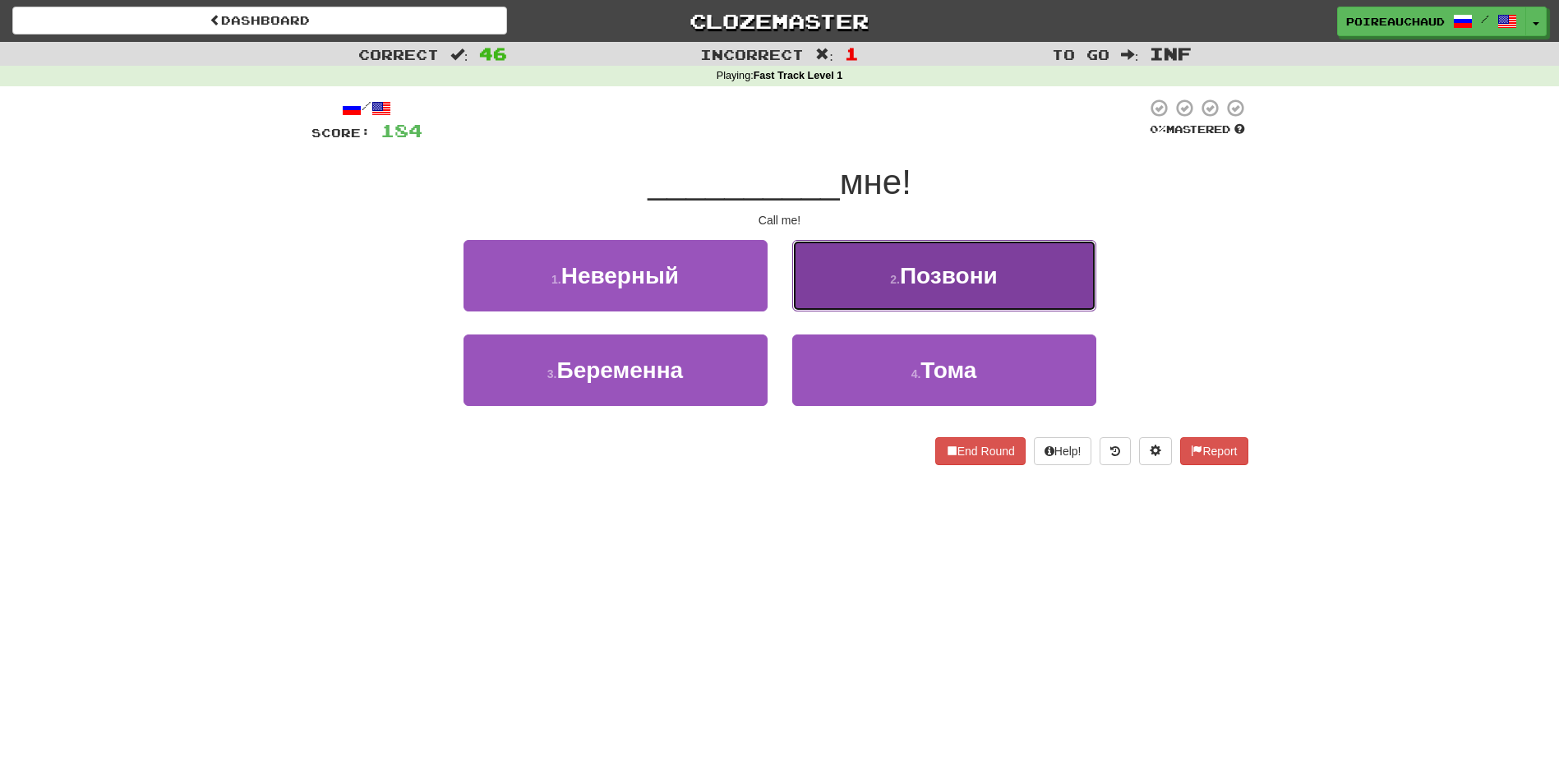
click at [832, 278] on button "2 . Позвони" at bounding box center [944, 276] width 304 height 72
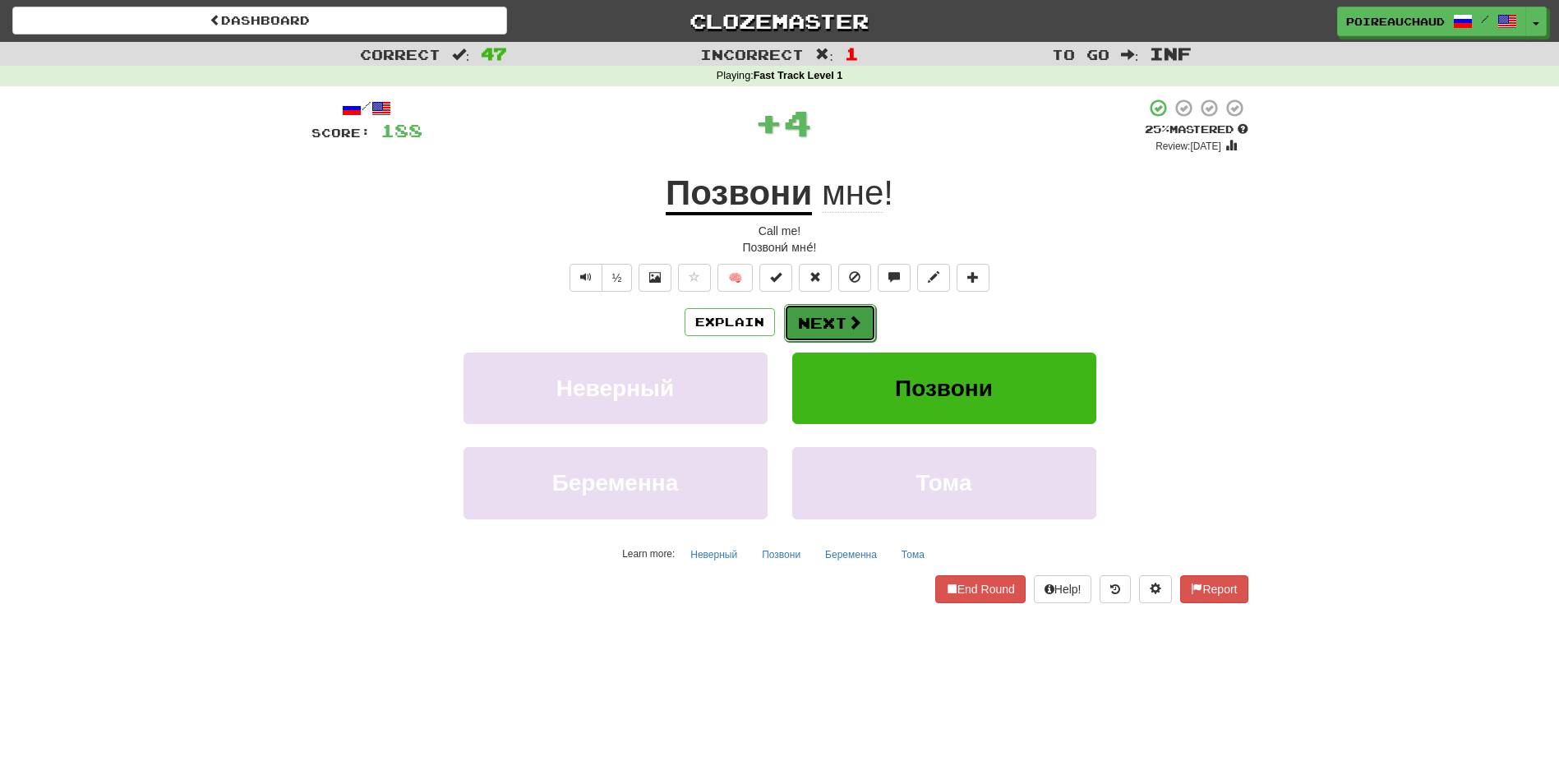
click at [814, 306] on button "Next" at bounding box center [830, 322] width 93 height 37
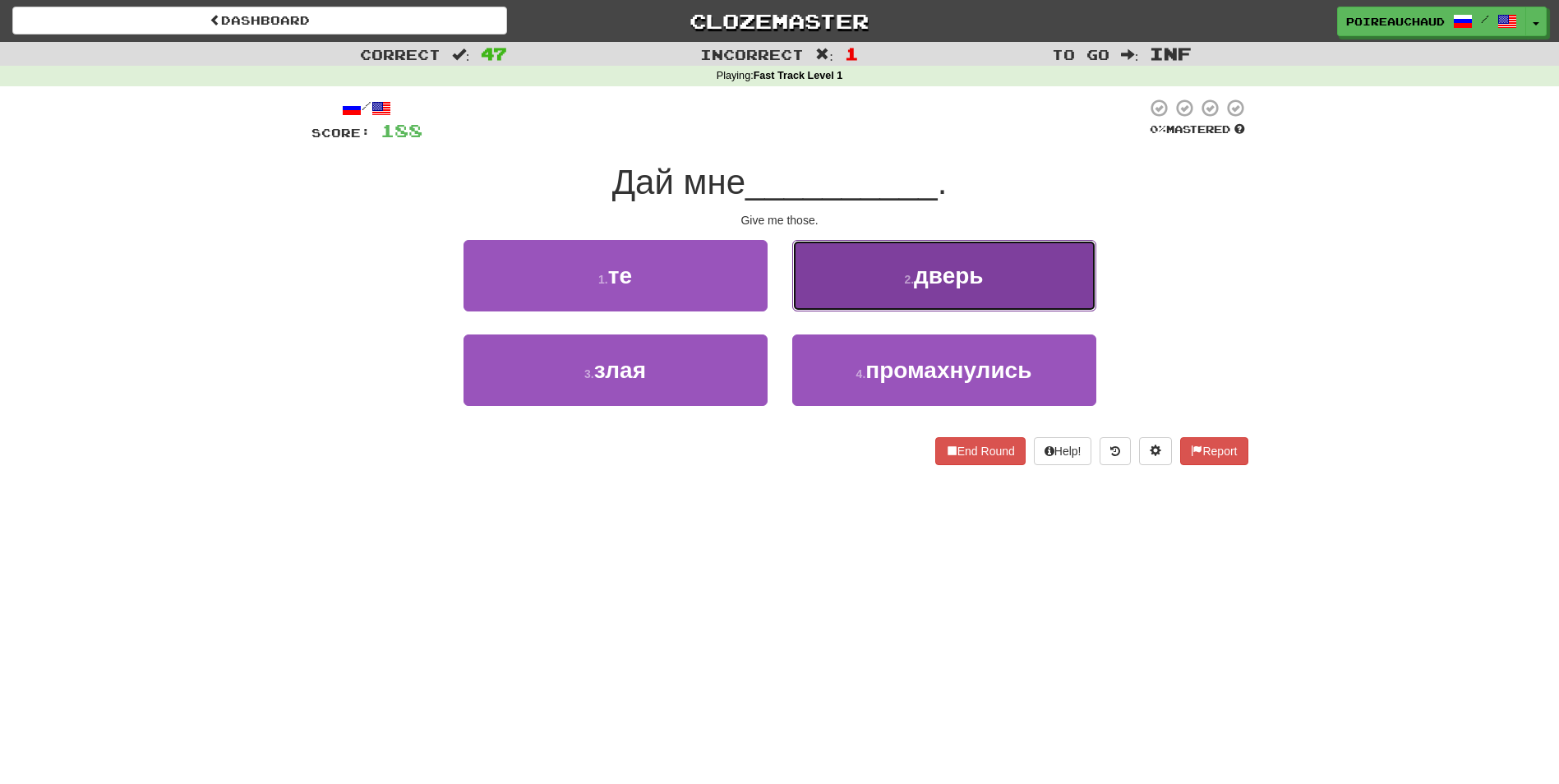
click at [793, 306] on button "2 . дверь" at bounding box center [944, 276] width 304 height 72
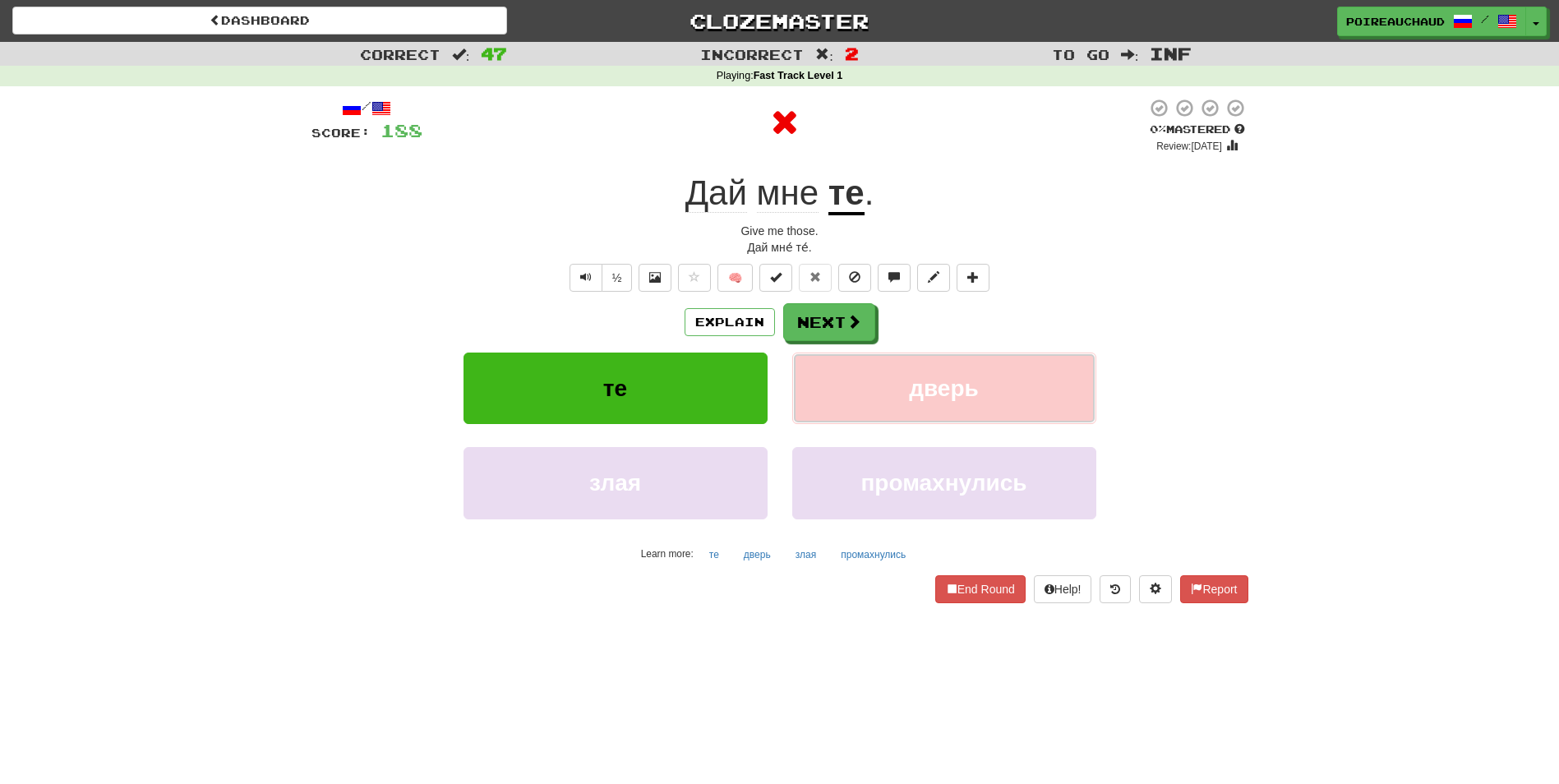
click at [860, 353] on button "дверь" at bounding box center [944, 388] width 304 height 72
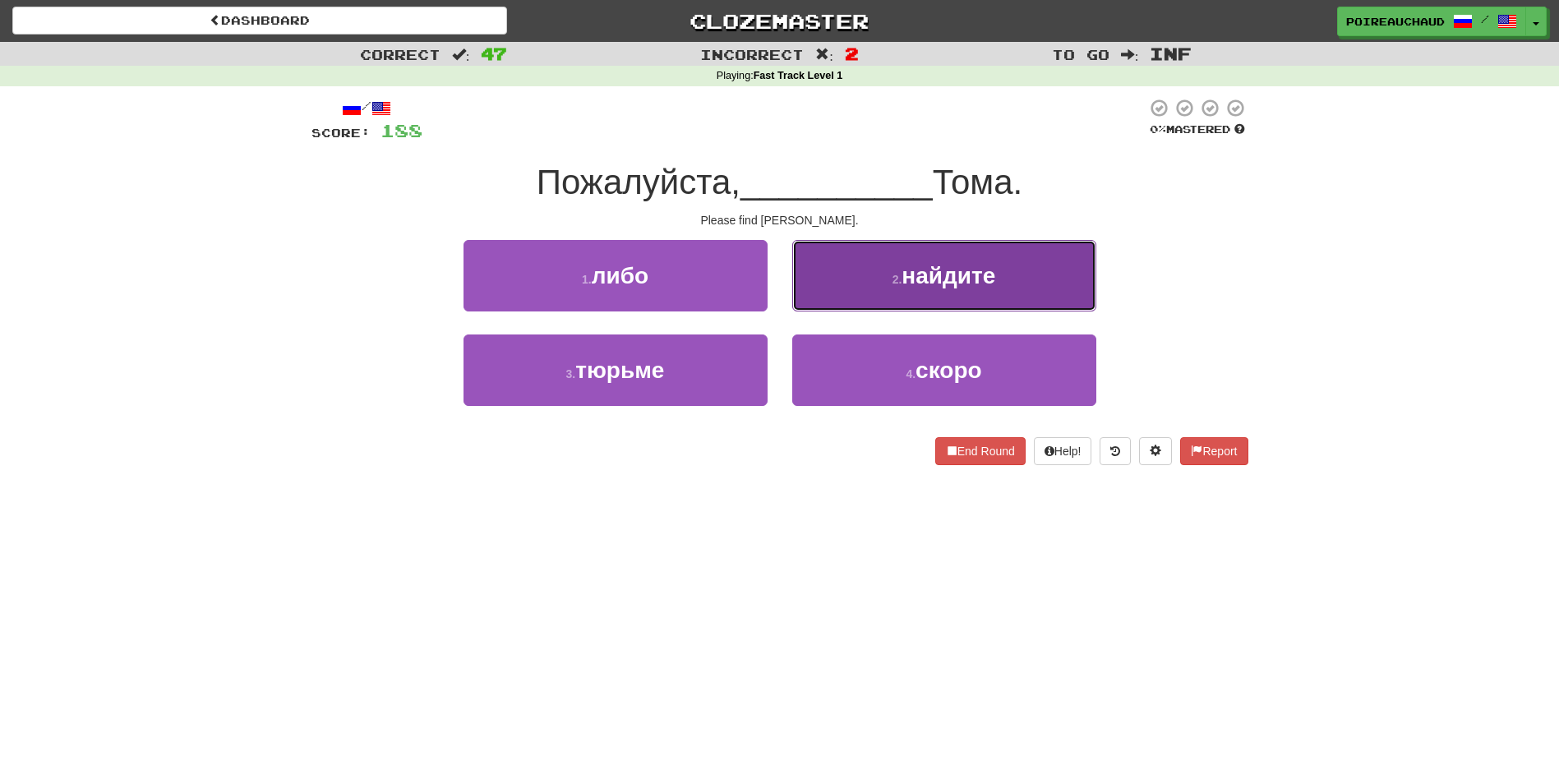
click at [871, 270] on button "2 . найдите" at bounding box center [944, 276] width 304 height 72
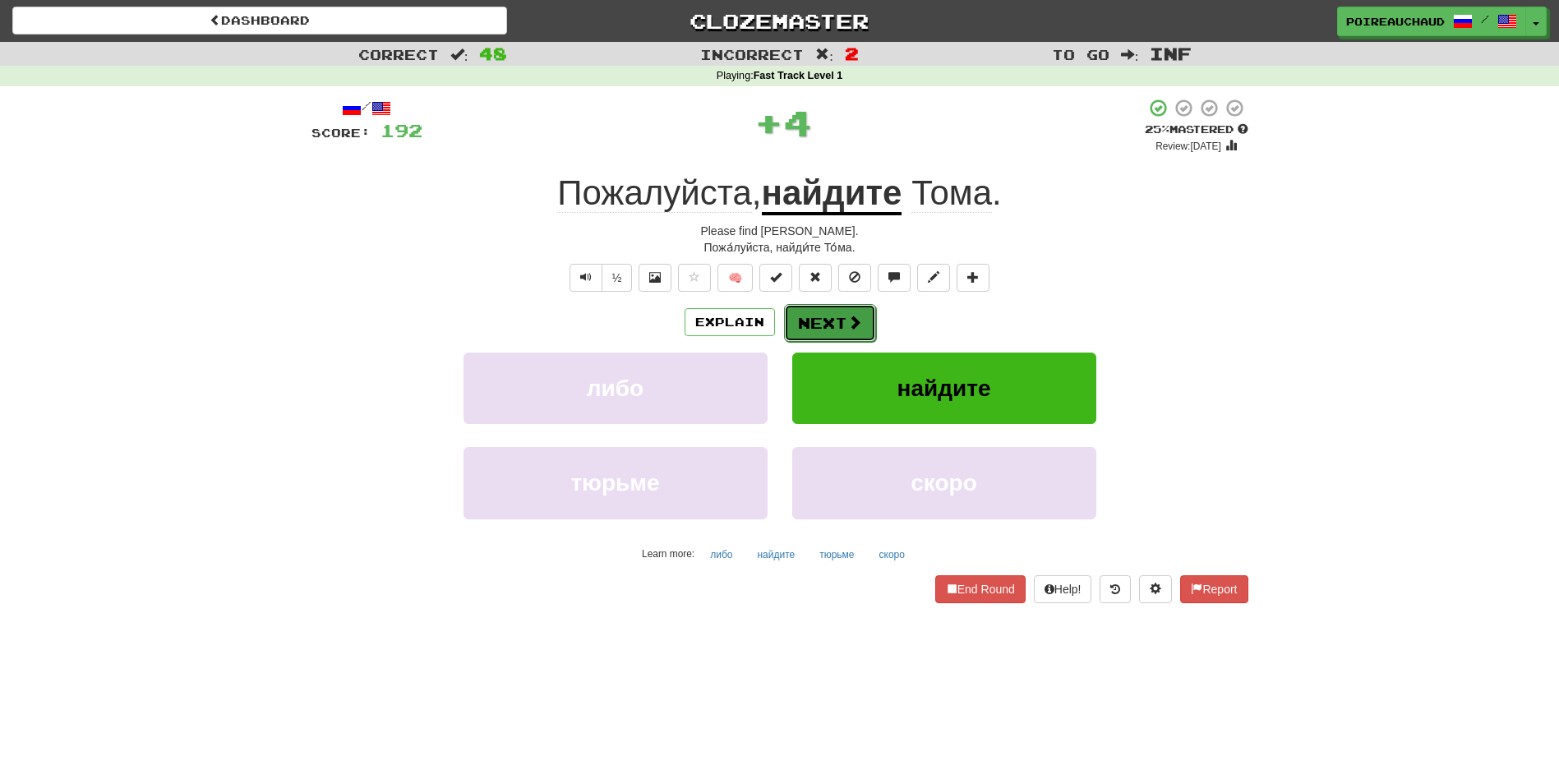
click at [824, 320] on button "Next" at bounding box center [830, 322] width 93 height 37
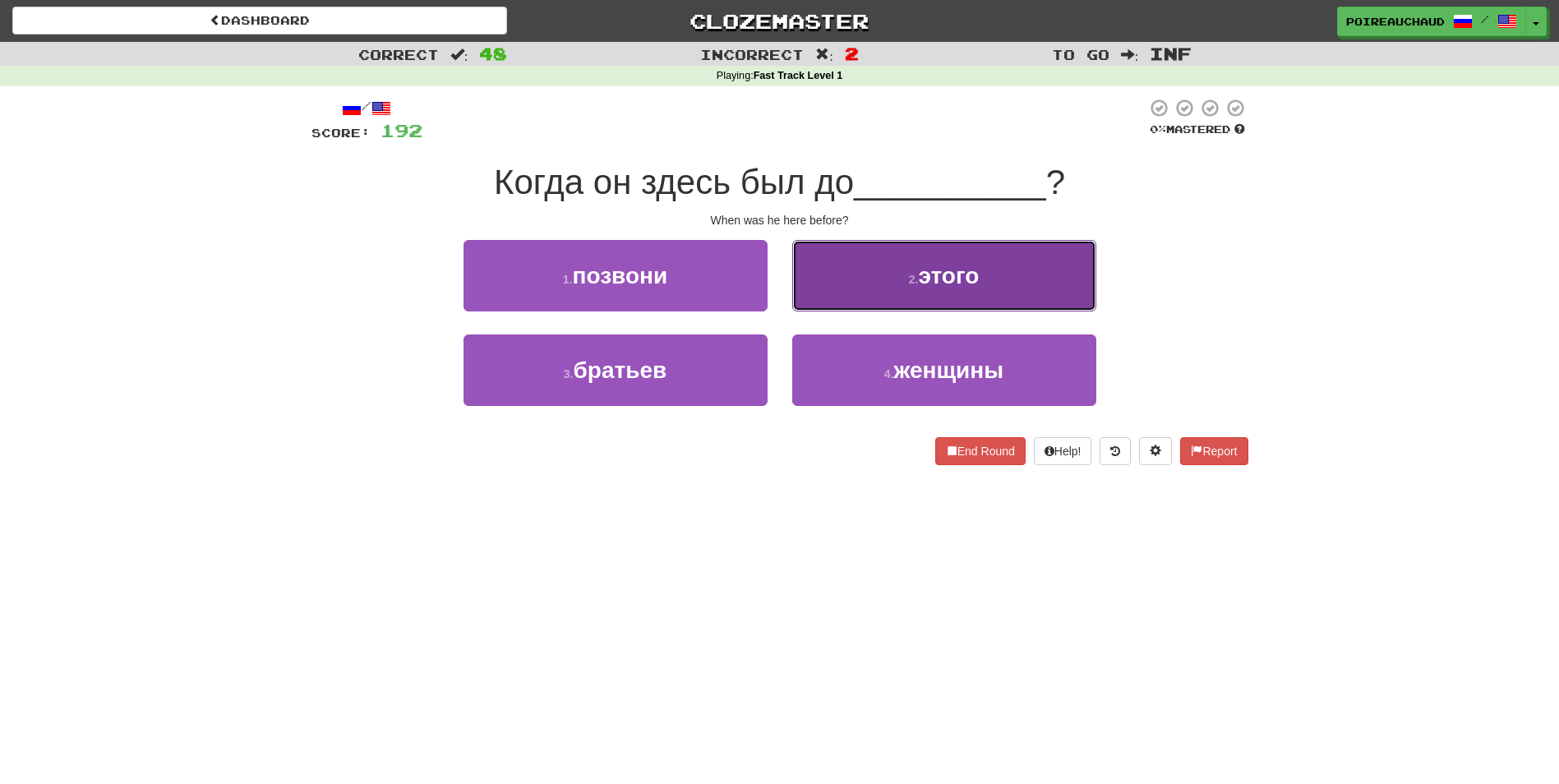
click at [839, 283] on button "2 . этого" at bounding box center [944, 276] width 304 height 72
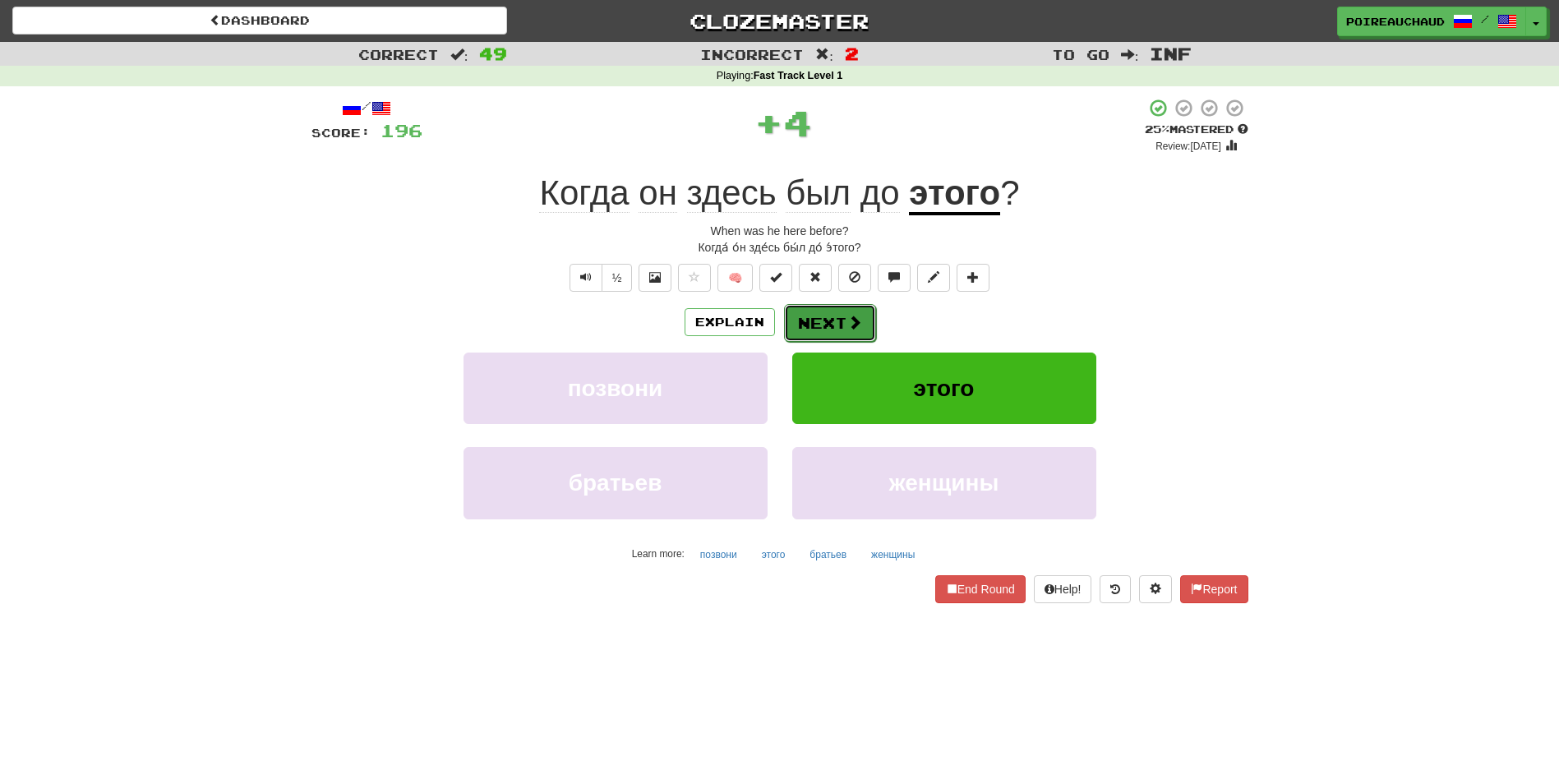
click at [836, 321] on button "Next" at bounding box center [830, 322] width 93 height 37
